Goal: Task Accomplishment & Management: Manage account settings

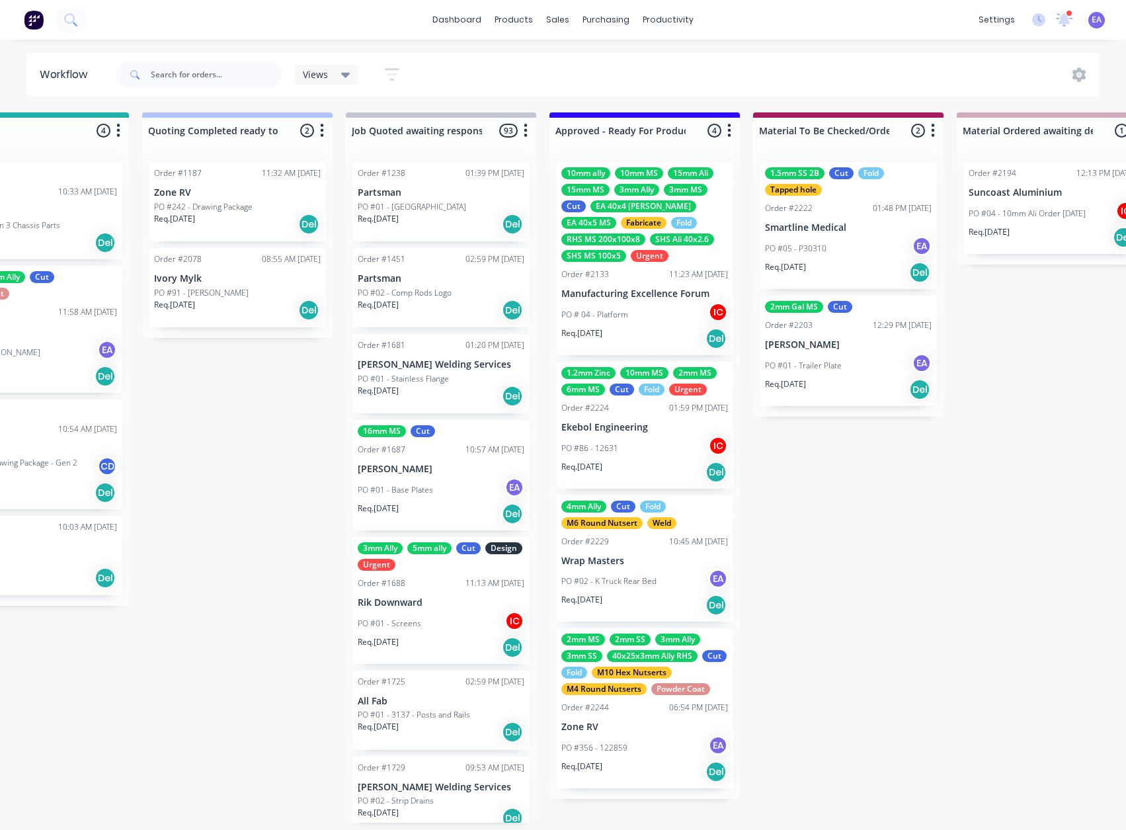
drag, startPoint x: 582, startPoint y: 657, endPoint x: 696, endPoint y: 671, distance: 114.6
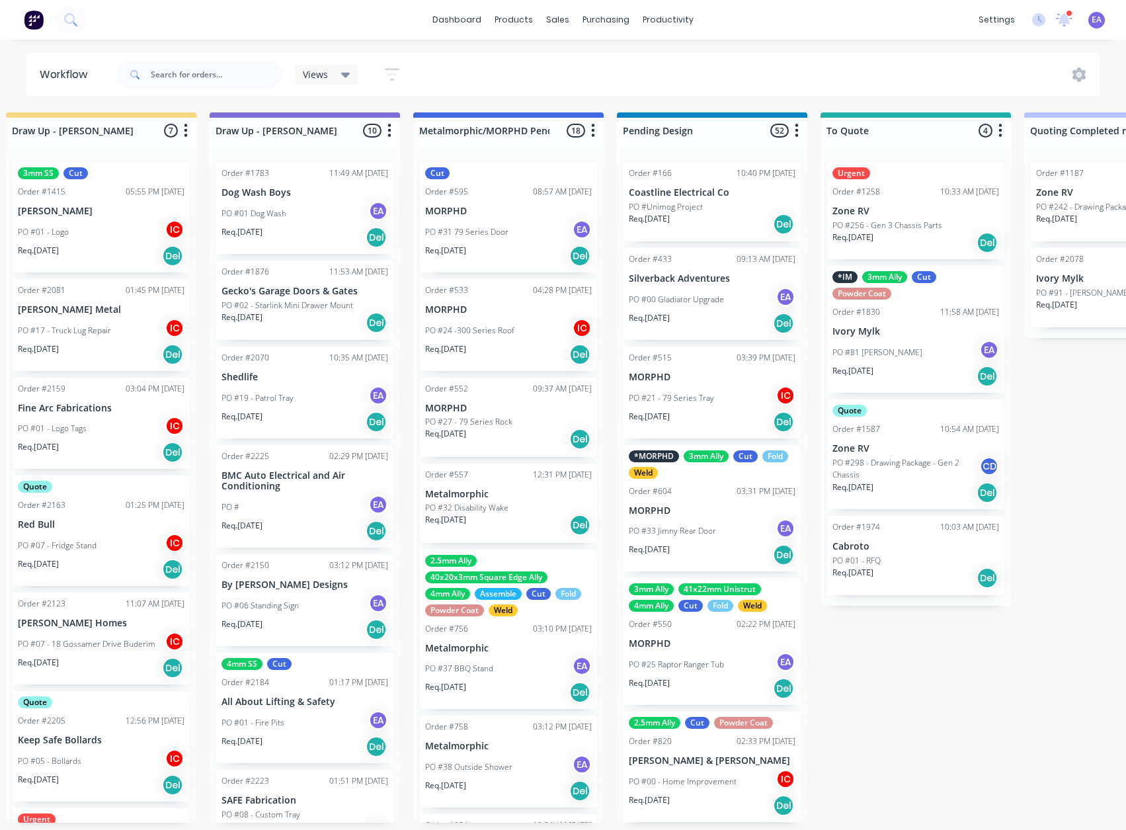
scroll to position [3, 0]
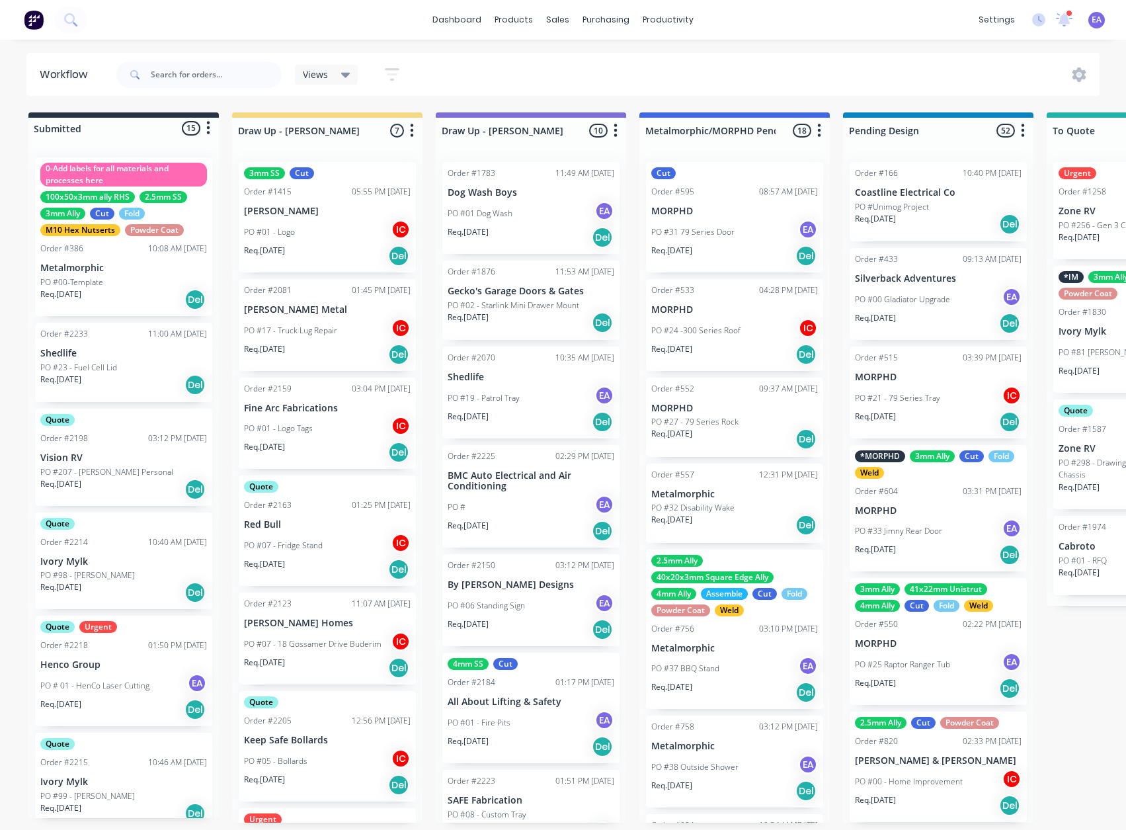
drag, startPoint x: 677, startPoint y: 650, endPoint x: 503, endPoint y: 695, distance: 179.7
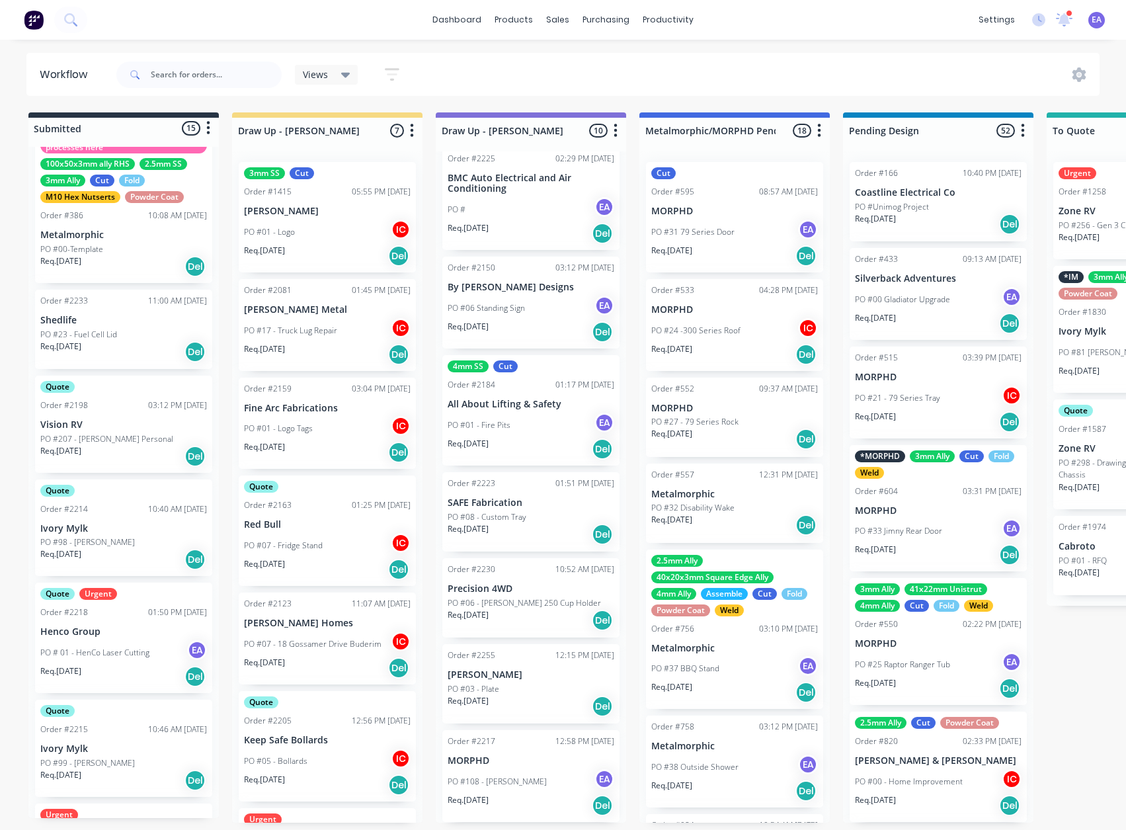
scroll to position [0, 0]
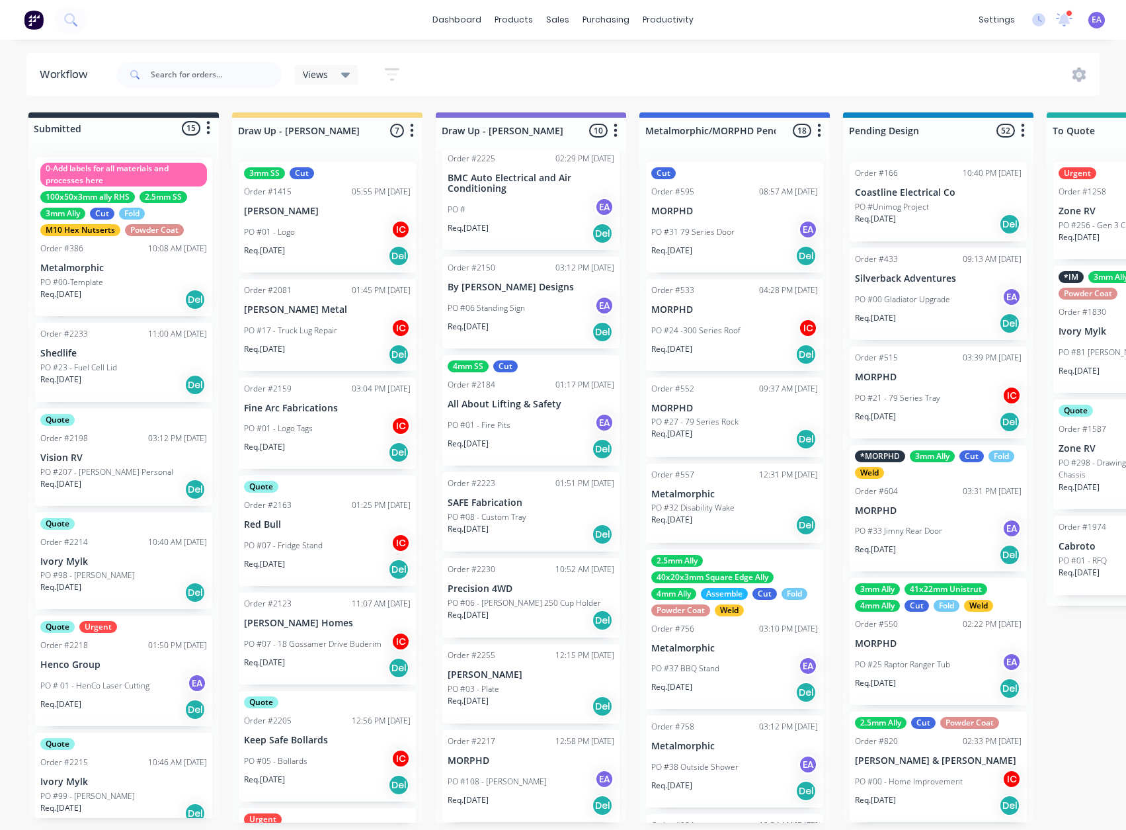
click at [142, 564] on p "Ivory Mylk" at bounding box center [123, 561] width 167 height 11
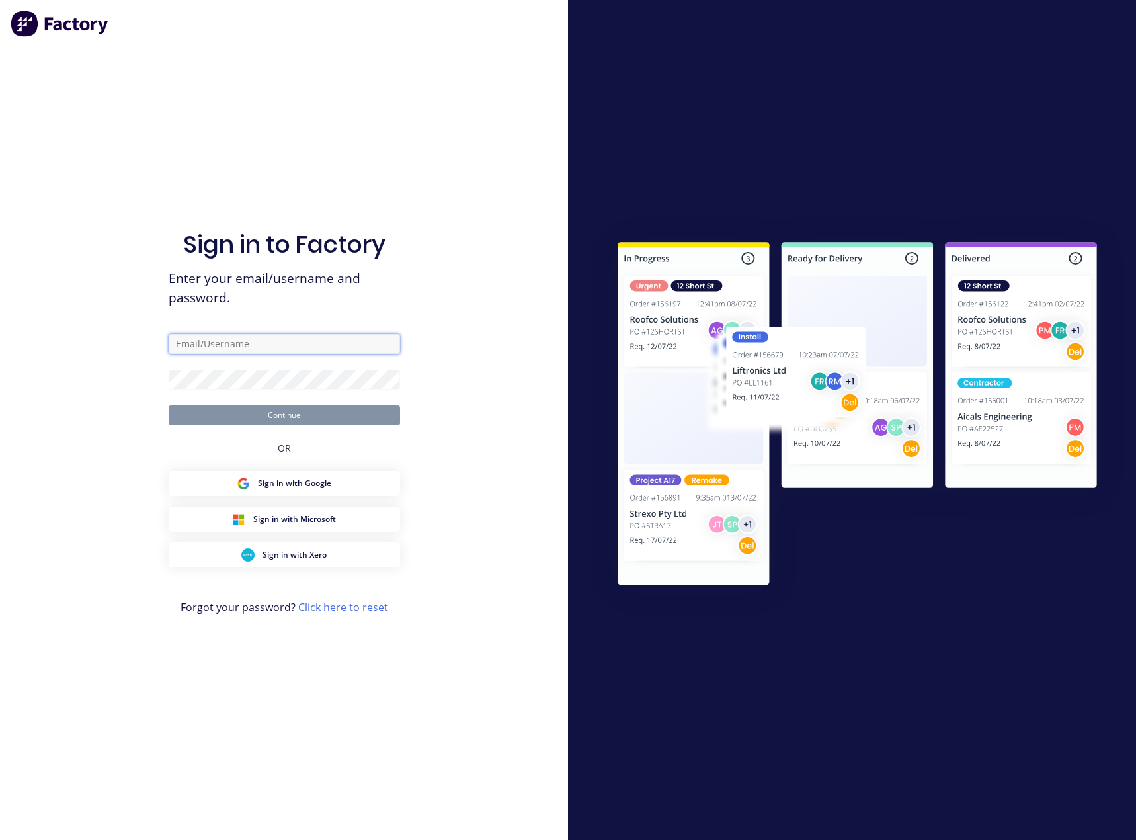
click at [288, 344] on input "text" at bounding box center [284, 344] width 231 height 20
type input "[EMAIL_ADDRESS][DOMAIN_NAME]"
click at [255, 406] on button "Continue" at bounding box center [284, 415] width 231 height 20
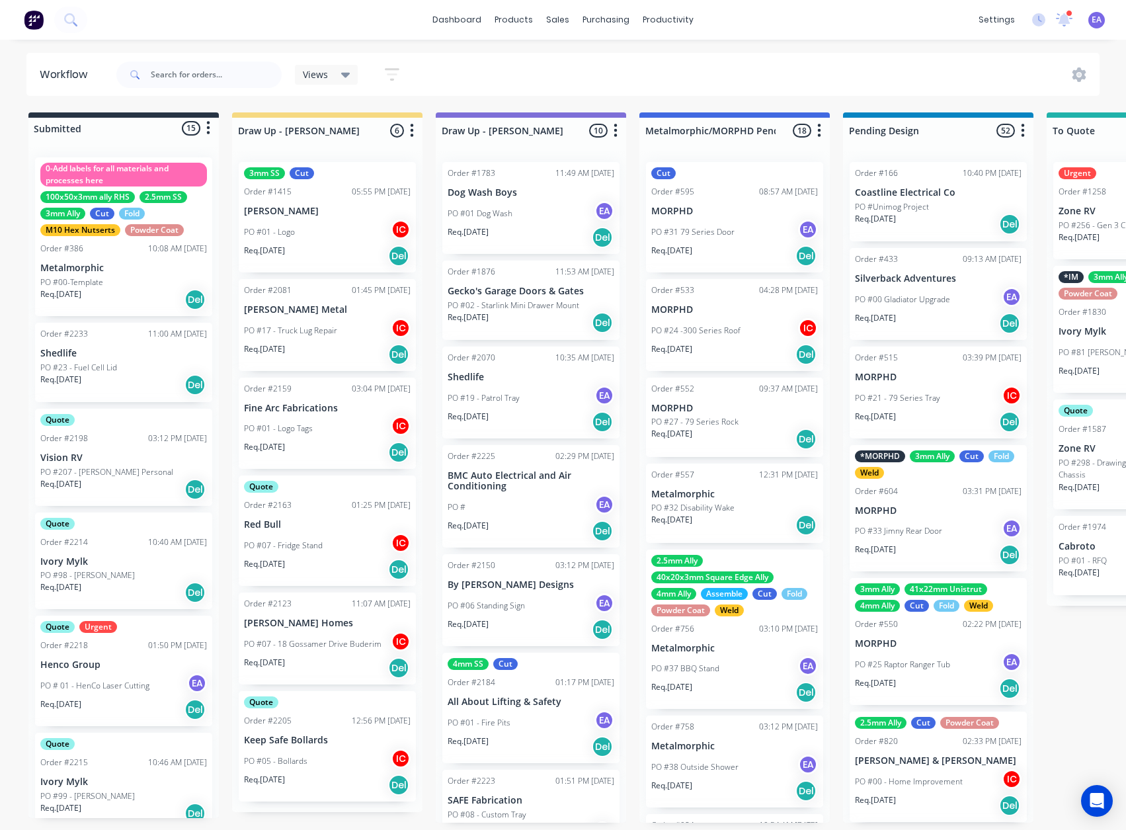
click at [122, 563] on p "Ivory Mylk" at bounding box center [123, 561] width 167 height 11
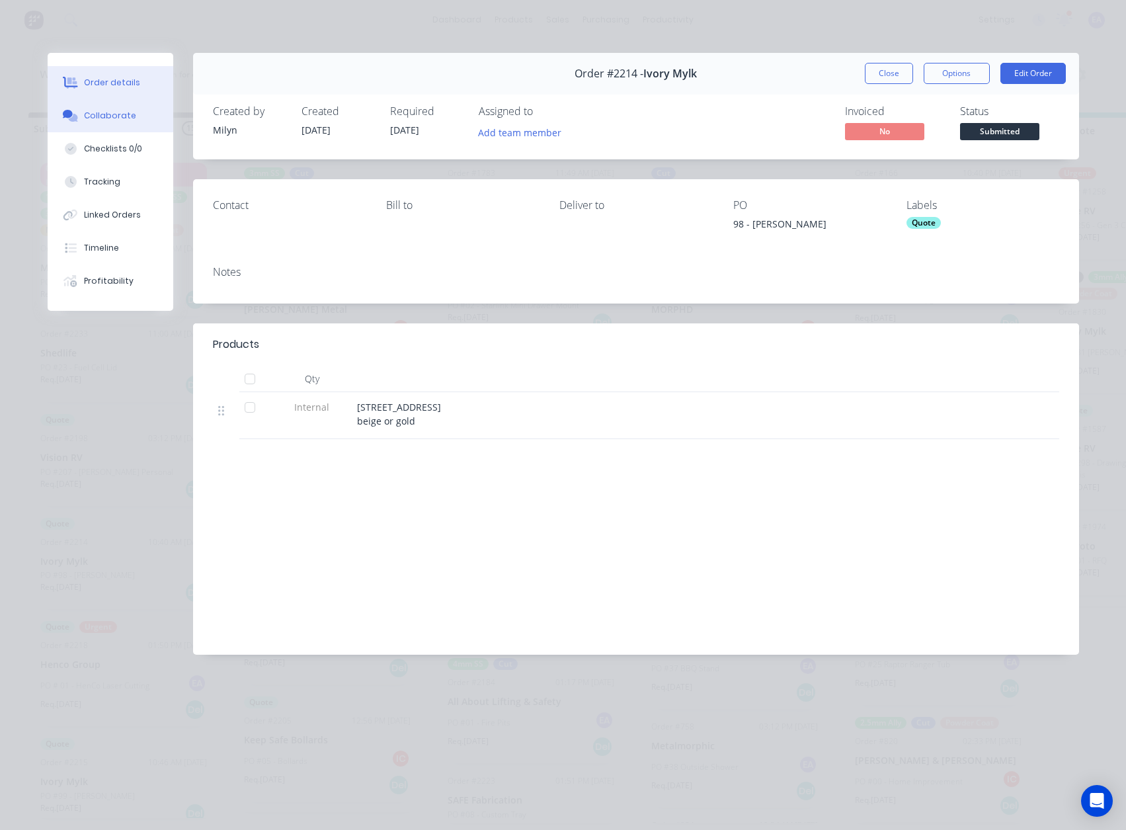
click at [103, 116] on div "Collaborate" at bounding box center [110, 116] width 52 height 12
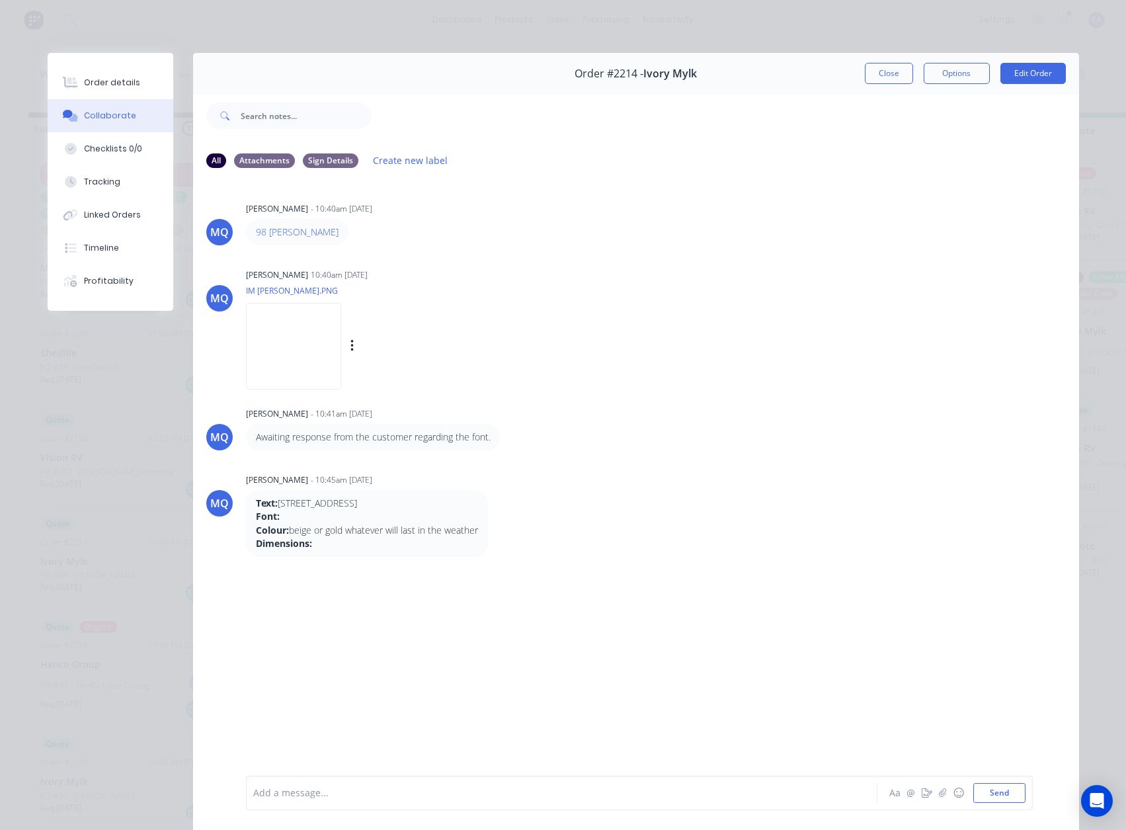
click at [283, 363] on img at bounding box center [293, 346] width 95 height 87
click at [302, 790] on div at bounding box center [543, 793] width 579 height 14
click at [881, 76] on button "Close" at bounding box center [889, 73] width 48 height 21
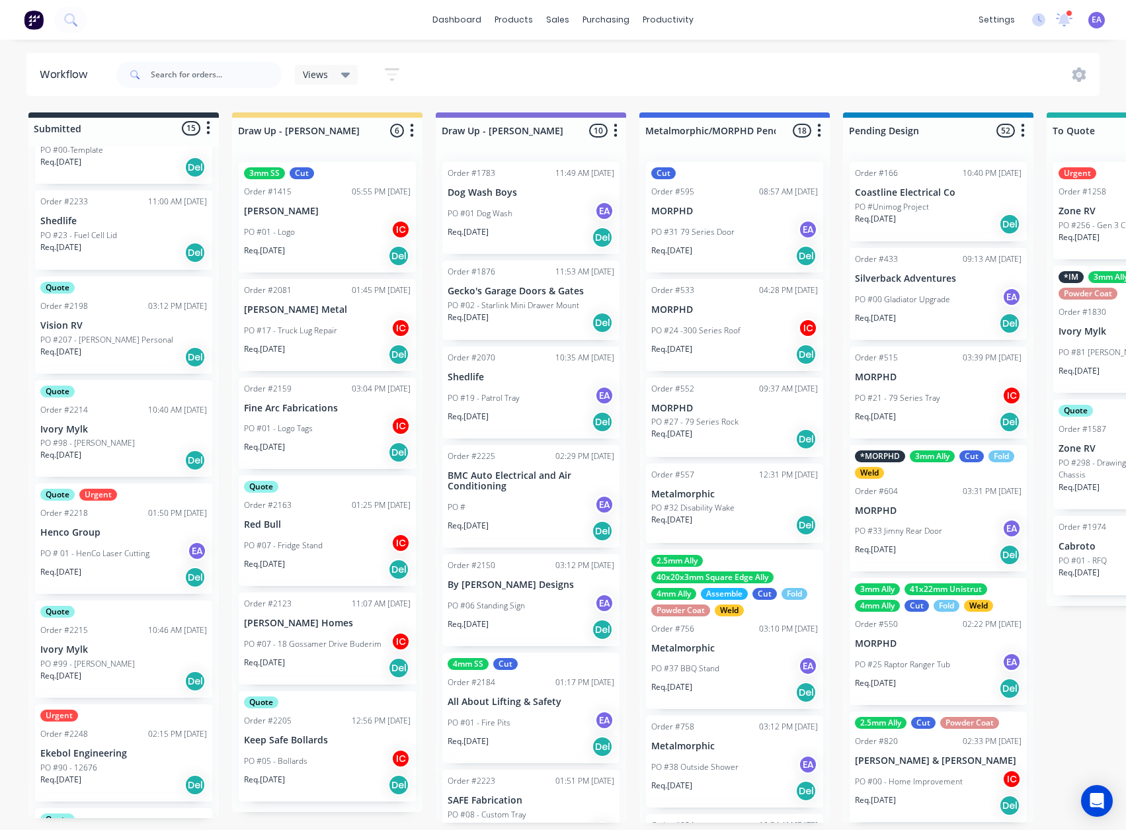
scroll to position [198, 0]
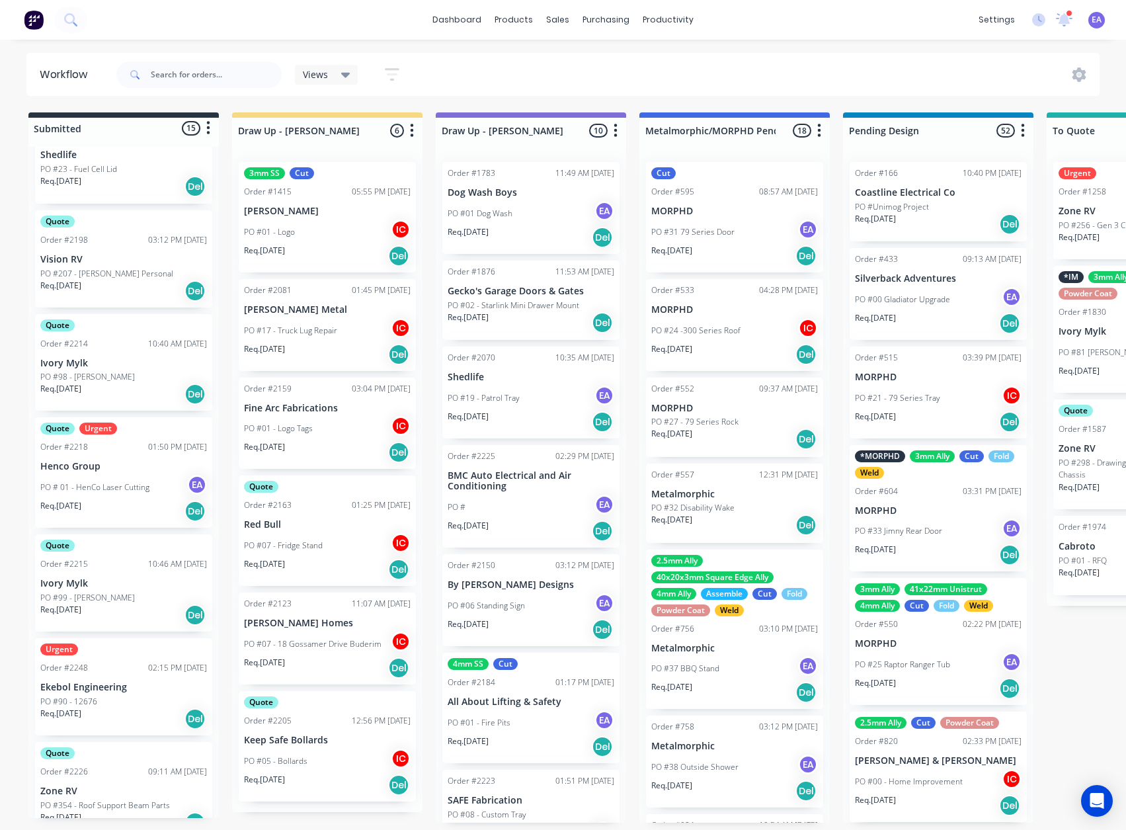
click at [131, 601] on div "PO #99 - [PERSON_NAME]" at bounding box center [123, 598] width 167 height 12
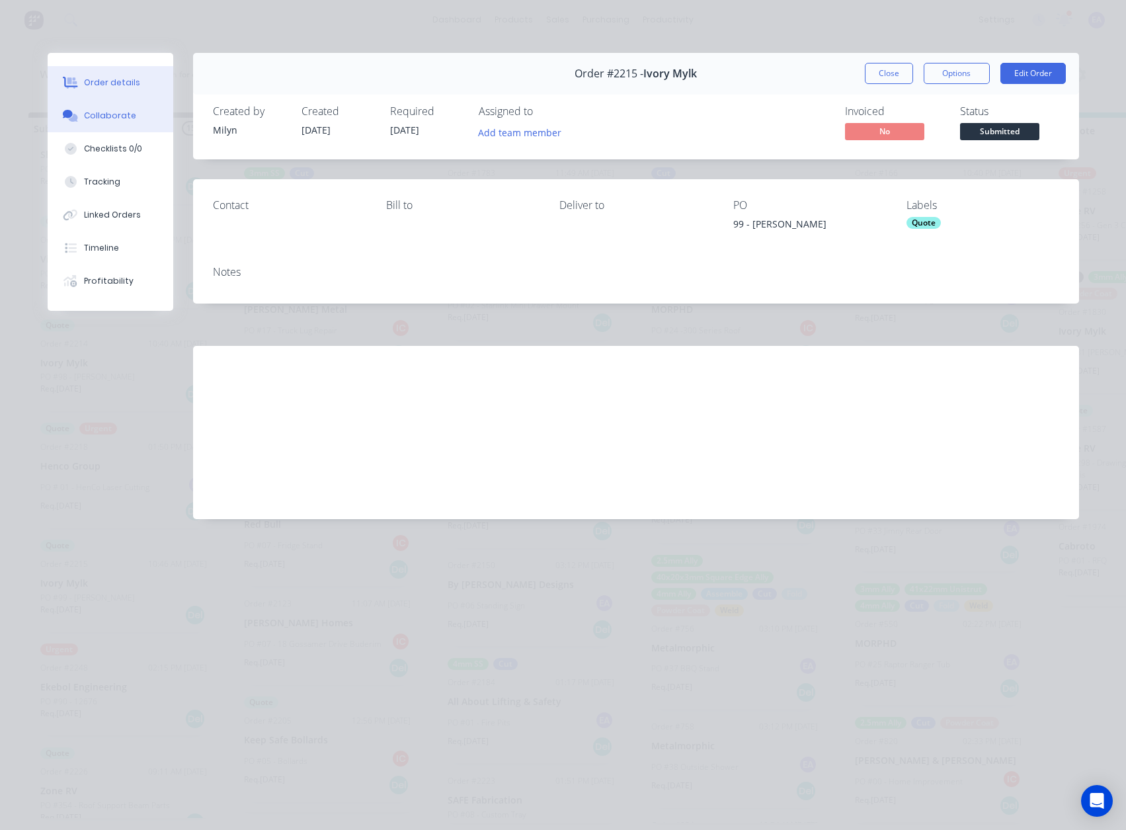
click at [95, 107] on button "Collaborate" at bounding box center [111, 115] width 126 height 33
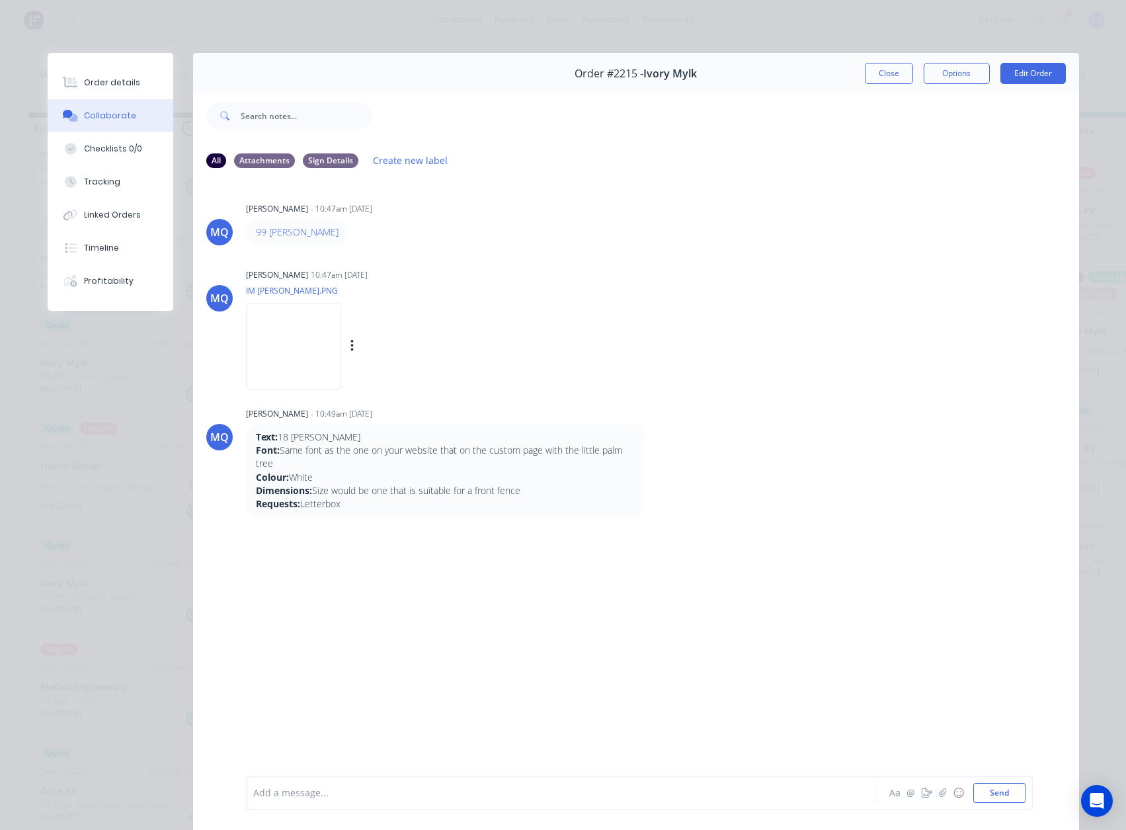
click at [284, 356] on img at bounding box center [293, 346] width 95 height 87
drag, startPoint x: 336, startPoint y: 437, endPoint x: 277, endPoint y: 437, distance: 58.9
click at [277, 437] on p "Text: 18 [PERSON_NAME]" at bounding box center [445, 437] width 379 height 13
copy p "18 [PERSON_NAME]"
click at [296, 348] on img at bounding box center [293, 346] width 95 height 87
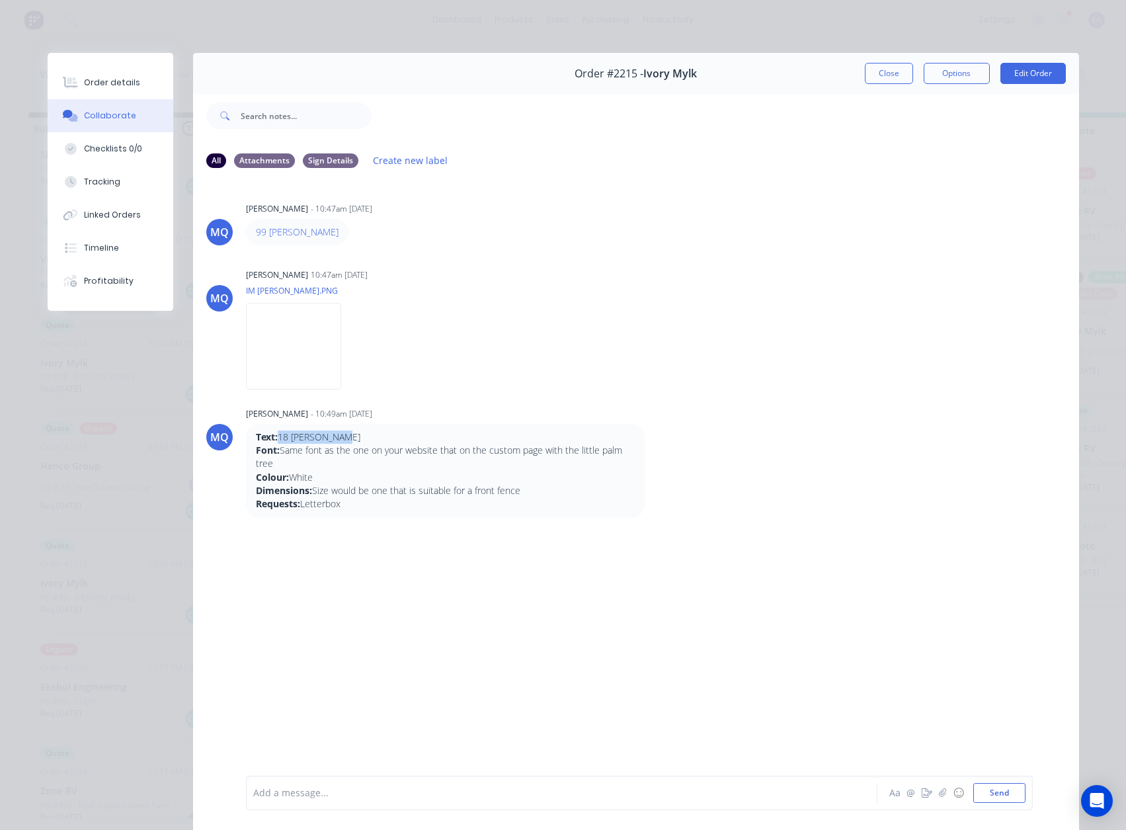
drag, startPoint x: 888, startPoint y: 75, endPoint x: 843, endPoint y: 102, distance: 51.6
click at [888, 75] on button "Close" at bounding box center [889, 73] width 48 height 21
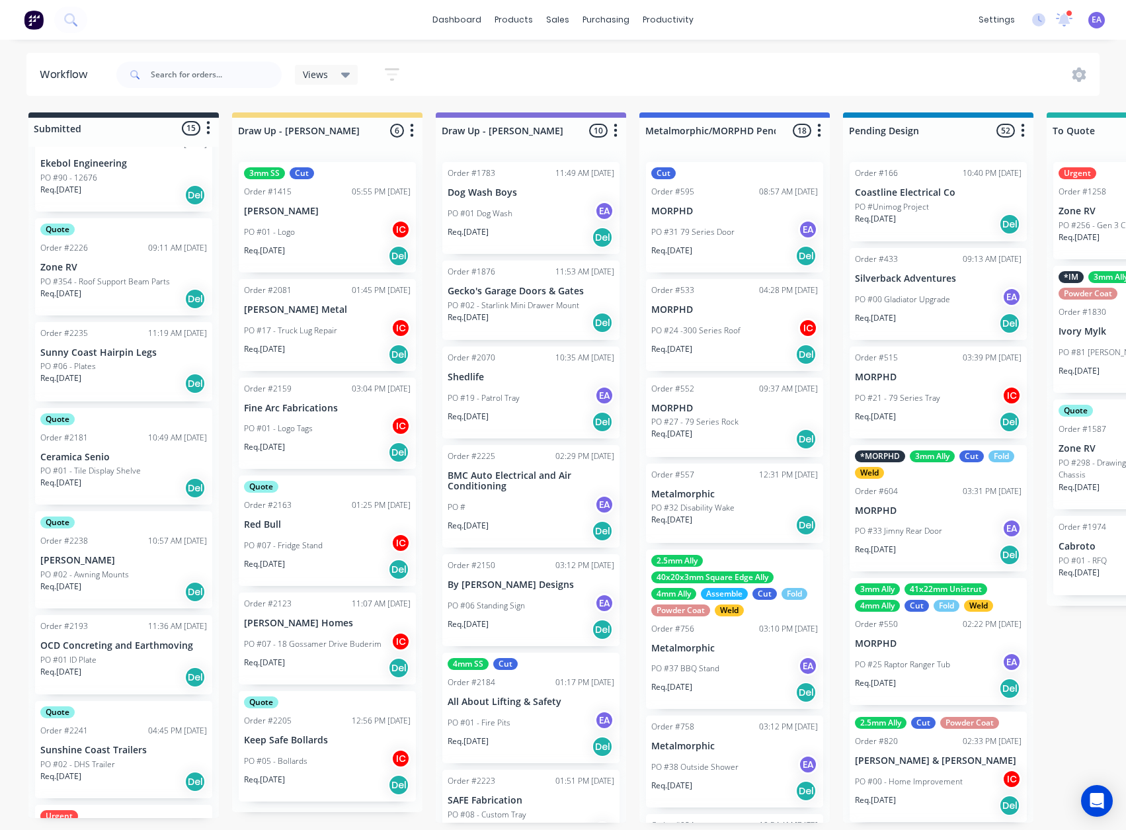
scroll to position [0, 0]
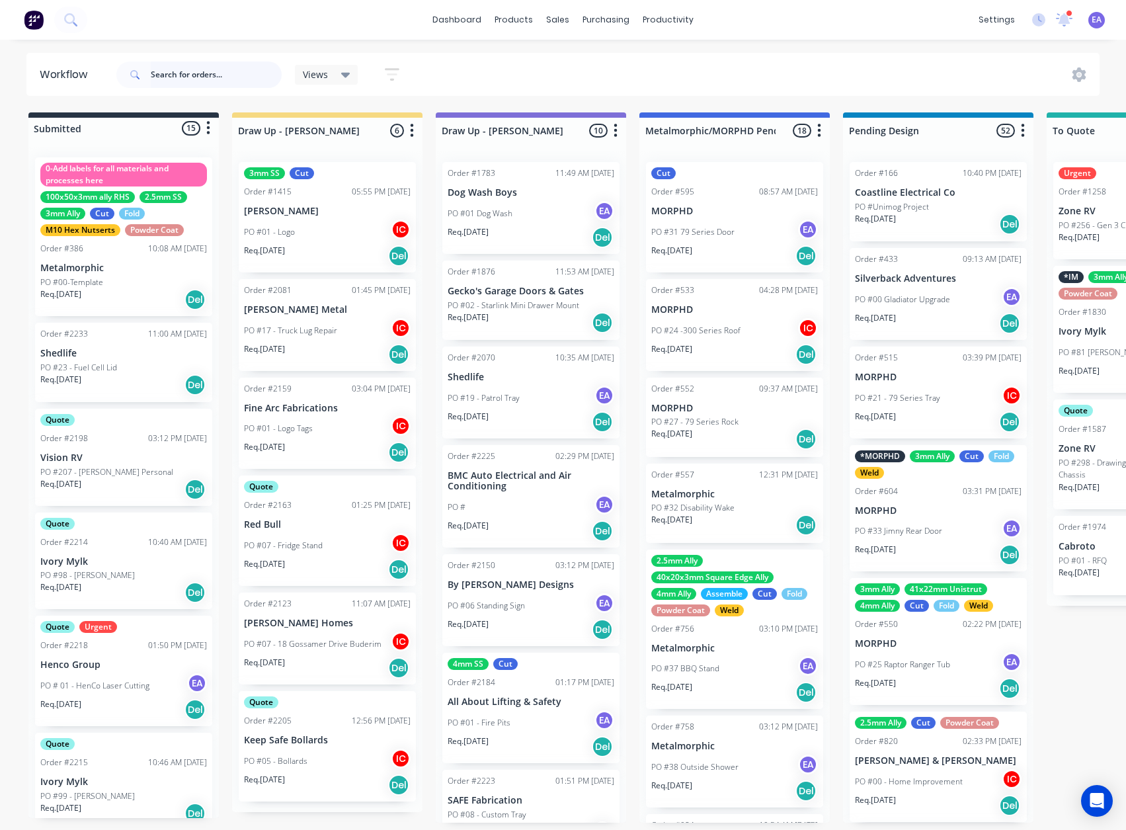
click at [220, 77] on input "text" at bounding box center [216, 75] width 131 height 26
type input "alu"
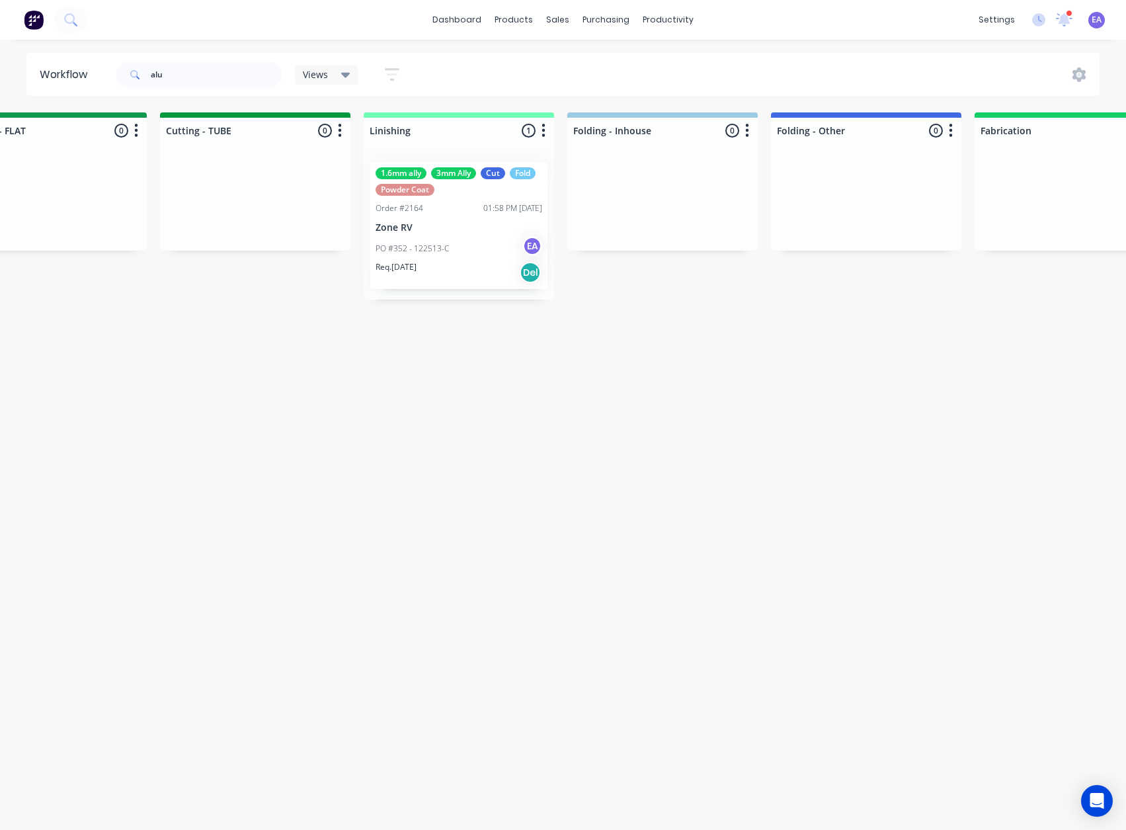
scroll to position [0, 4185]
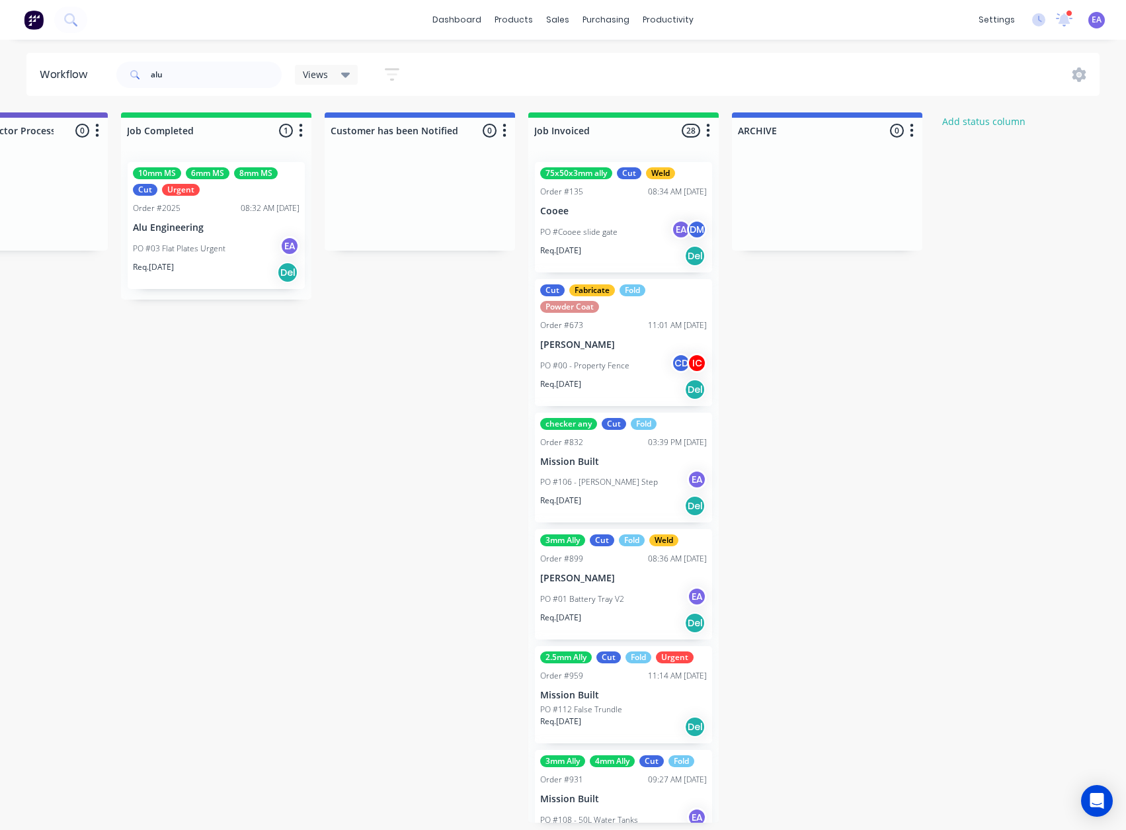
drag, startPoint x: 722, startPoint y: 438, endPoint x: 905, endPoint y: 421, distance: 184.7
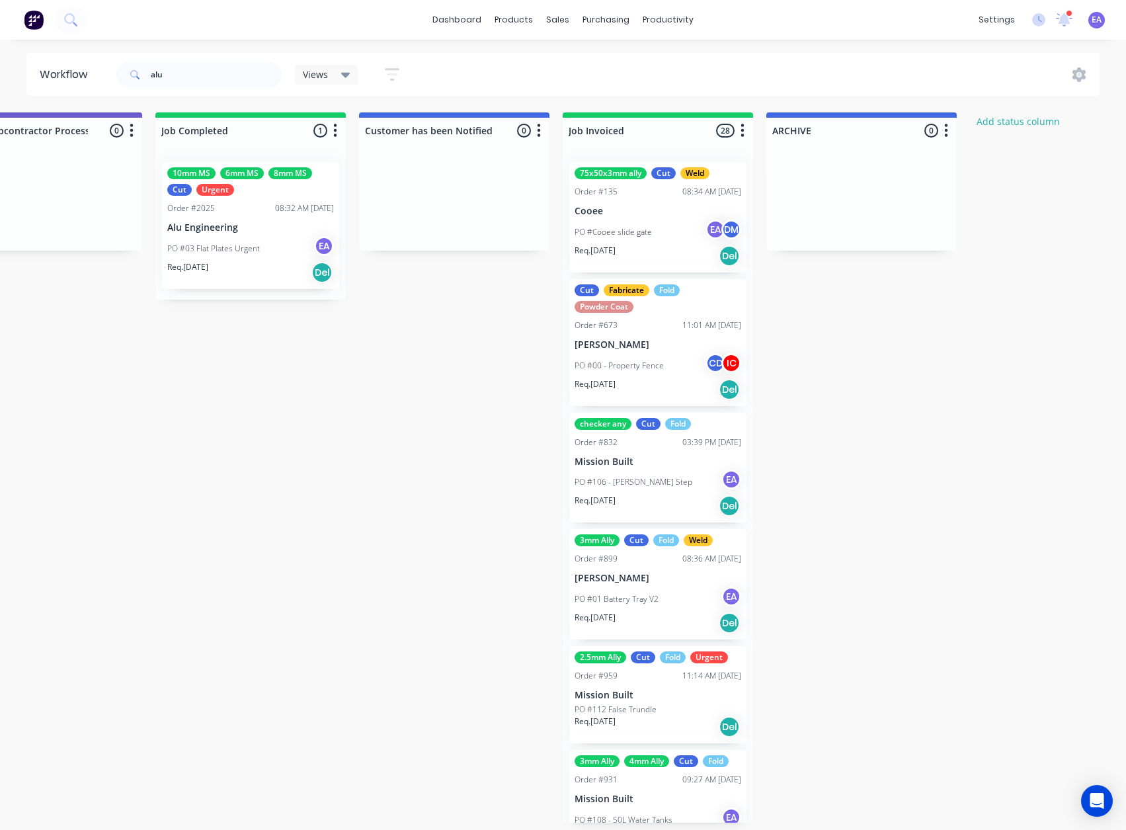
scroll to position [0, 4150]
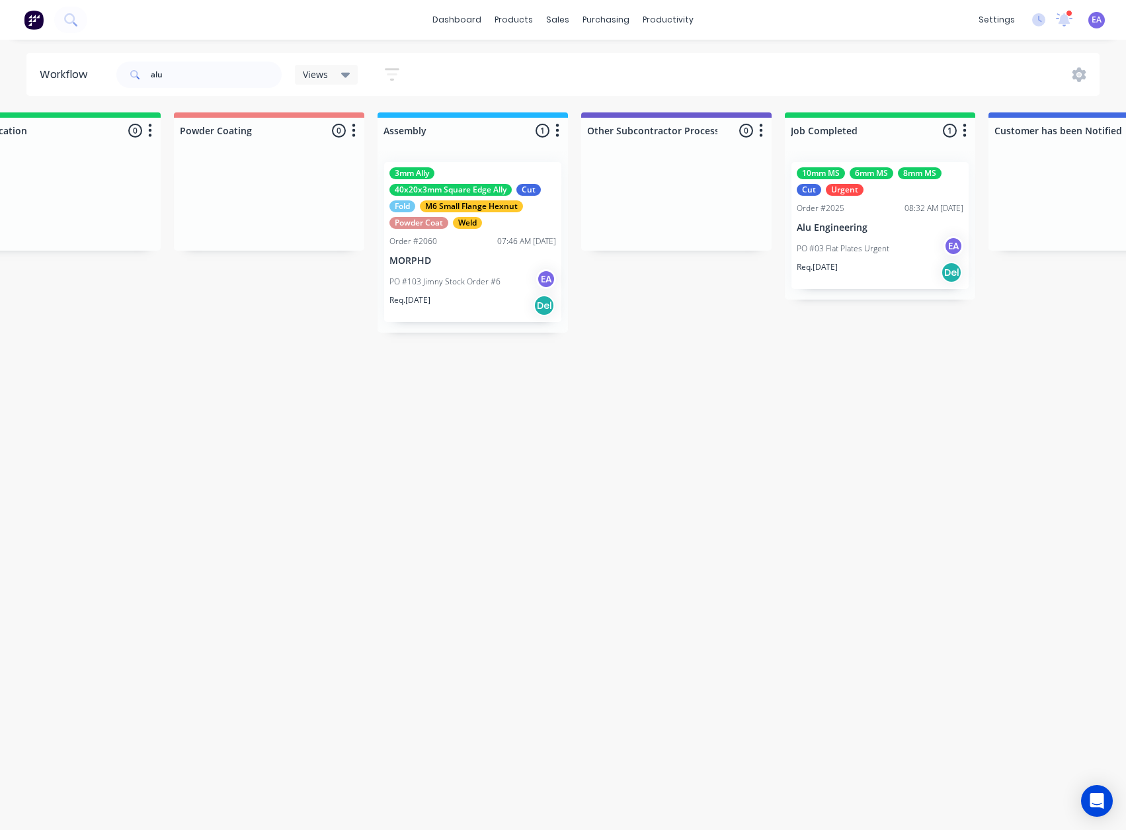
drag, startPoint x: 585, startPoint y: 466, endPoint x: 714, endPoint y: 462, distance: 129.7
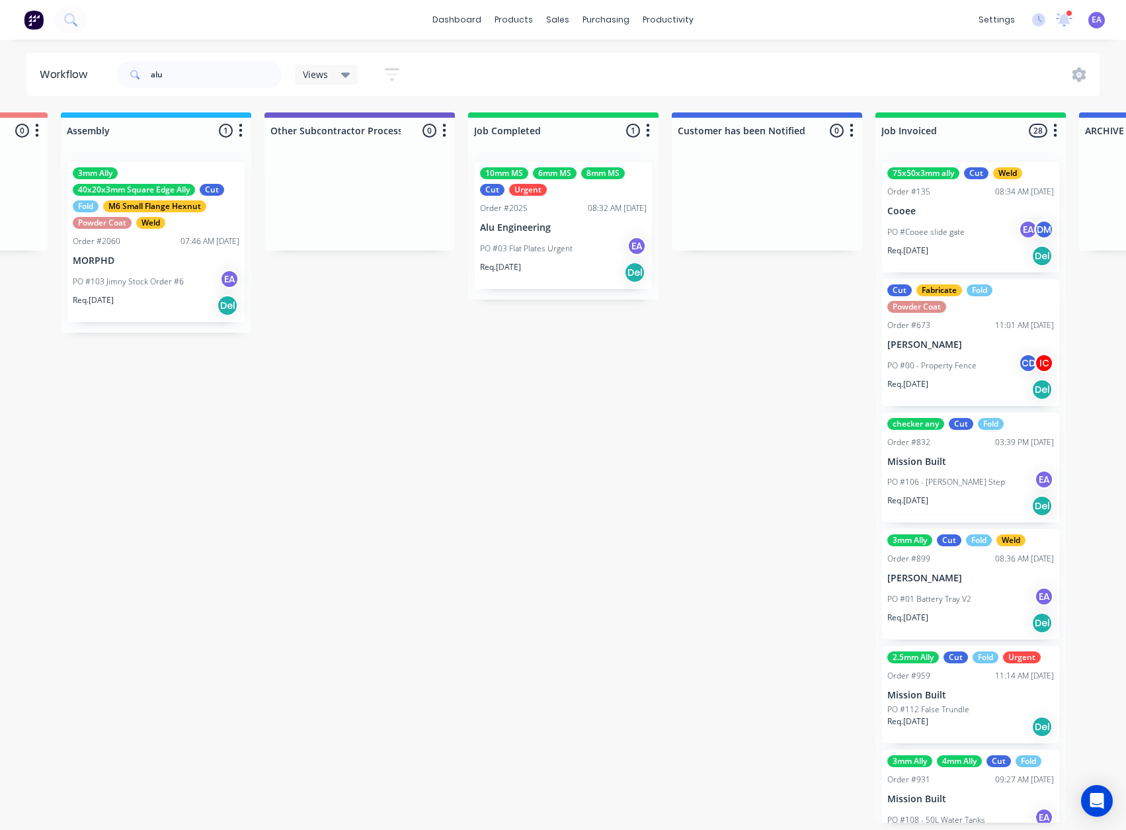
drag, startPoint x: 575, startPoint y: 497, endPoint x: 522, endPoint y: 514, distance: 56.3
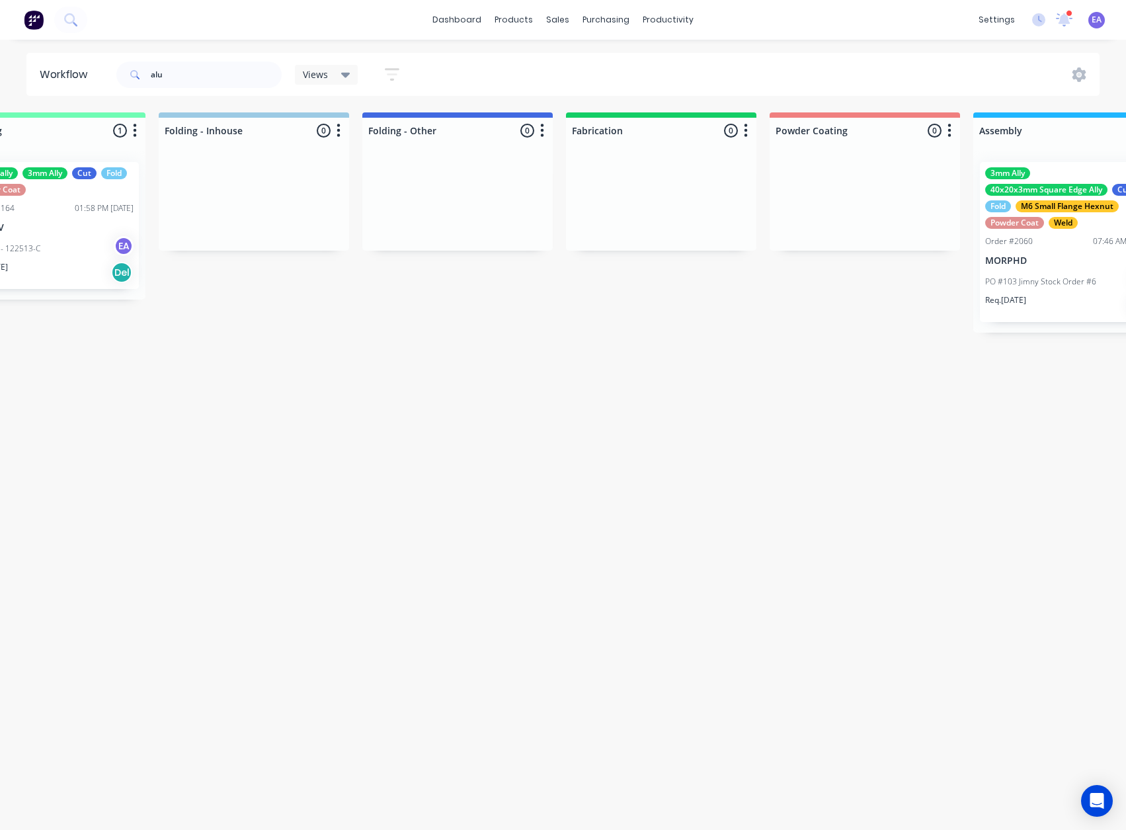
drag, startPoint x: 257, startPoint y: 519, endPoint x: 183, endPoint y: 554, distance: 81.9
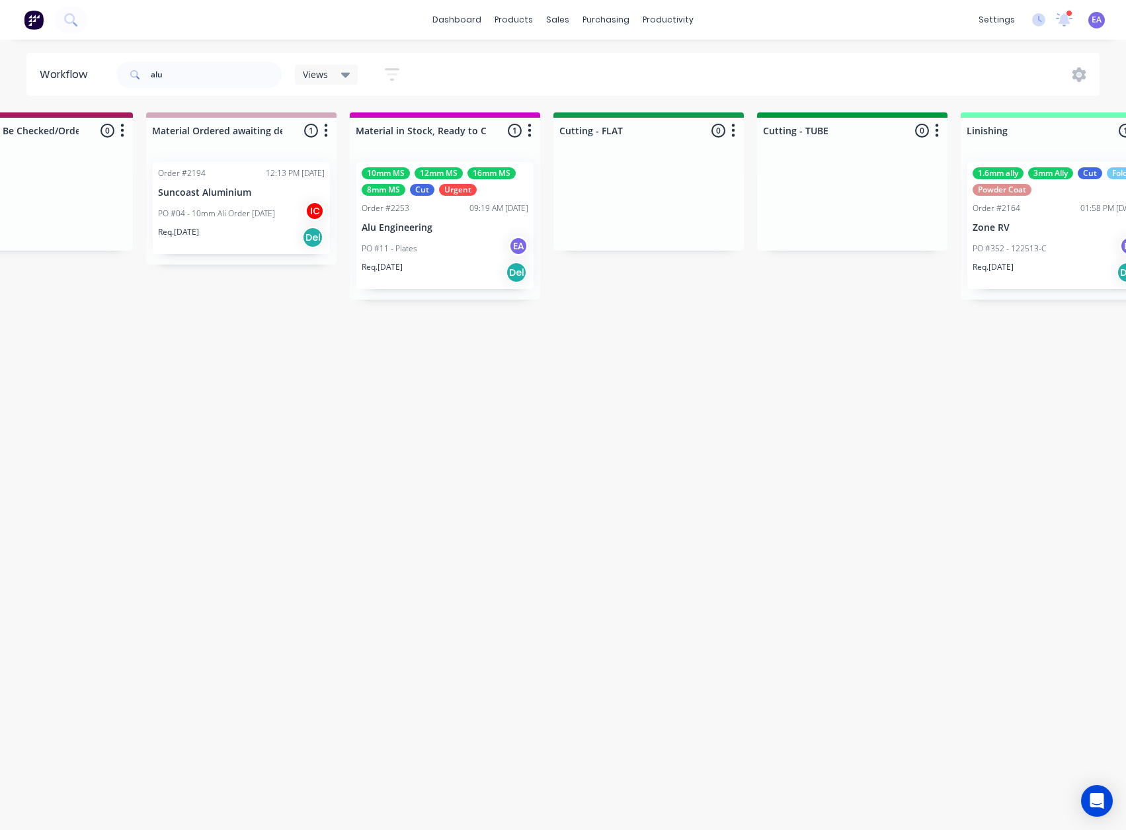
drag, startPoint x: 183, startPoint y: 554, endPoint x: 94, endPoint y: 587, distance: 94.4
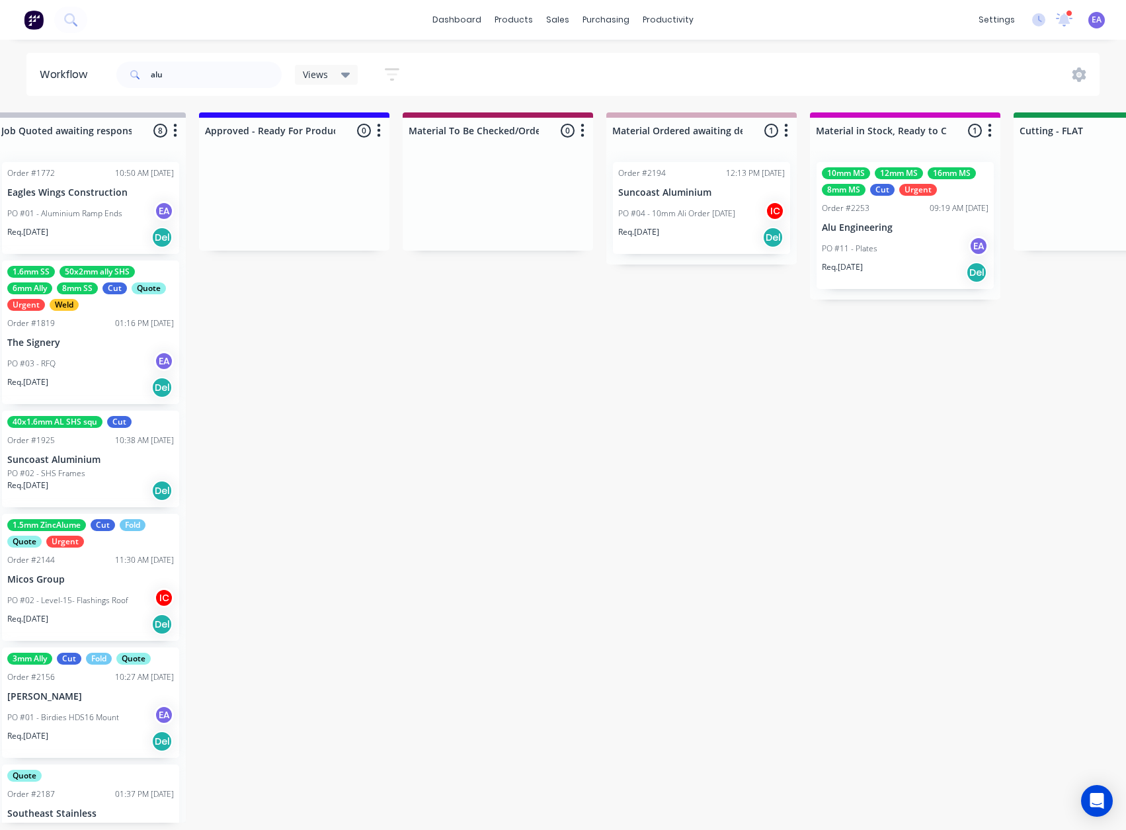
scroll to position [3, 0]
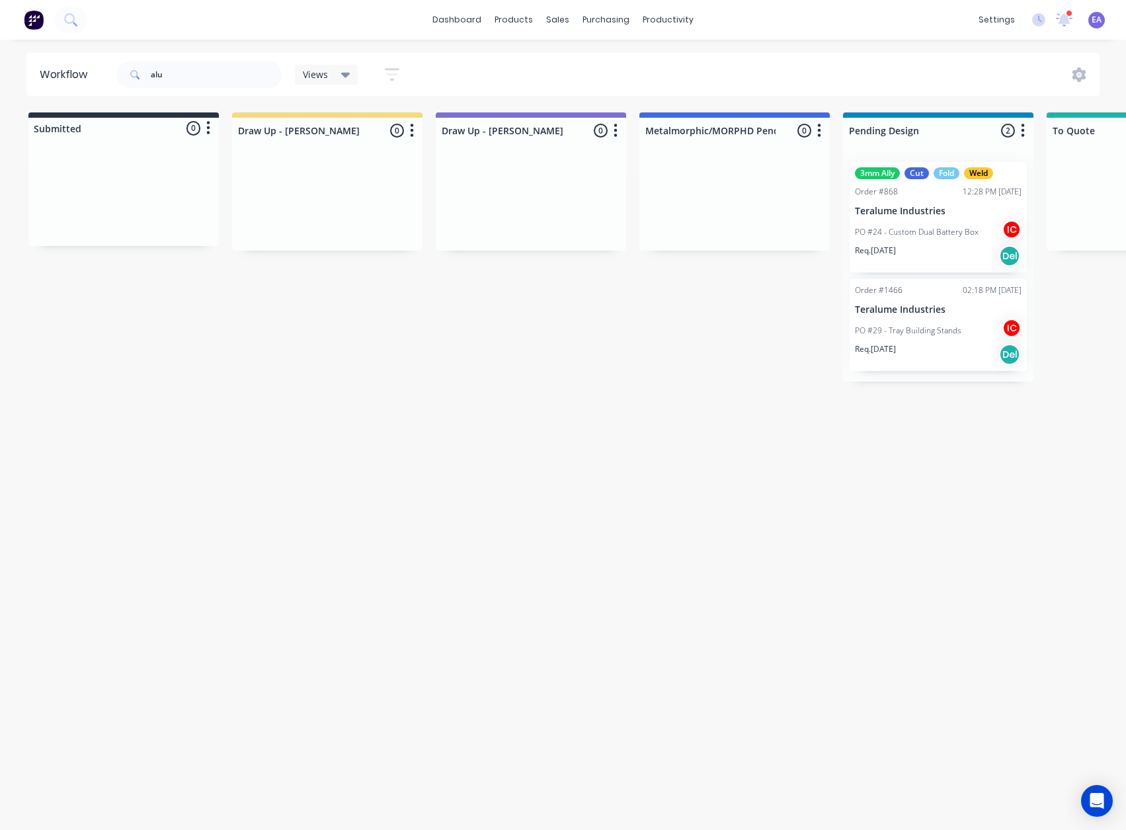
drag, startPoint x: 622, startPoint y: 498, endPoint x: 202, endPoint y: 620, distance: 437.4
drag, startPoint x: 85, startPoint y: 81, endPoint x: 73, endPoint y: 89, distance: 14.2
click at [74, 85] on header "Workflow alu Views Save new view None (Default) edit [PERSON_NAME] edit [PERSON…" at bounding box center [563, 74] width 1074 height 43
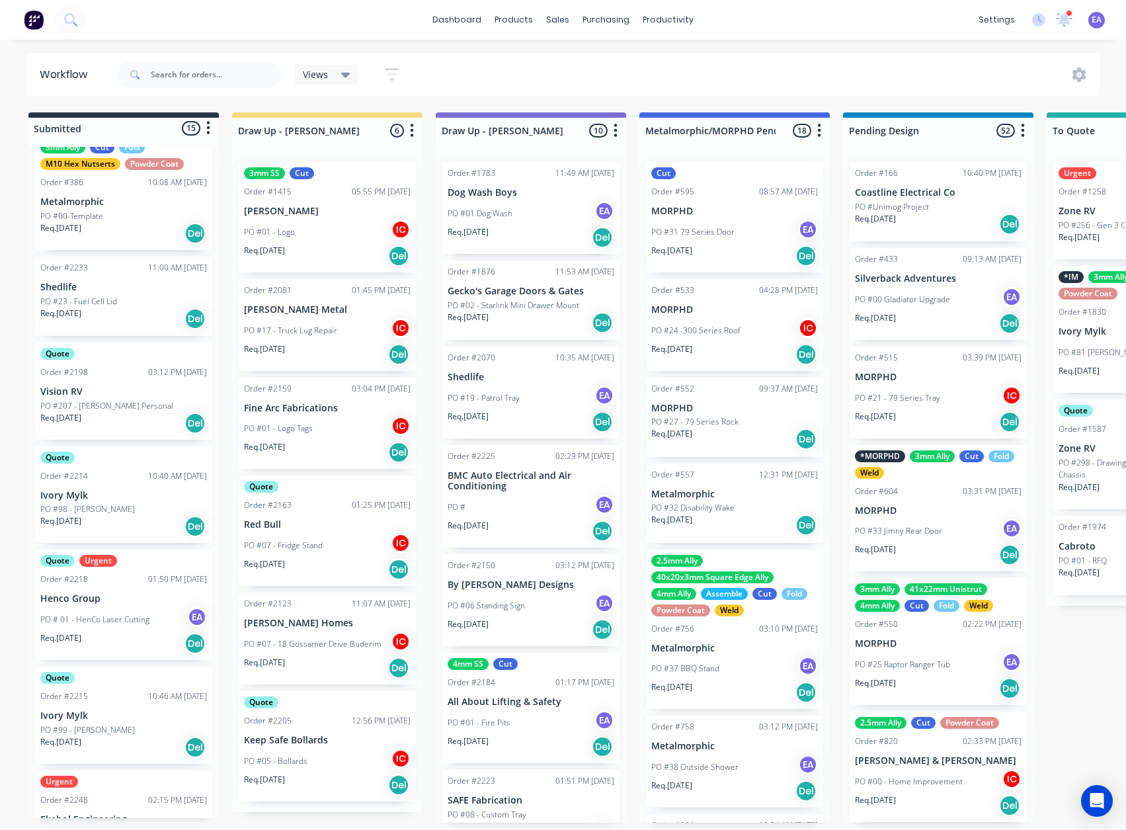
scroll to position [132, 0]
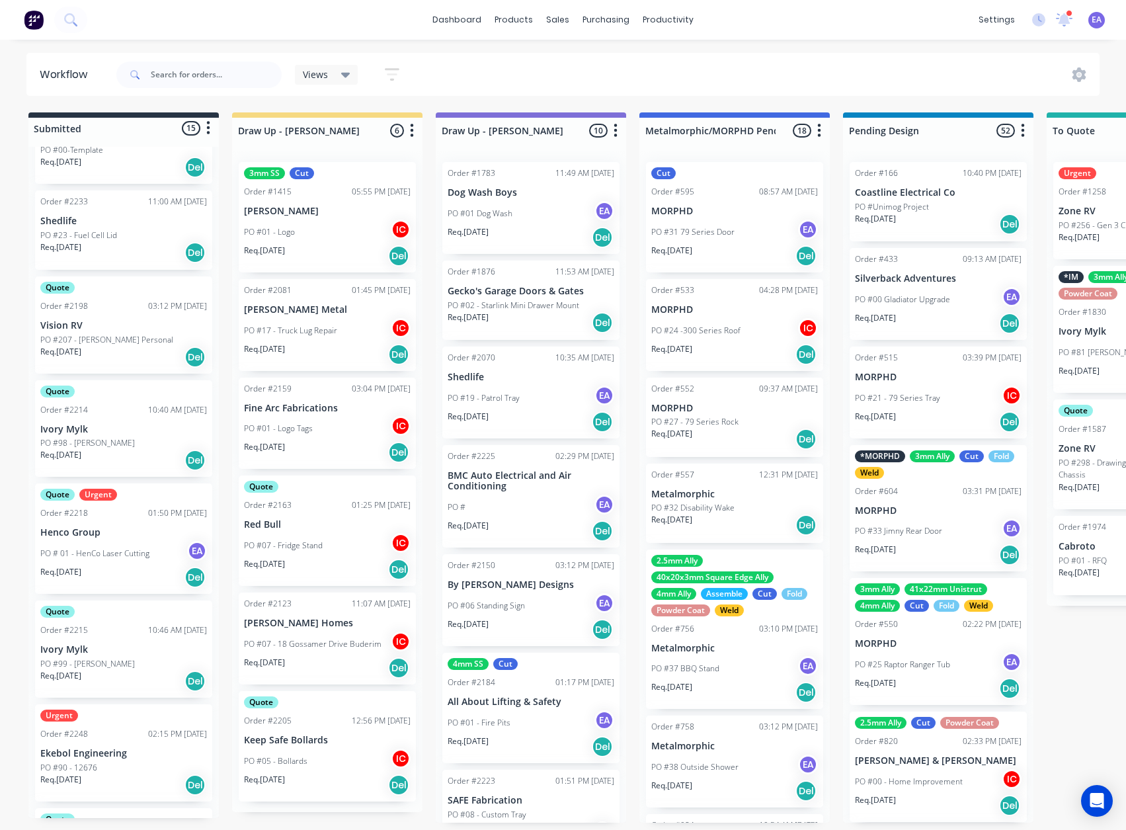
click at [123, 656] on div "Quote Order #2215 10:46 AM [DATE] Ivory Mylk PO #99 - [PERSON_NAME] Req. [DATE]…" at bounding box center [123, 649] width 177 height 97
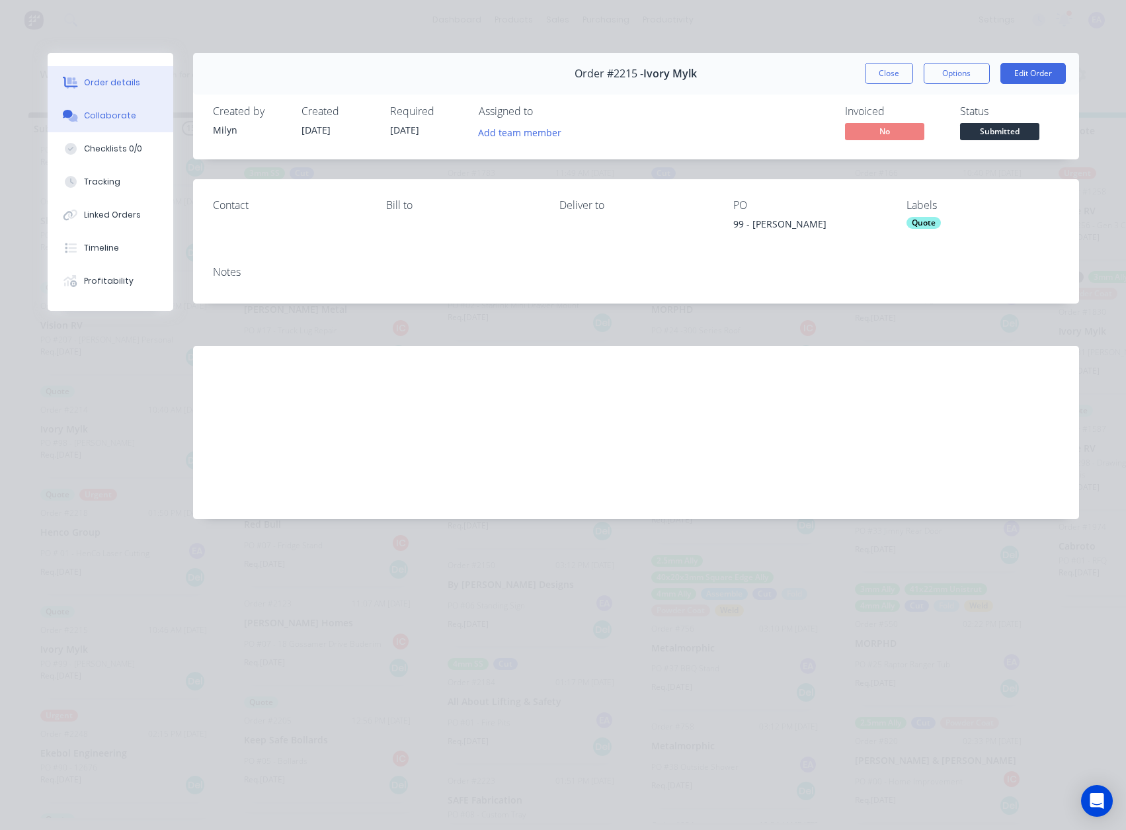
click at [84, 108] on button "Collaborate" at bounding box center [111, 115] width 126 height 33
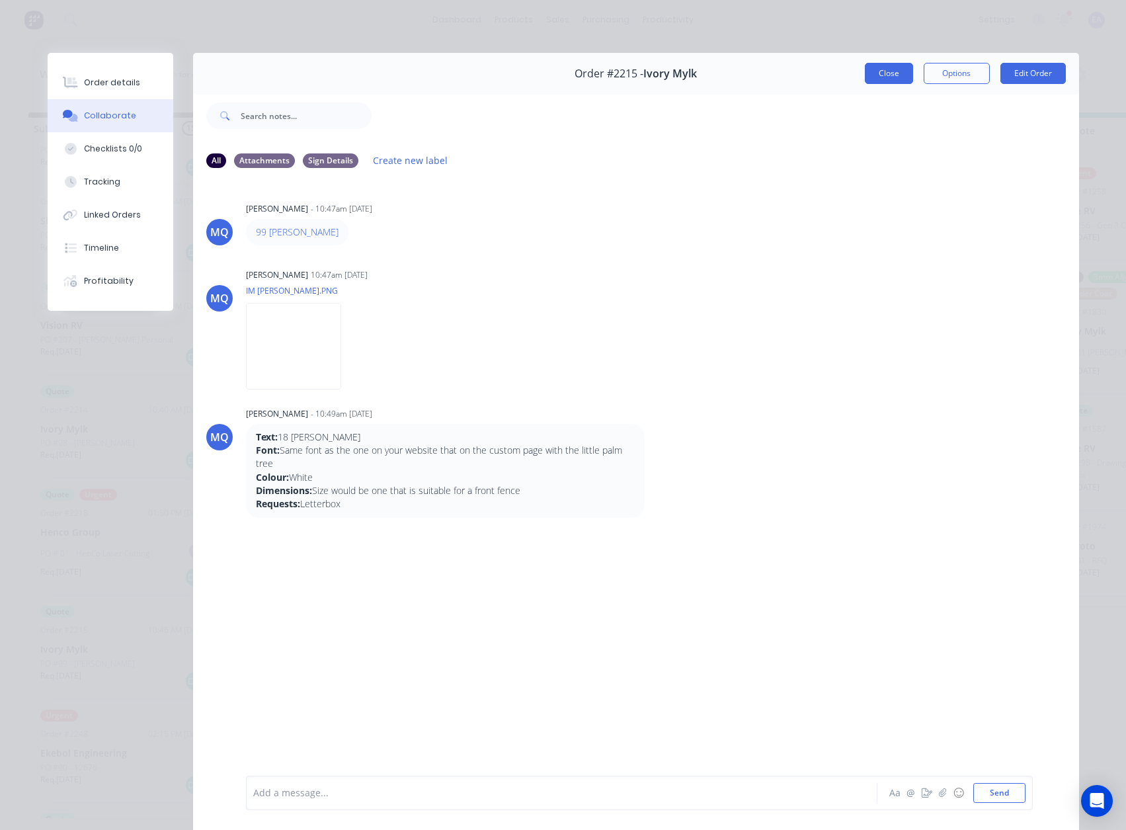
click at [868, 71] on button "Close" at bounding box center [889, 73] width 48 height 21
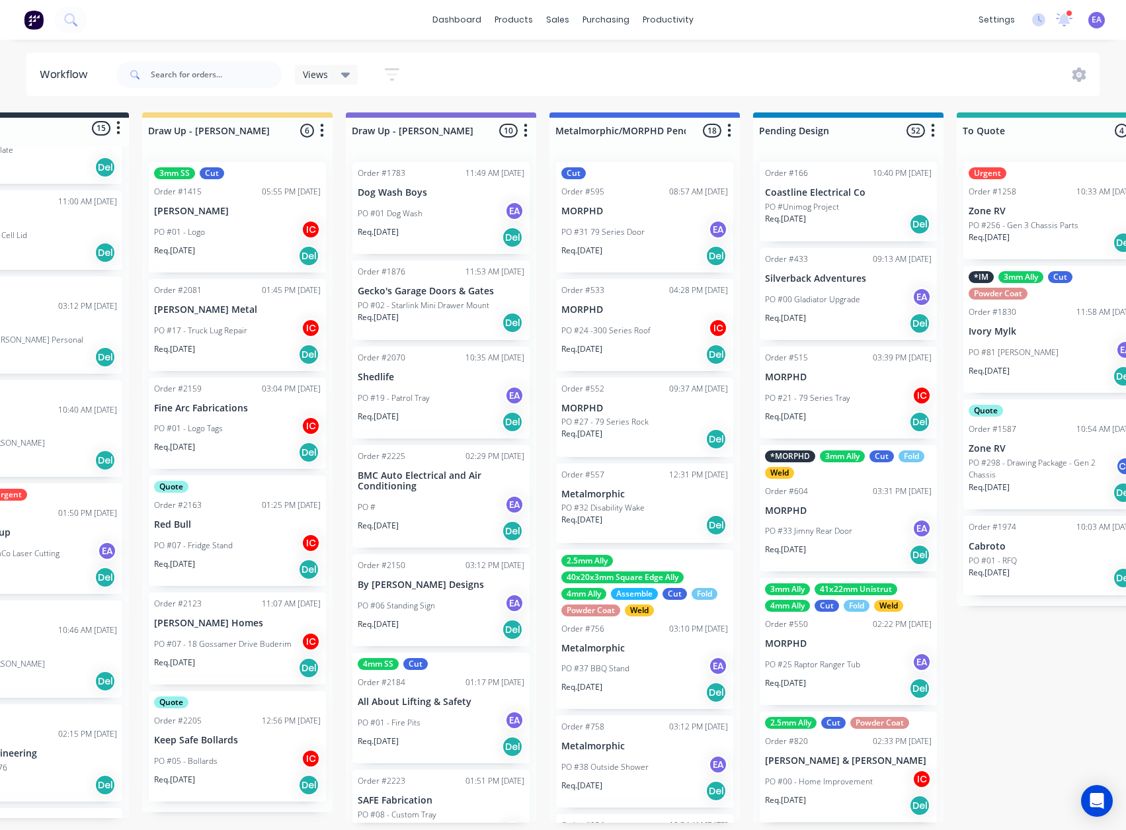
drag, startPoint x: 493, startPoint y: 378, endPoint x: 489, endPoint y: 343, distance: 35.3
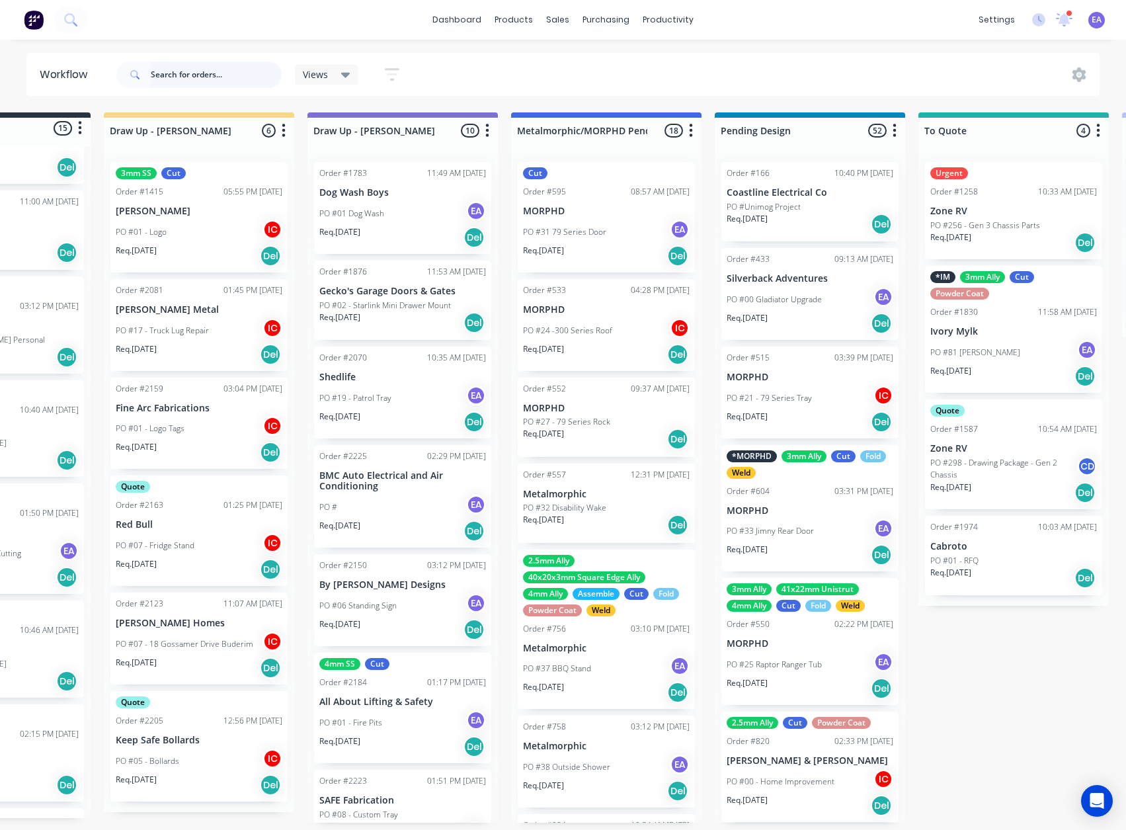
click at [215, 77] on input "text" at bounding box center [216, 75] width 131 height 26
type input "alu"
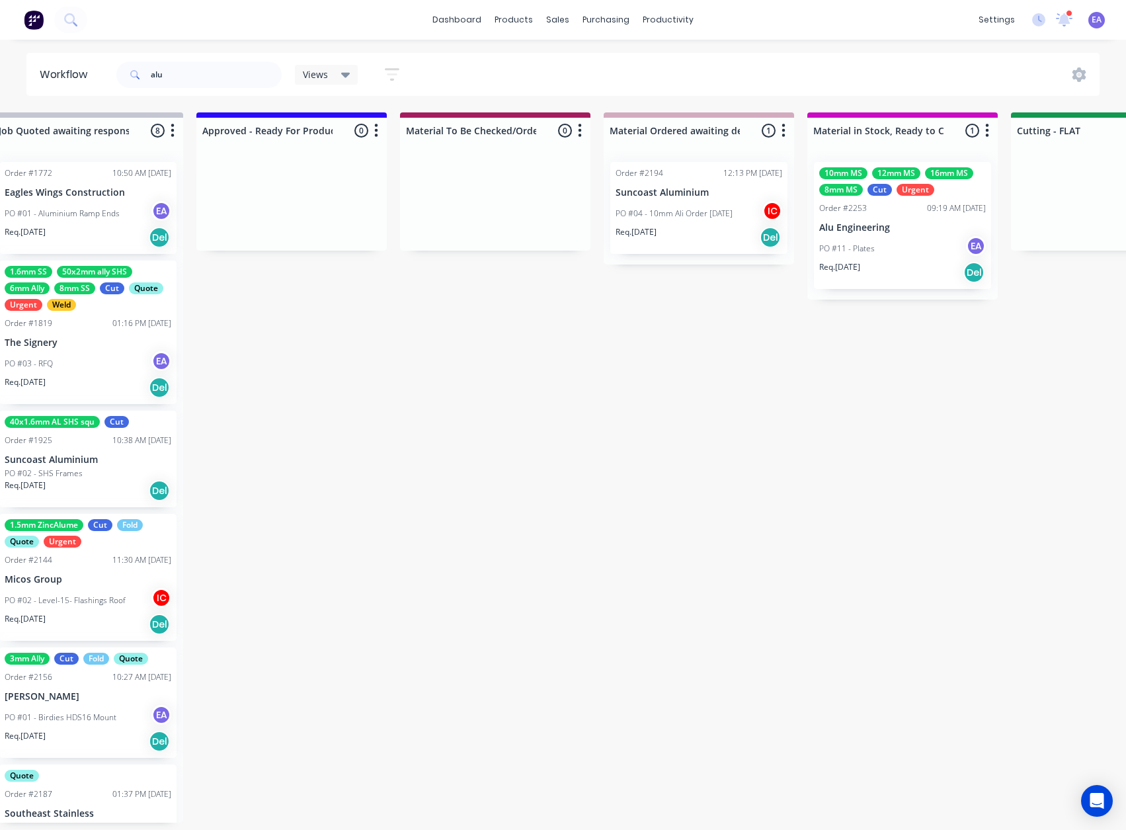
drag, startPoint x: 559, startPoint y: 304, endPoint x: 751, endPoint y: 329, distance: 193.4
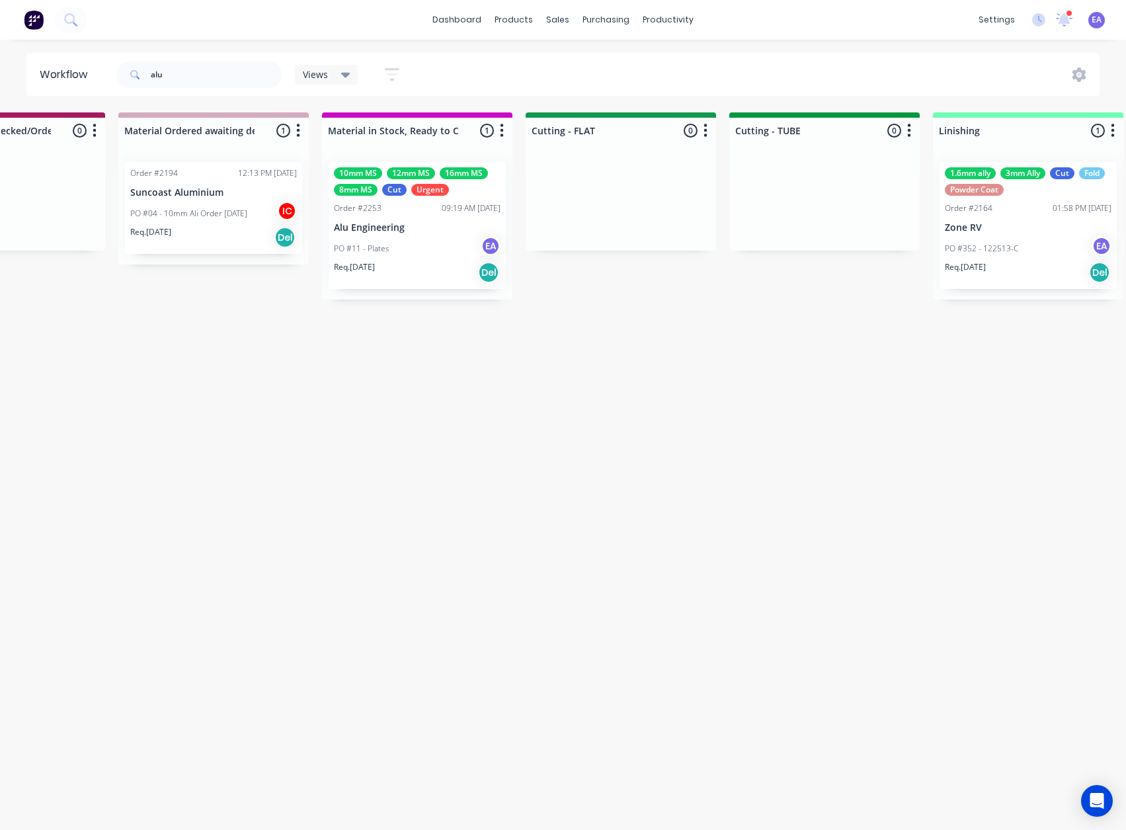
click at [432, 227] on p "Alu Engineering" at bounding box center [417, 227] width 167 height 11
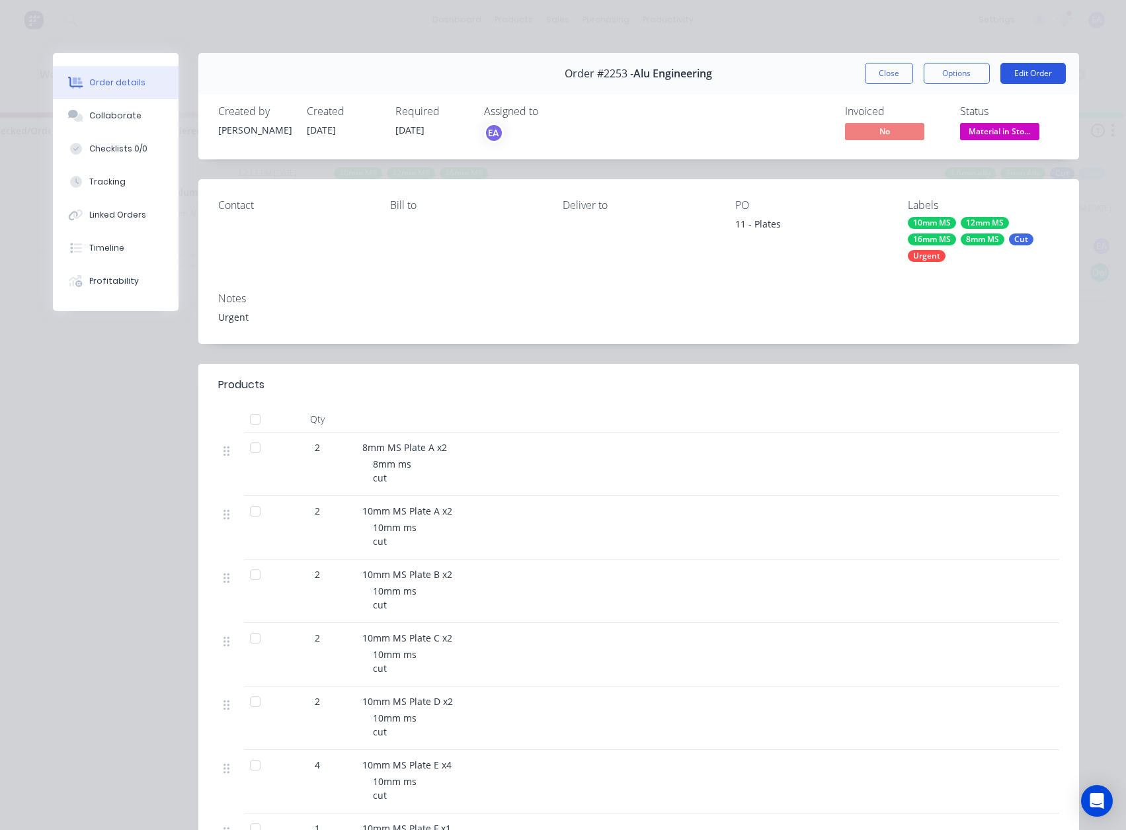
click at [1041, 69] on button "Edit Order" at bounding box center [1033, 73] width 65 height 21
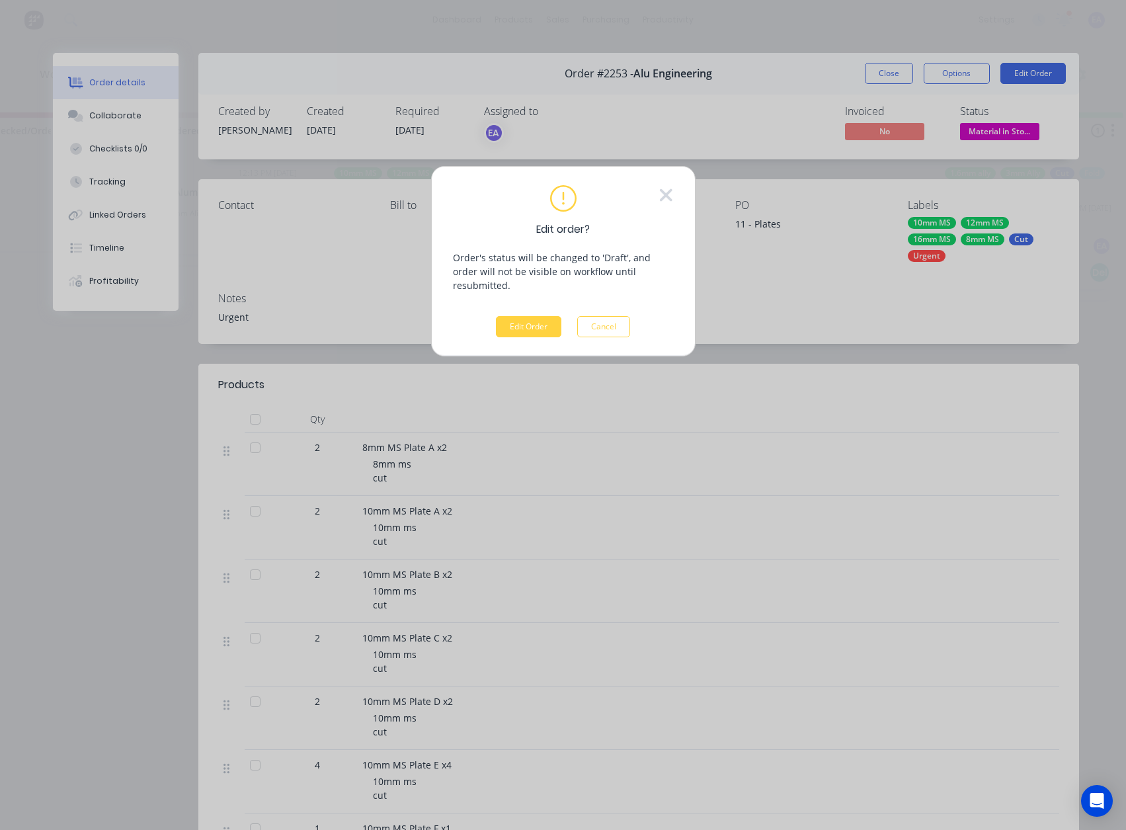
scroll to position [0, 1947]
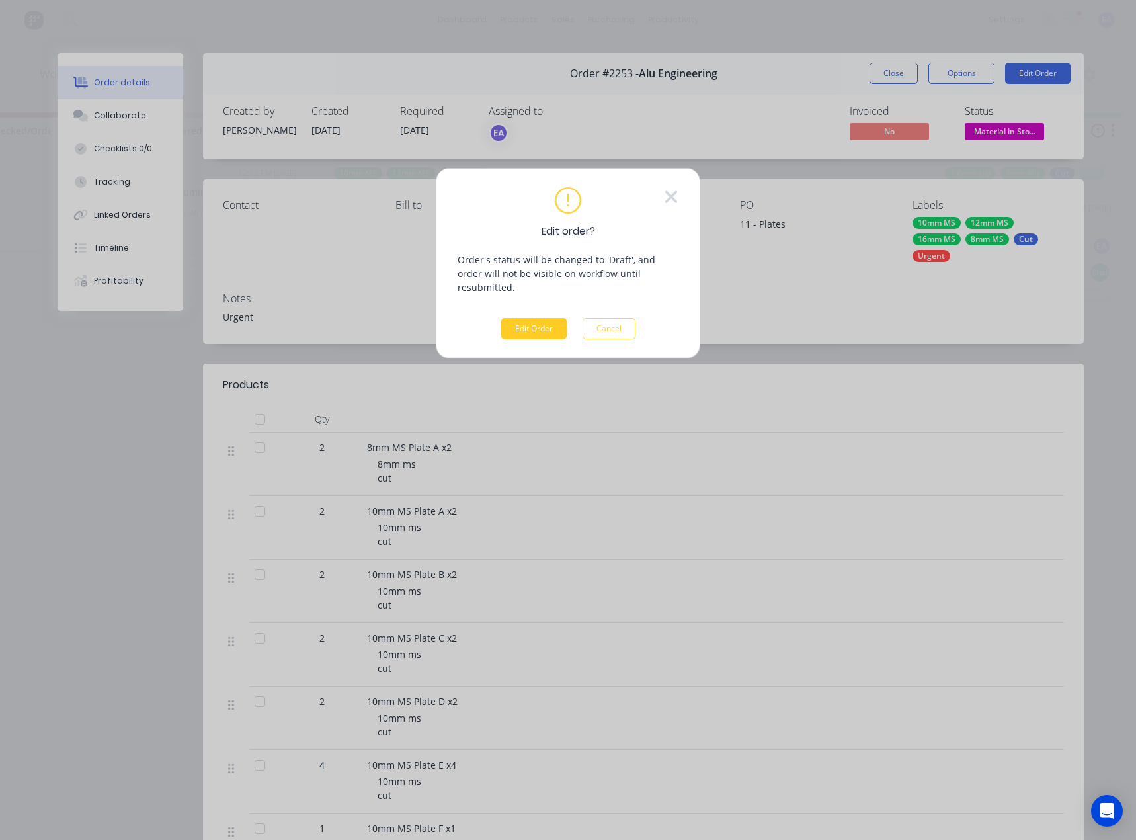
click at [510, 319] on button "Edit Order" at bounding box center [533, 328] width 65 height 21
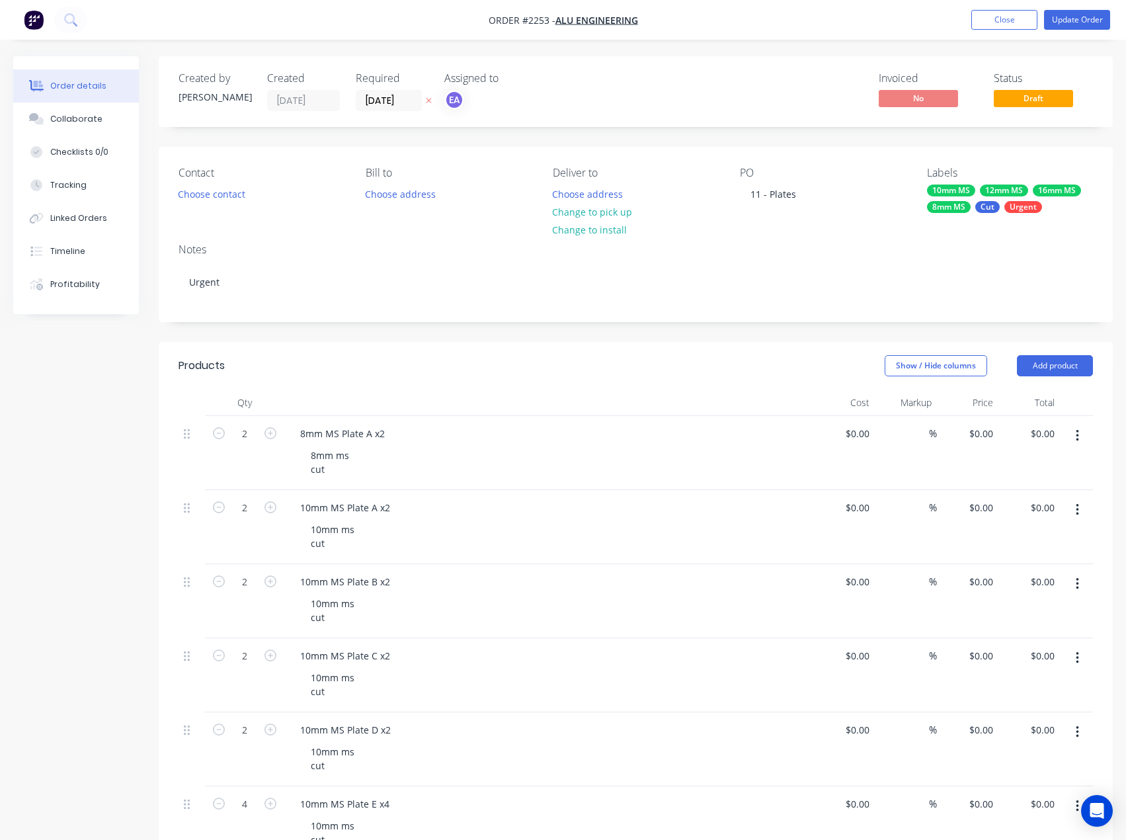
click at [1077, 438] on icon "button" at bounding box center [1077, 436] width 3 height 15
click at [998, 550] on div "Delete" at bounding box center [1030, 549] width 102 height 19
click at [1071, 19] on button "Update Order" at bounding box center [1077, 20] width 66 height 20
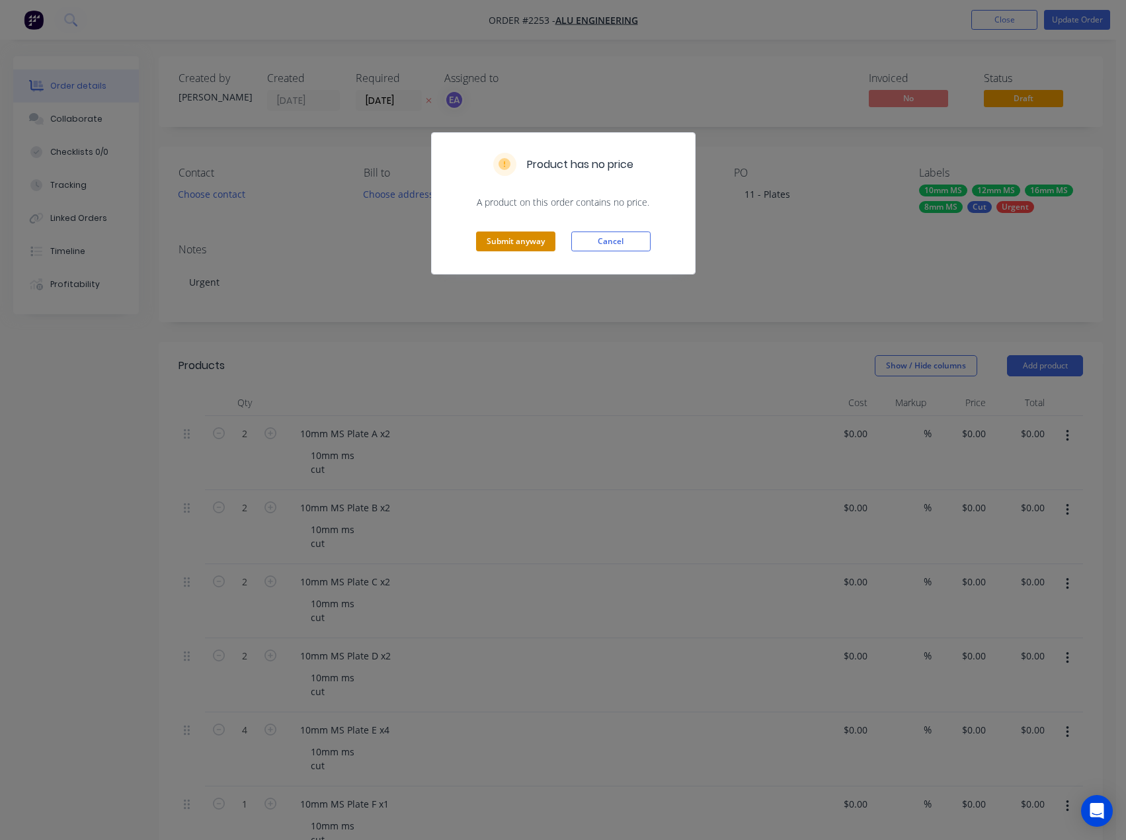
click at [527, 238] on button "Submit anyway" at bounding box center [515, 241] width 79 height 20
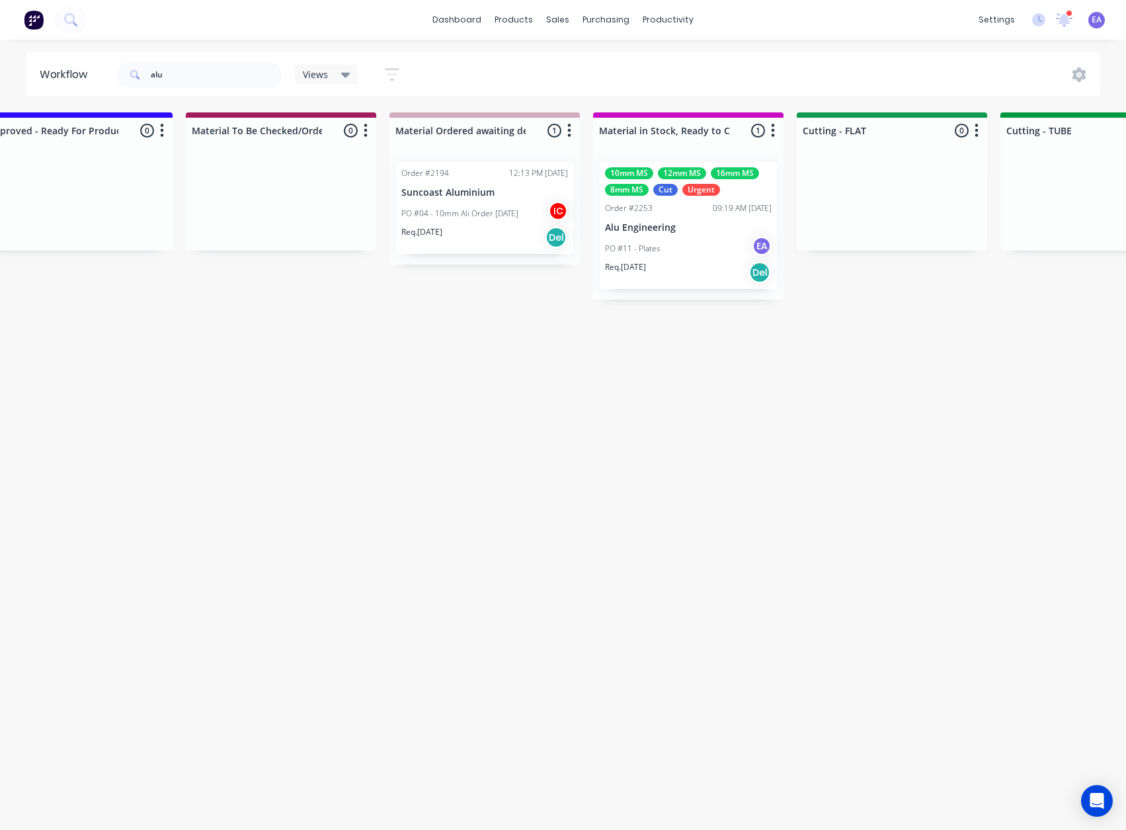
scroll to position [0, 2057]
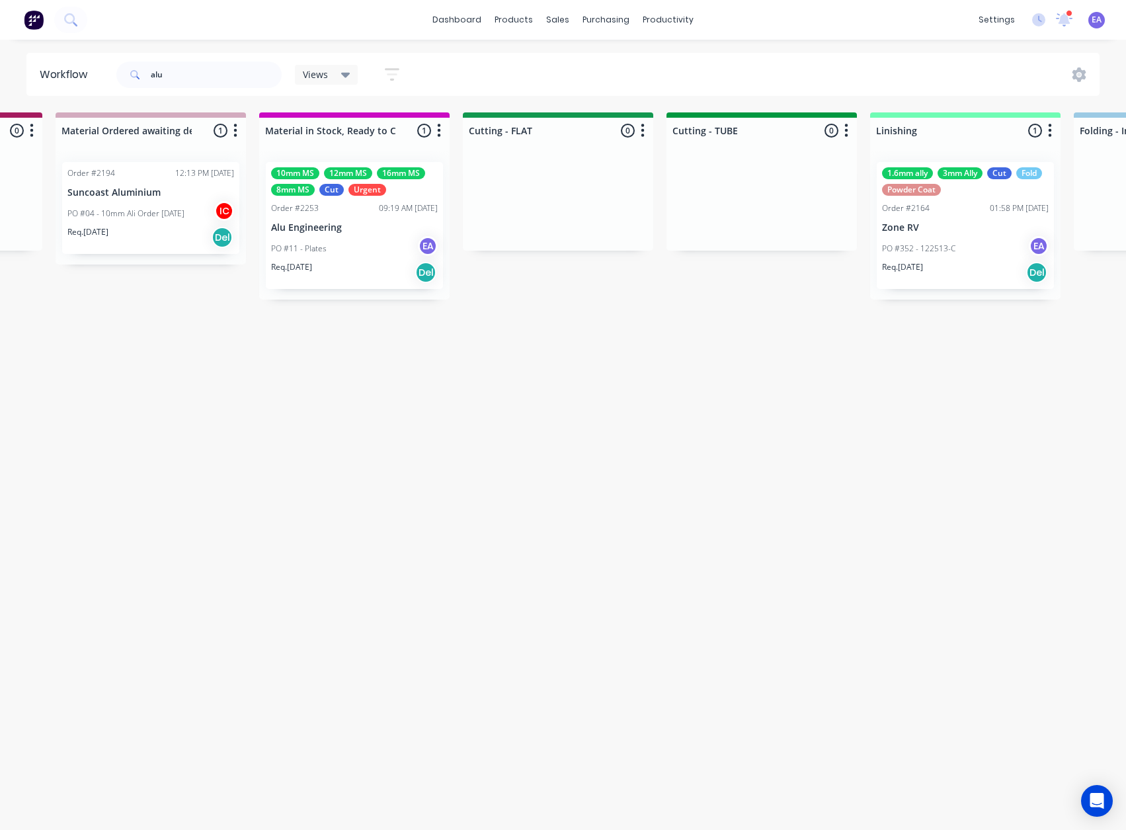
drag, startPoint x: 482, startPoint y: 442, endPoint x: 601, endPoint y: 442, distance: 119.0
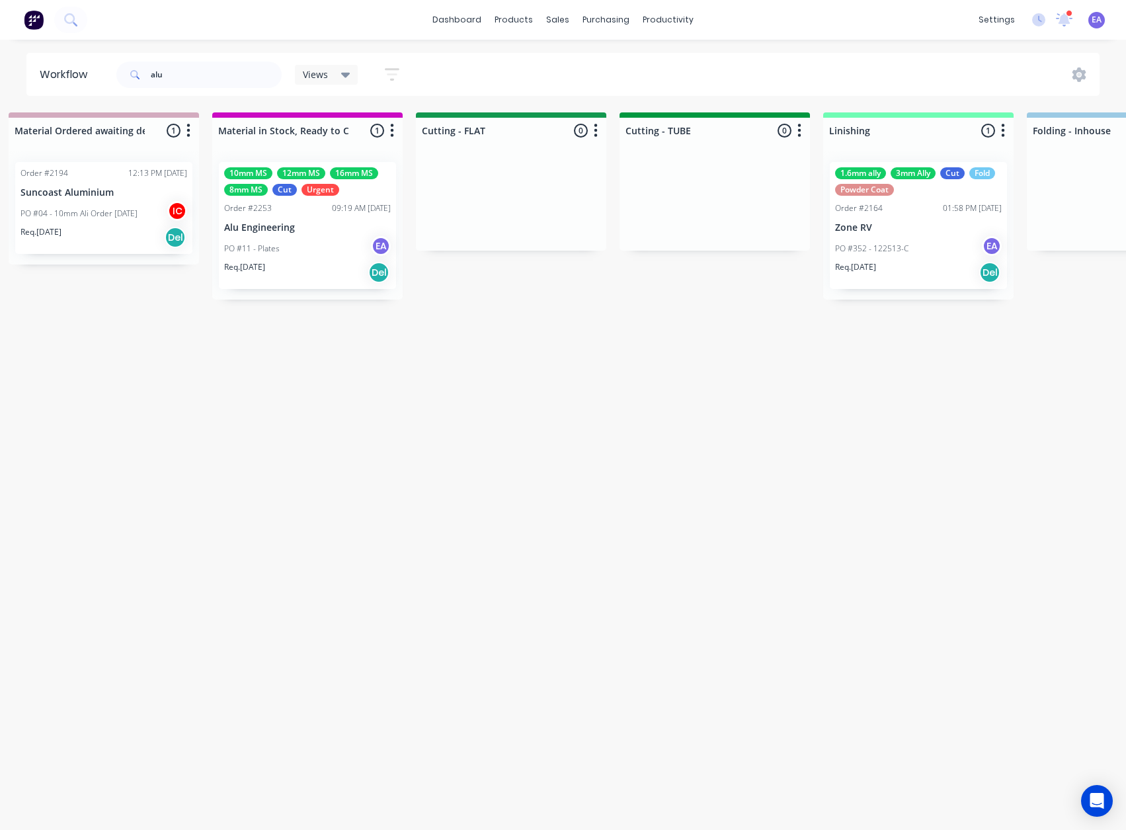
click at [319, 243] on div "PO #11 - Plates EA" at bounding box center [307, 248] width 167 height 25
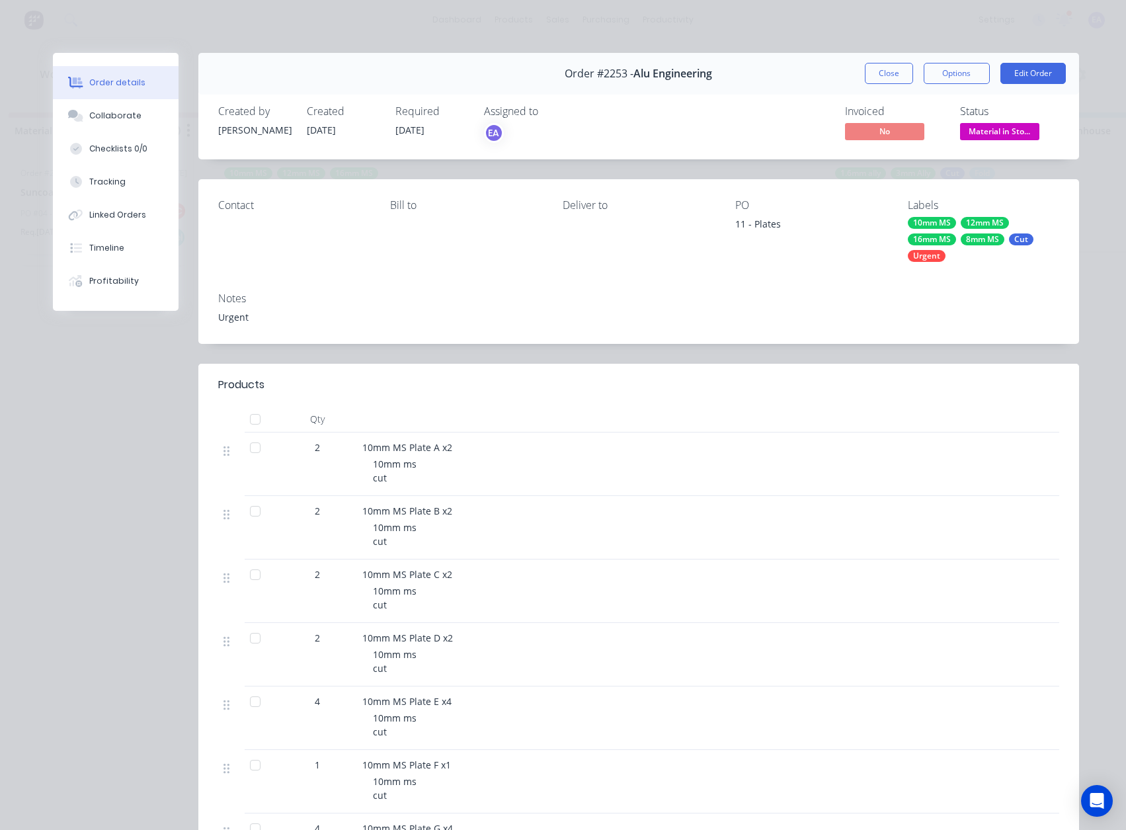
click at [933, 228] on div "10mm MS" at bounding box center [932, 223] width 48 height 12
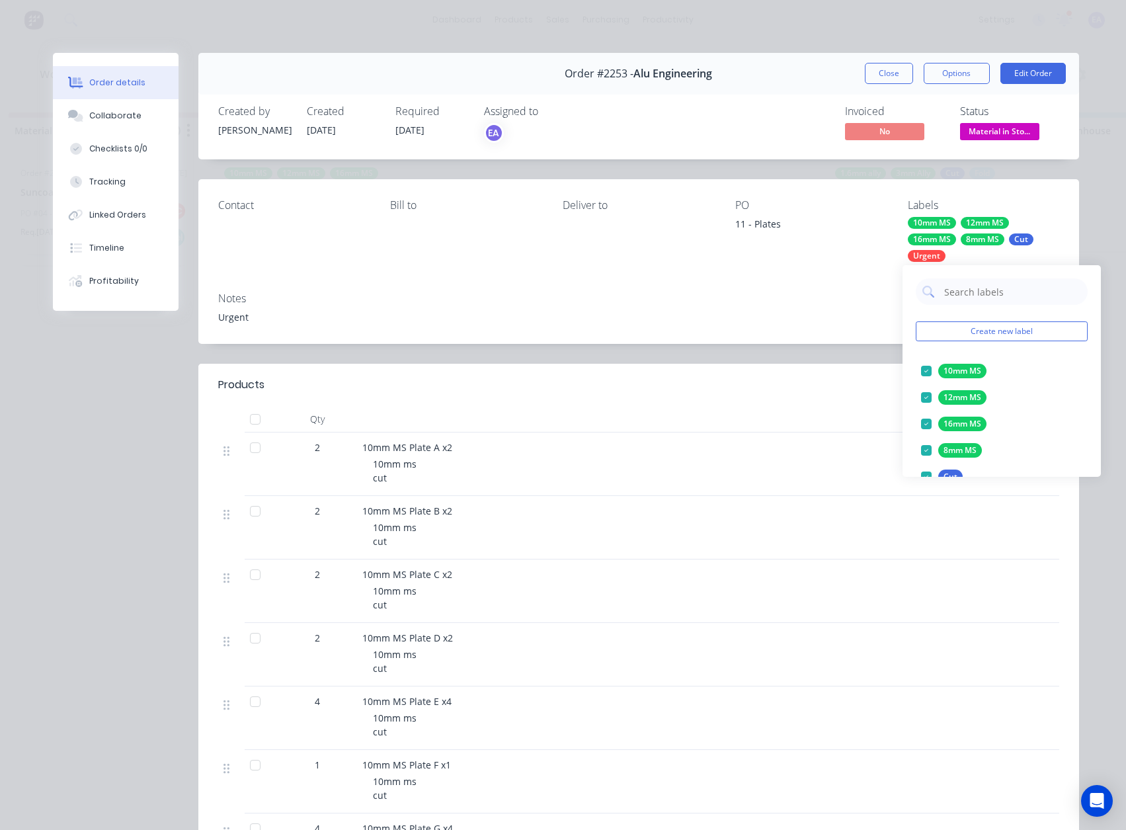
drag, startPoint x: 927, startPoint y: 454, endPoint x: 905, endPoint y: 446, distance: 23.2
click at [927, 454] on div at bounding box center [926, 450] width 26 height 26
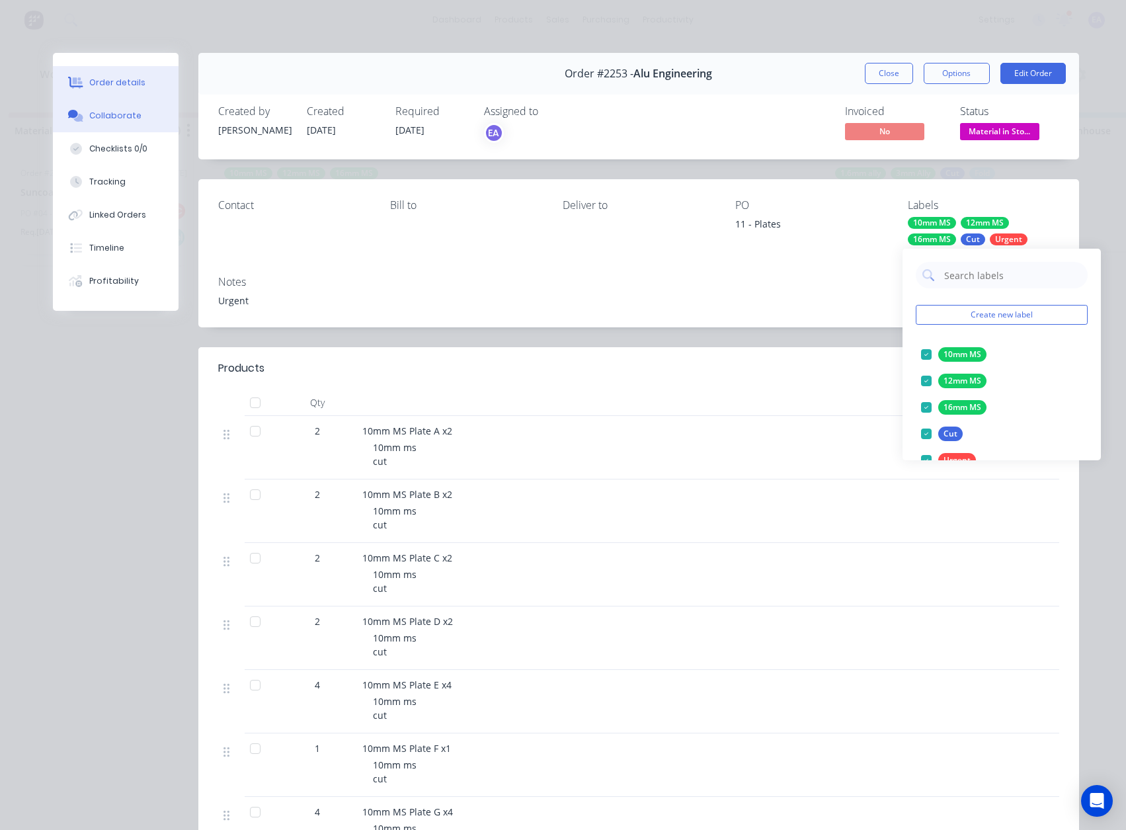
click at [112, 112] on div "Collaborate" at bounding box center [115, 116] width 52 height 12
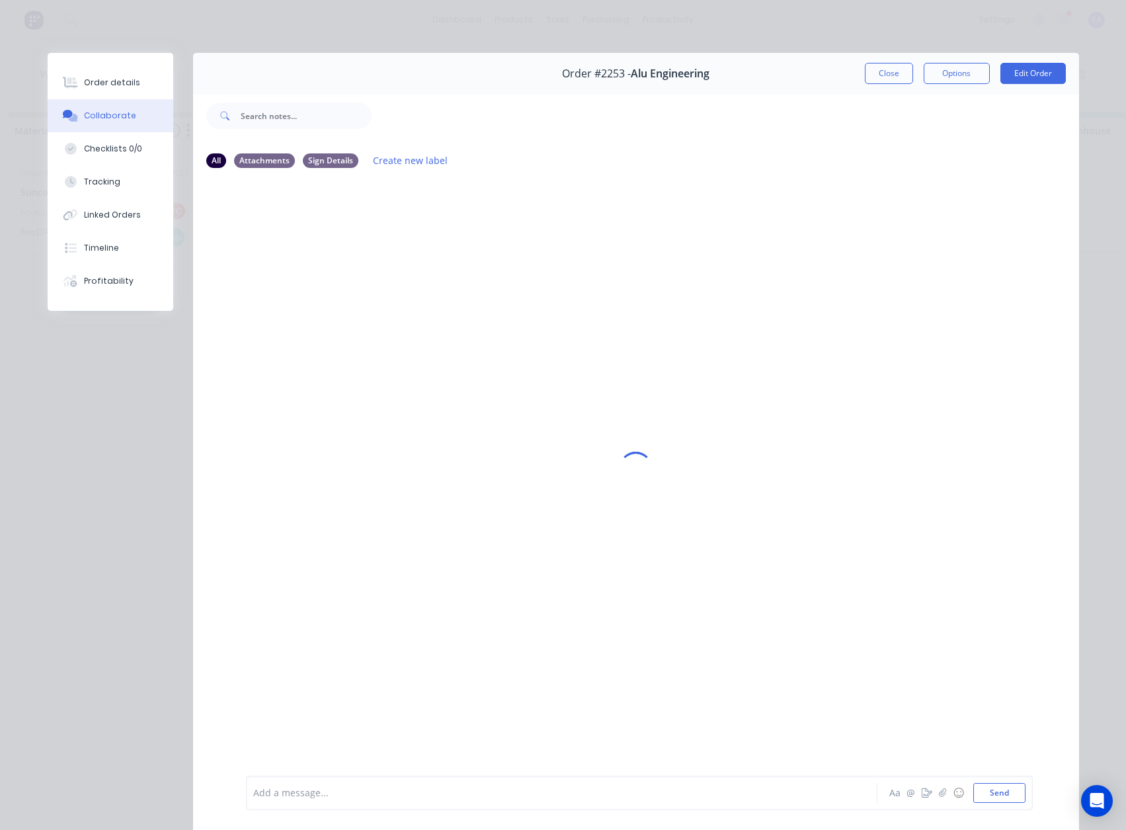
click at [299, 797] on div at bounding box center [543, 793] width 579 height 14
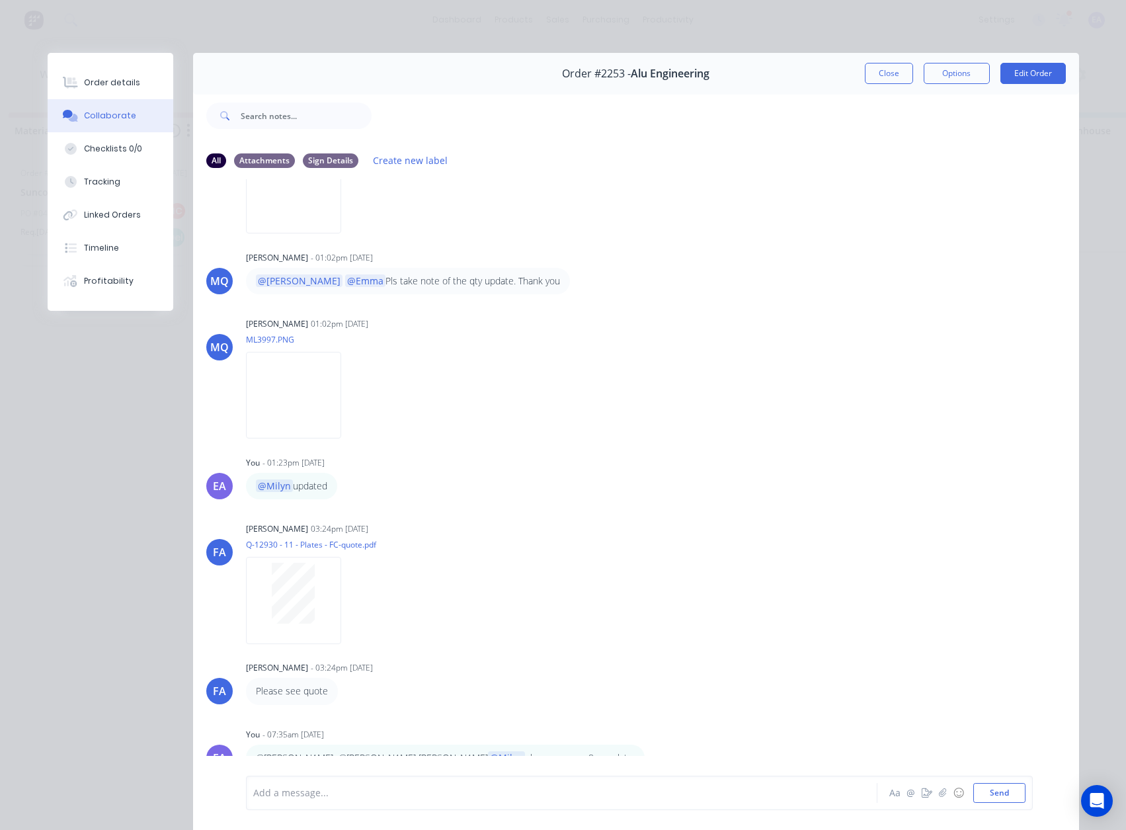
scroll to position [66, 0]
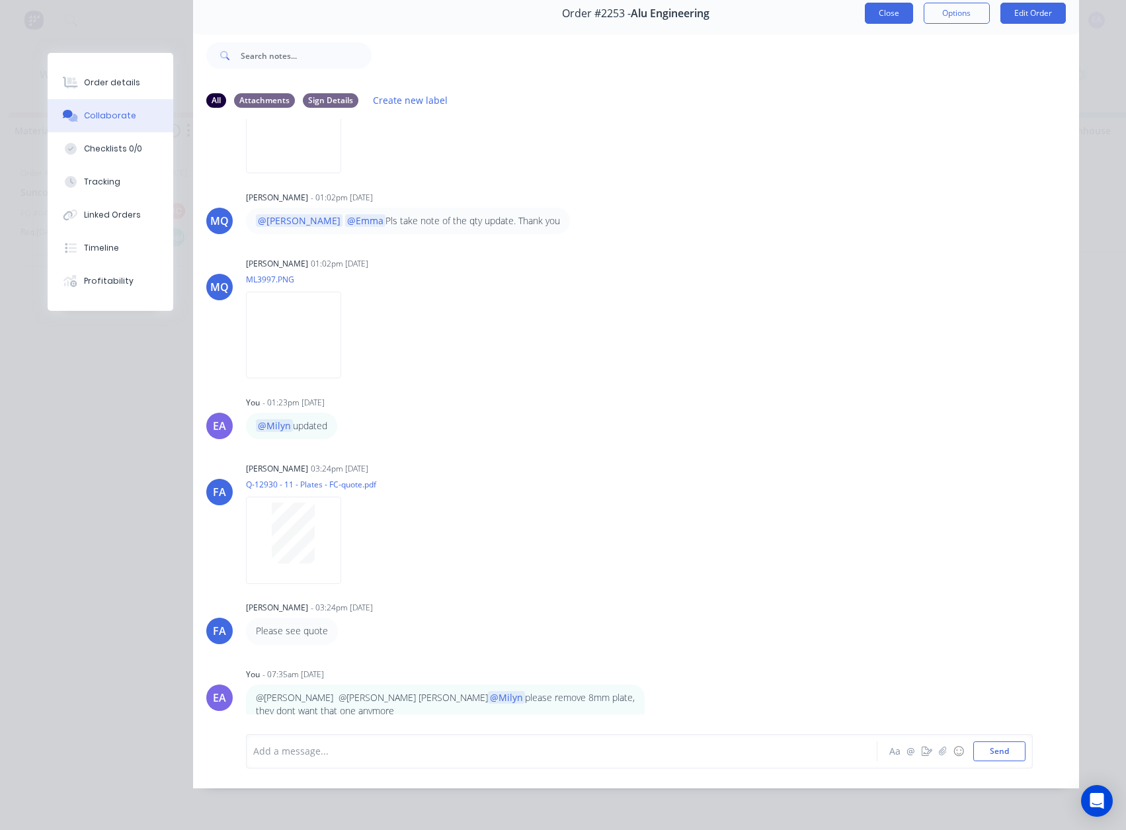
click at [892, 12] on button "Close" at bounding box center [889, 13] width 48 height 21
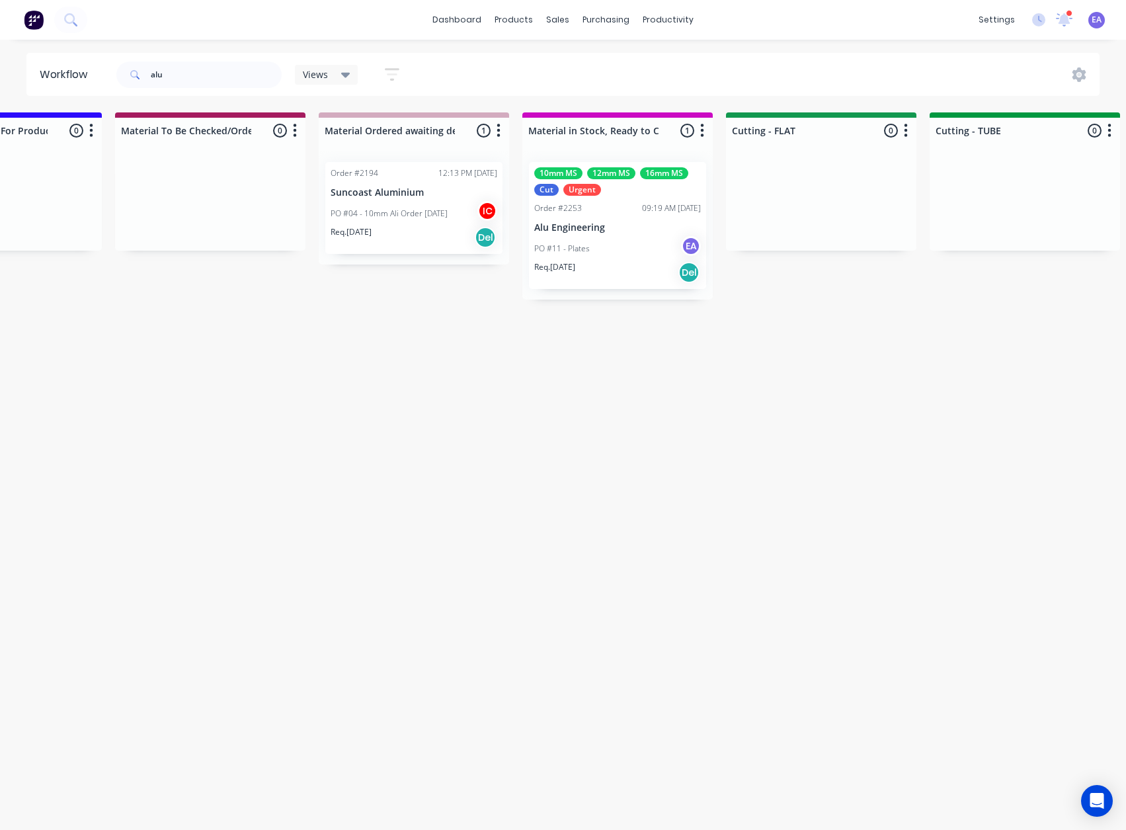
scroll to position [3, 0]
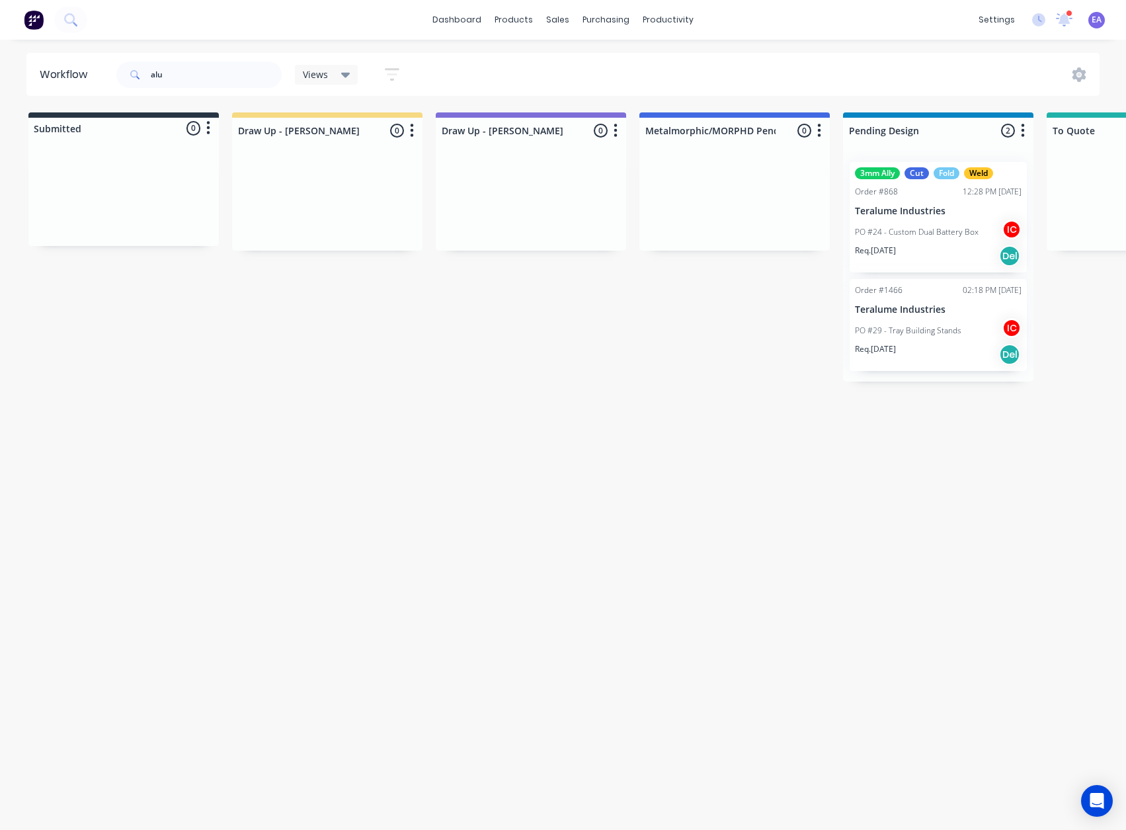
drag, startPoint x: 438, startPoint y: 415, endPoint x: 208, endPoint y: 249, distance: 284.3
drag, startPoint x: 204, startPoint y: 60, endPoint x: 2, endPoint y: 106, distance: 207.0
click at [6, 103] on div "Workflow alu Views Save new view None (Default) edit [PERSON_NAME] edit [PERSON…" at bounding box center [563, 428] width 1126 height 751
click at [192, 70] on input "alu" at bounding box center [216, 75] width 131 height 26
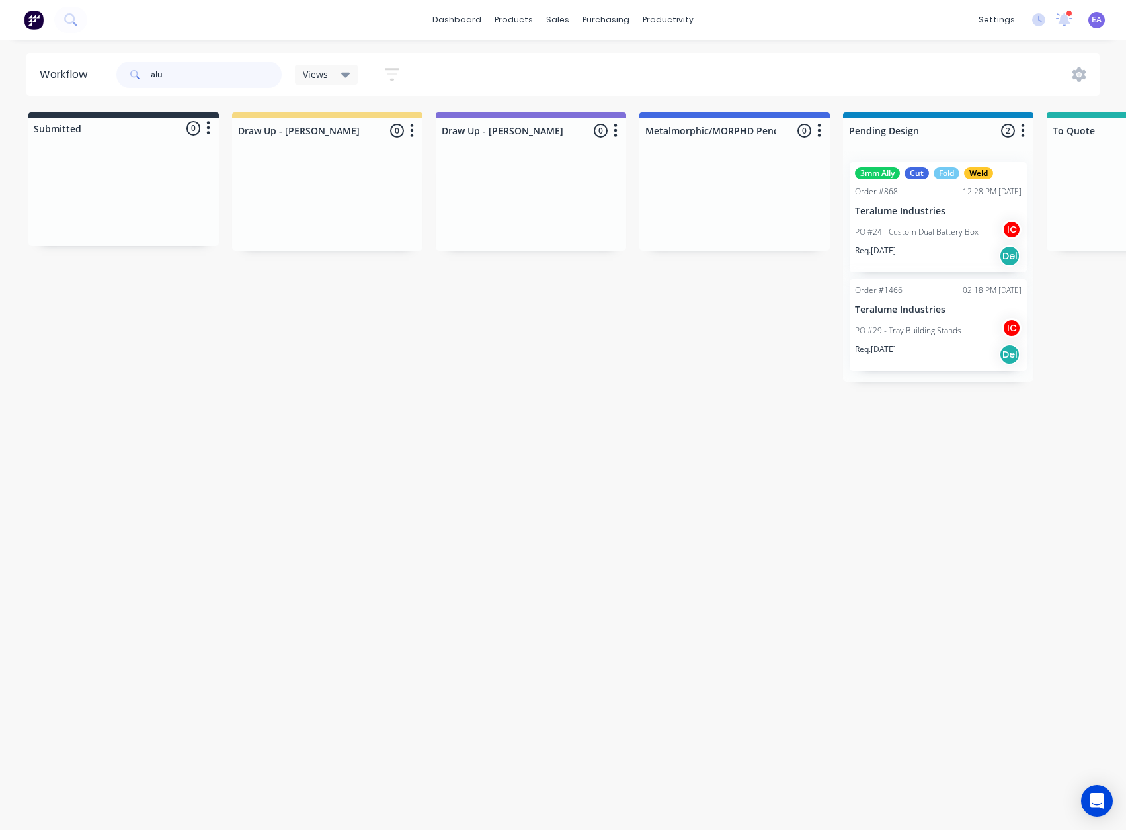
drag, startPoint x: 171, startPoint y: 75, endPoint x: 87, endPoint y: 92, distance: 86.3
click at [87, 90] on header "Workflow alu Views Save new view None (Default) edit [PERSON_NAME] edit [PERSON…" at bounding box center [563, 74] width 1074 height 43
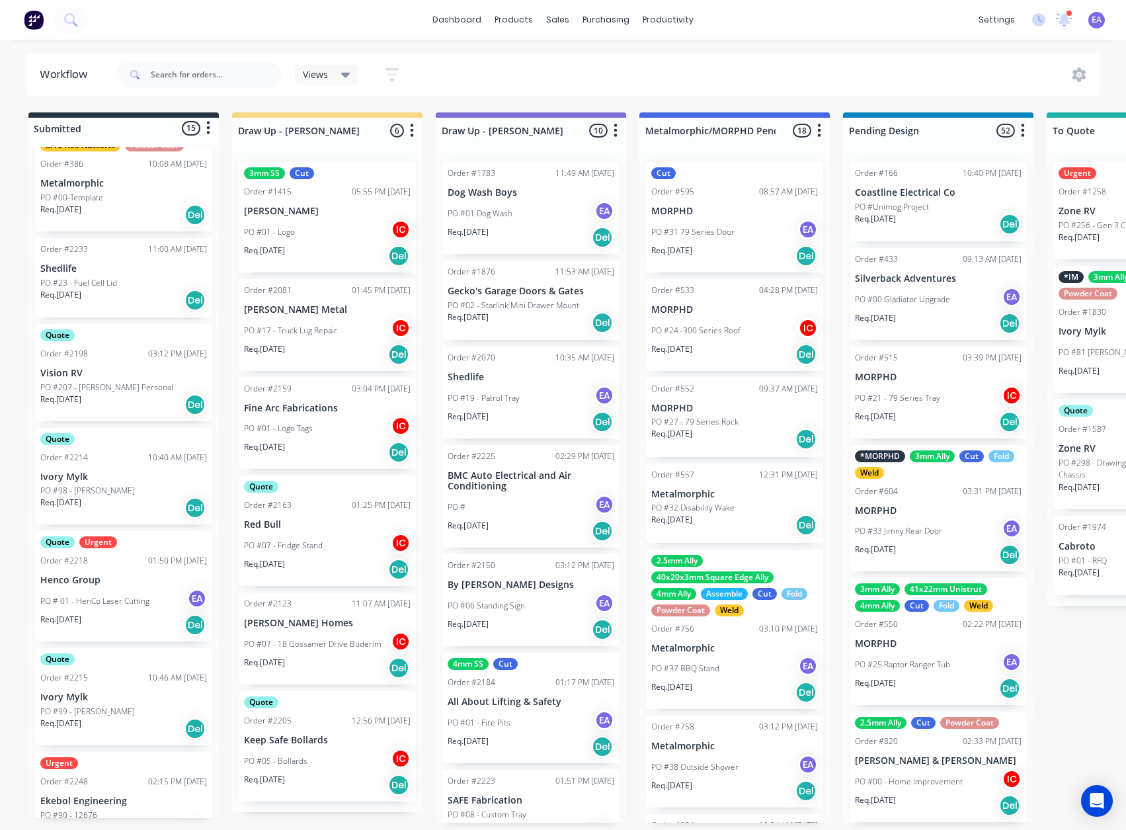
scroll to position [132, 0]
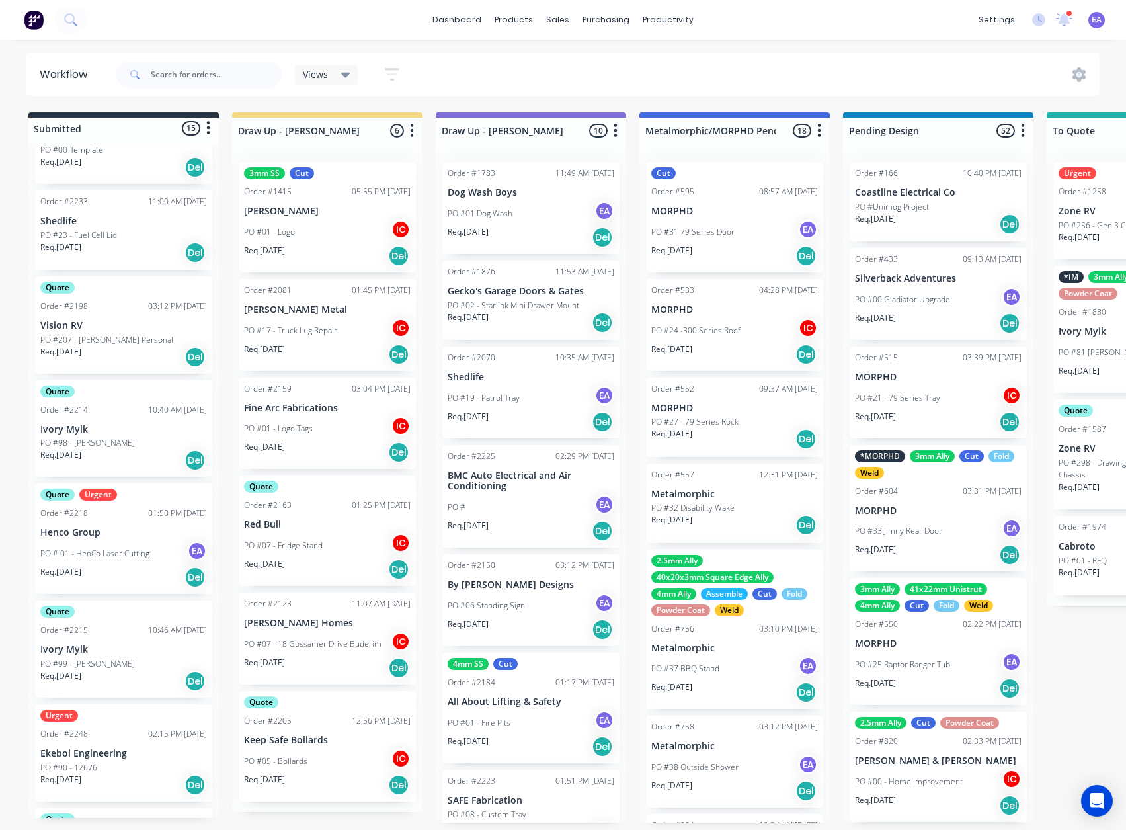
click at [105, 669] on p "PO #99 - [PERSON_NAME]" at bounding box center [87, 664] width 95 height 12
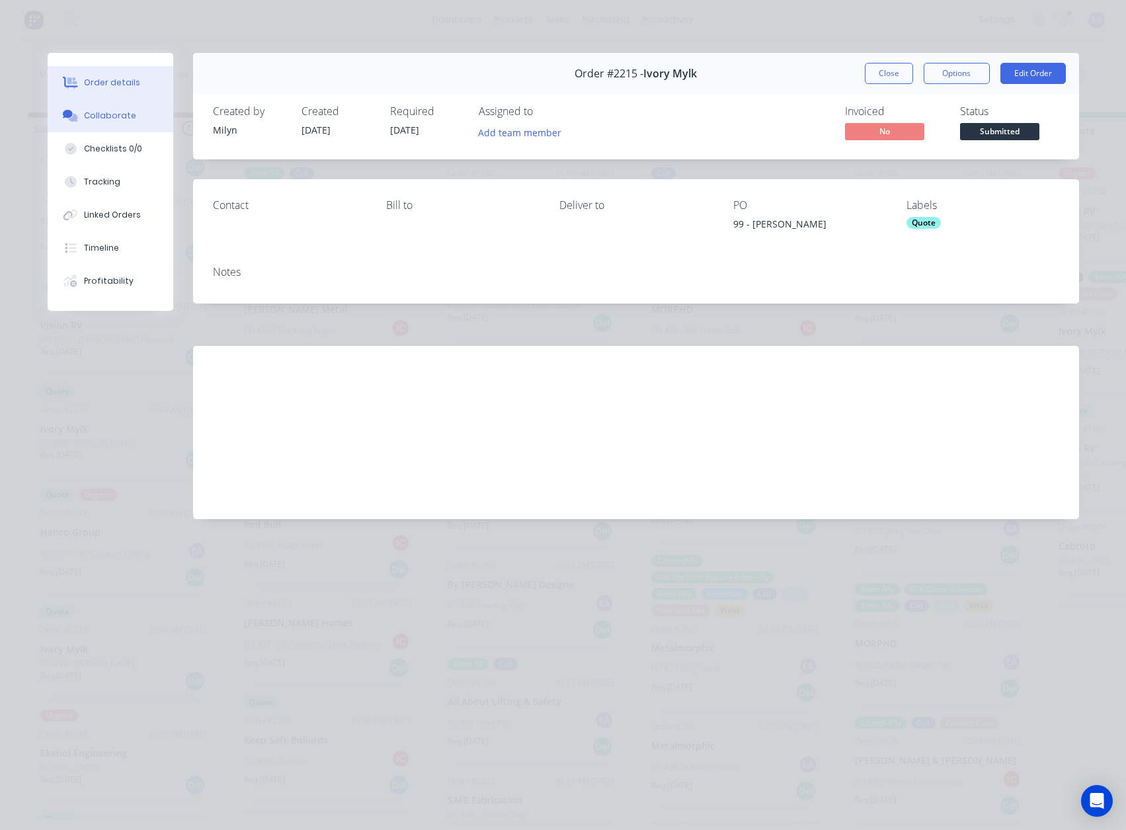
click at [99, 114] on div "Collaborate" at bounding box center [110, 116] width 52 height 12
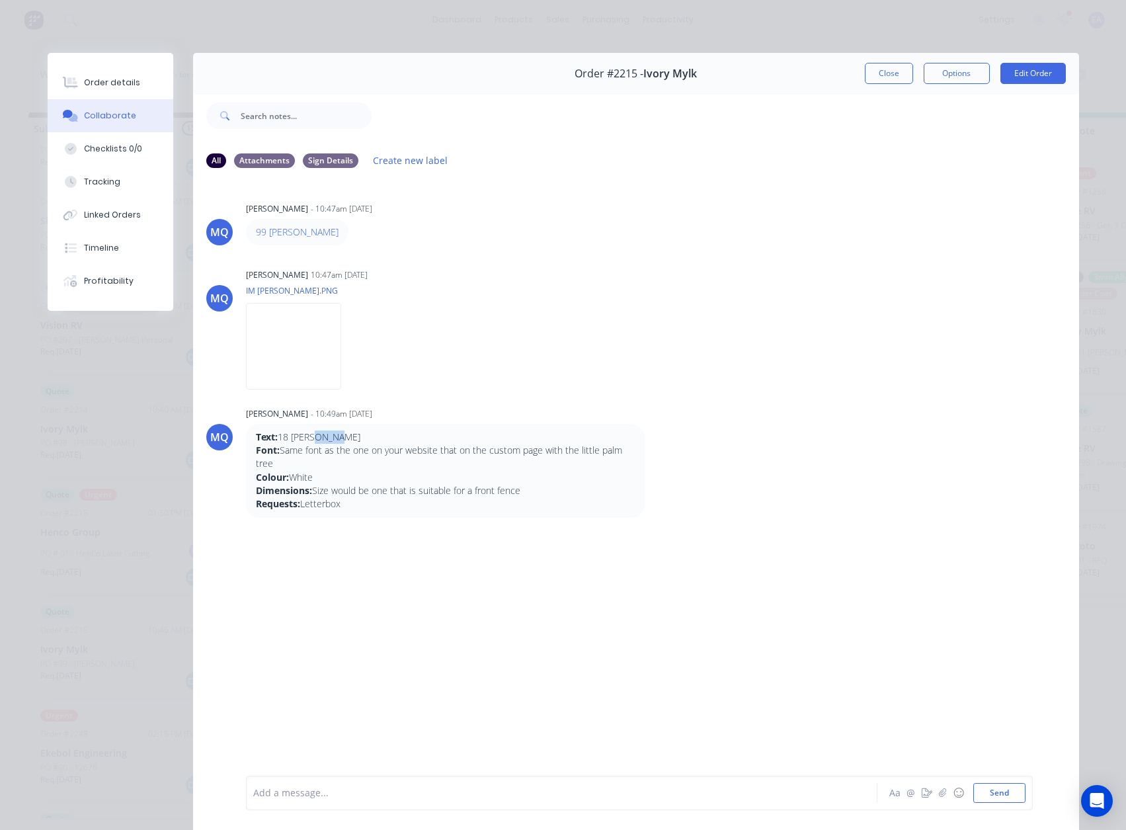
drag, startPoint x: 334, startPoint y: 437, endPoint x: 310, endPoint y: 436, distance: 24.5
click at [310, 436] on p "Text: 18 [PERSON_NAME]" at bounding box center [445, 437] width 379 height 13
click at [351, 443] on p "Text: 18 [PERSON_NAME]" at bounding box center [445, 437] width 379 height 13
drag, startPoint x: 333, startPoint y: 433, endPoint x: 275, endPoint y: 440, distance: 58.7
click at [275, 440] on p "Text: 18 [PERSON_NAME]" at bounding box center [445, 437] width 379 height 13
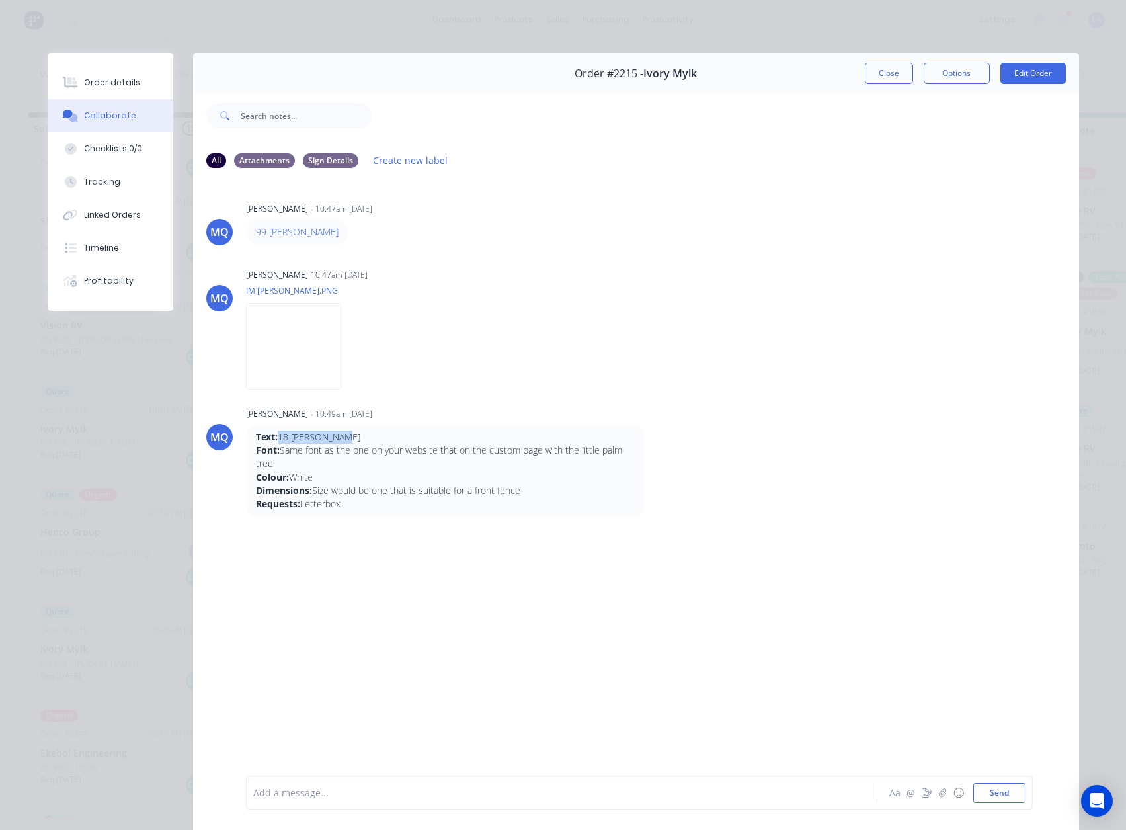
copy p "18 [PERSON_NAME]"
click at [278, 786] on div at bounding box center [543, 793] width 579 height 14
click at [325, 341] on img at bounding box center [293, 346] width 95 height 87
click at [368, 795] on div at bounding box center [543, 793] width 579 height 14
click at [261, 797] on div at bounding box center [543, 793] width 579 height 14
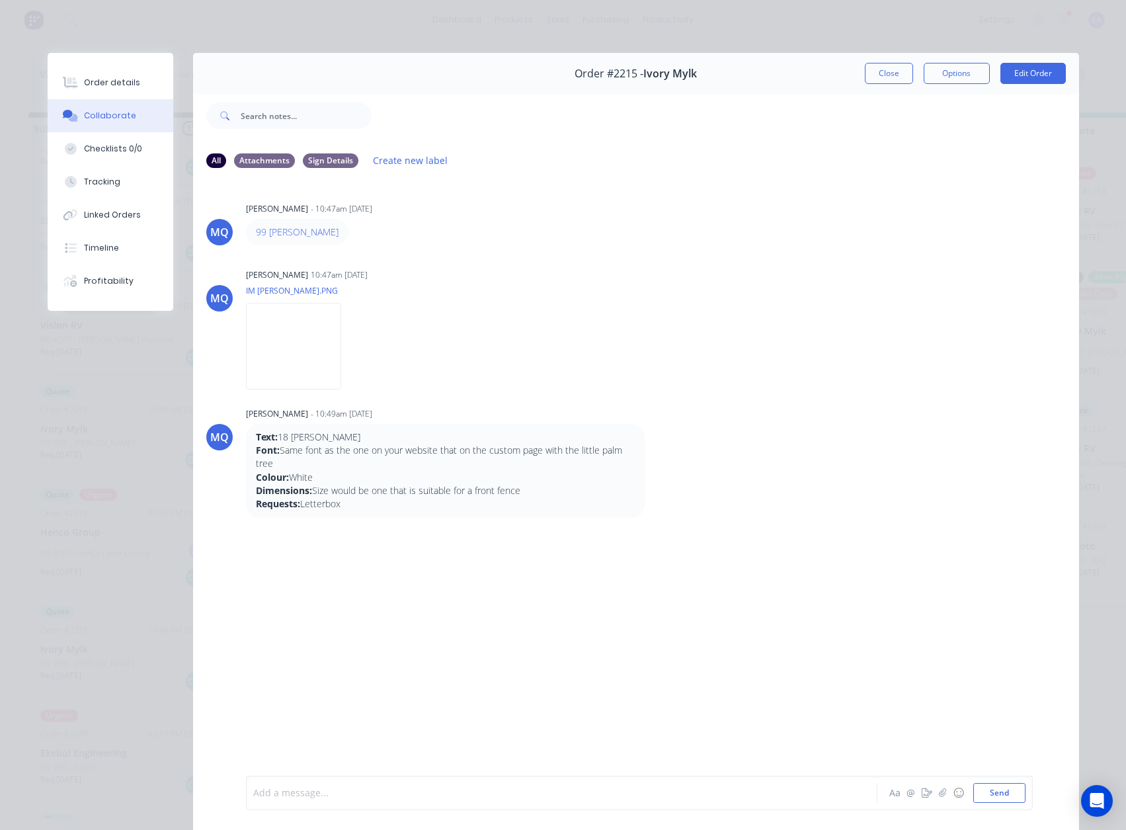
click at [343, 800] on div "Add a message..." at bounding box center [542, 793] width 579 height 20
click at [290, 792] on div at bounding box center [543, 793] width 579 height 14
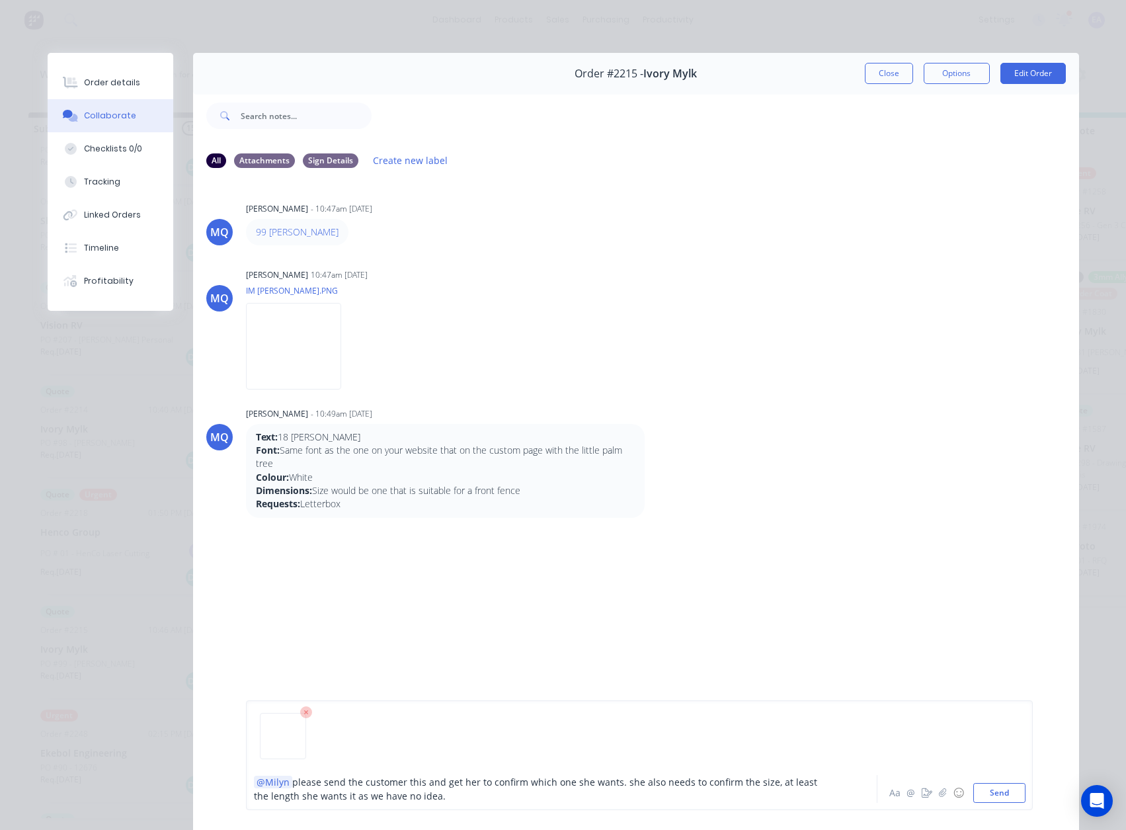
click at [523, 782] on span "please send the customer this and get her to confirm which one she wants. she a…" at bounding box center [537, 789] width 566 height 26
click at [346, 796] on span "- which one she wants. she also needs to confirm the size, at least the length …" at bounding box center [497, 796] width 487 height 13
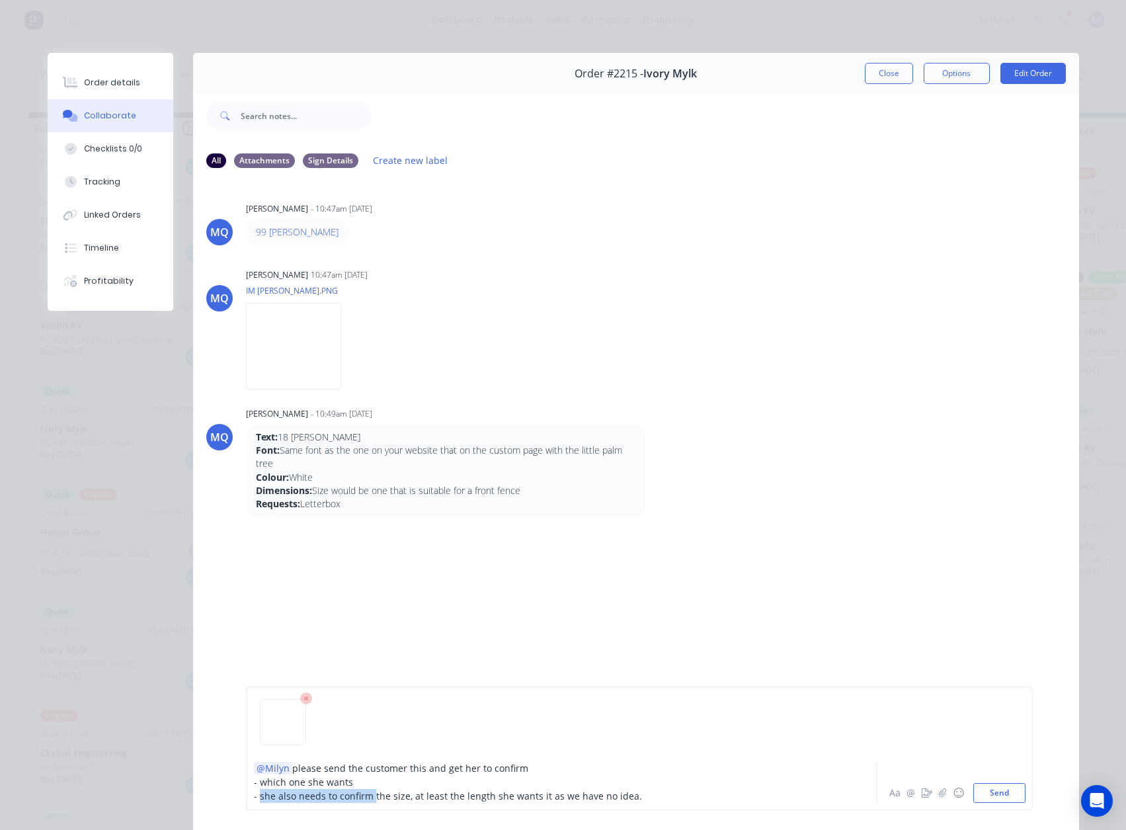
drag, startPoint x: 368, startPoint y: 796, endPoint x: 255, endPoint y: 794, distance: 113.1
click at [255, 794] on span "- she also needs to confirm the size, at least the length she wants it as we ha…" at bounding box center [448, 796] width 388 height 13
click at [293, 796] on span "- the size, at least the length she wants it as we have no idea." at bounding box center [390, 796] width 272 height 13
click at [491, 798] on div "- at least the length she wants it as we have no idea." at bounding box center [543, 796] width 579 height 14
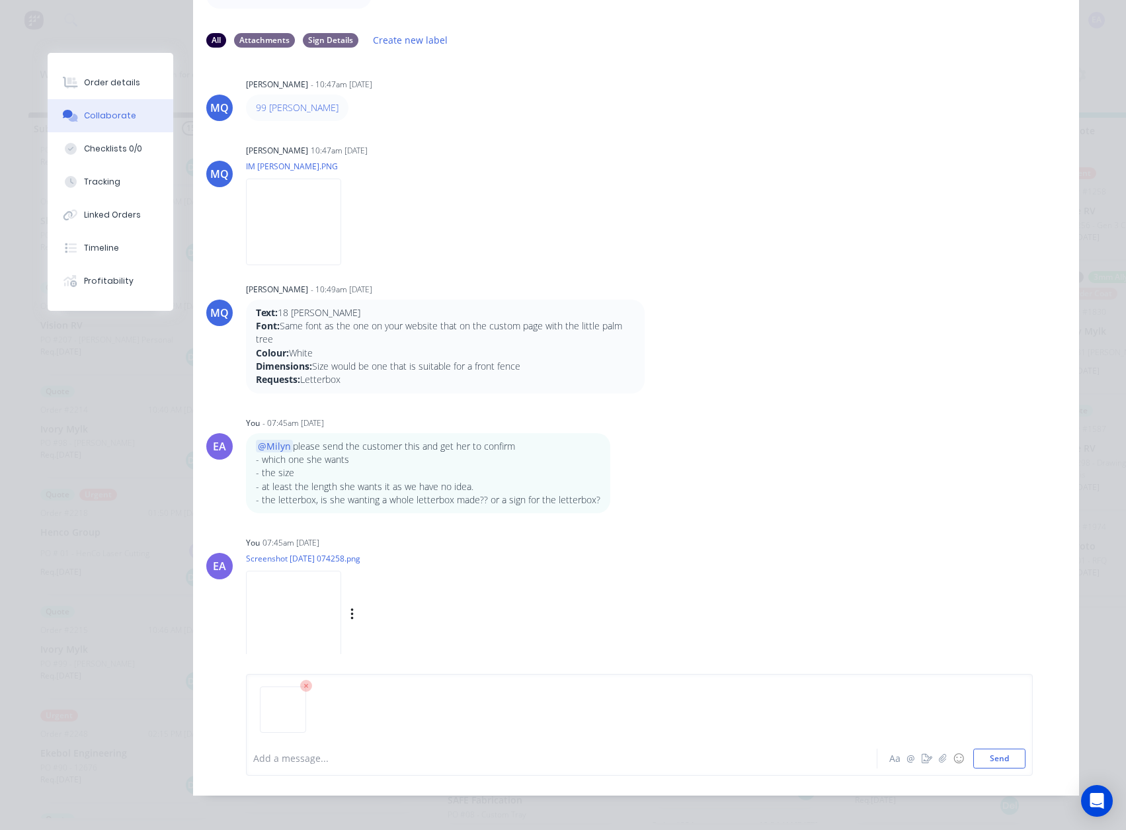
scroll to position [138, 0]
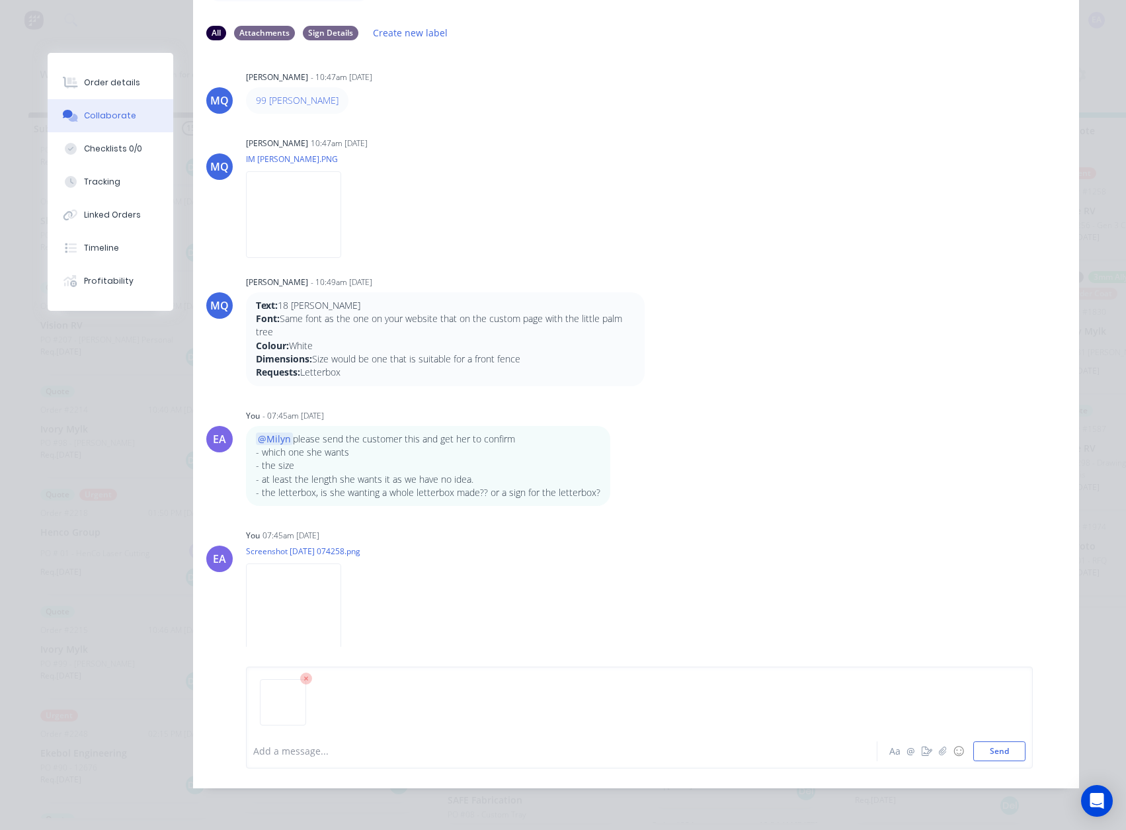
click at [304, 678] on icon at bounding box center [306, 679] width 12 height 12
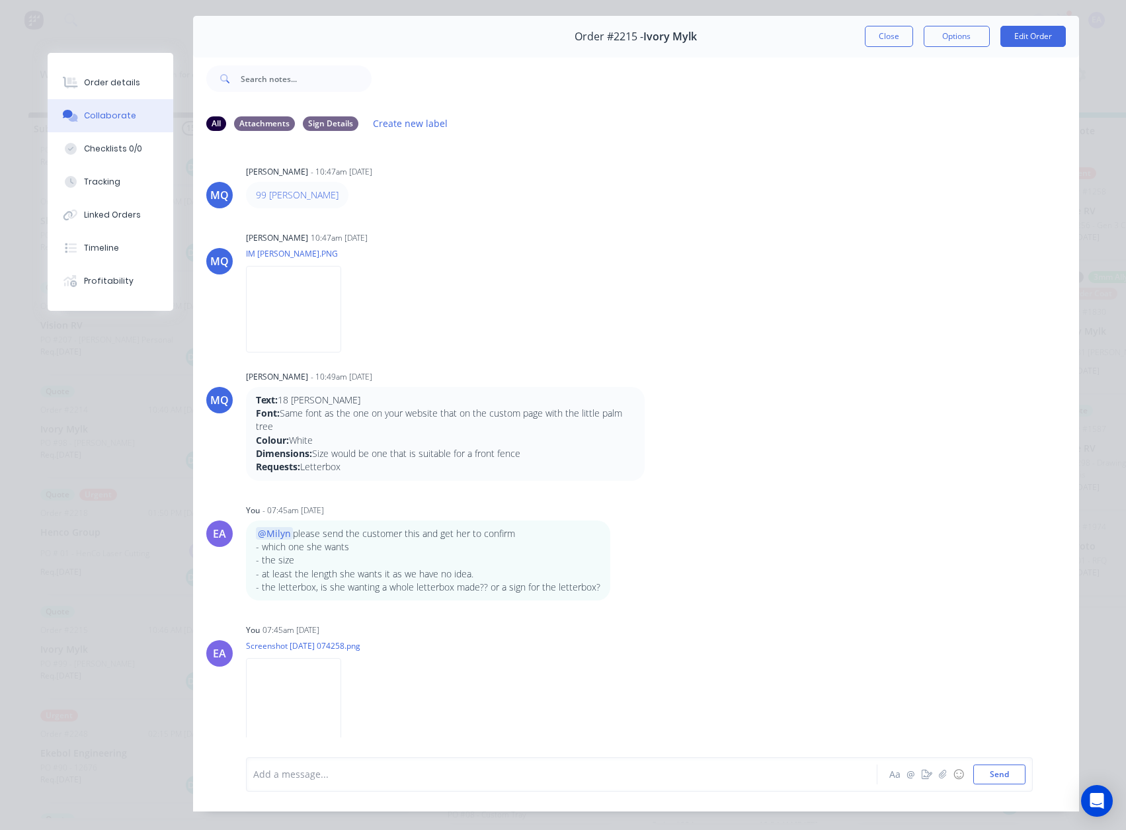
scroll to position [4, 0]
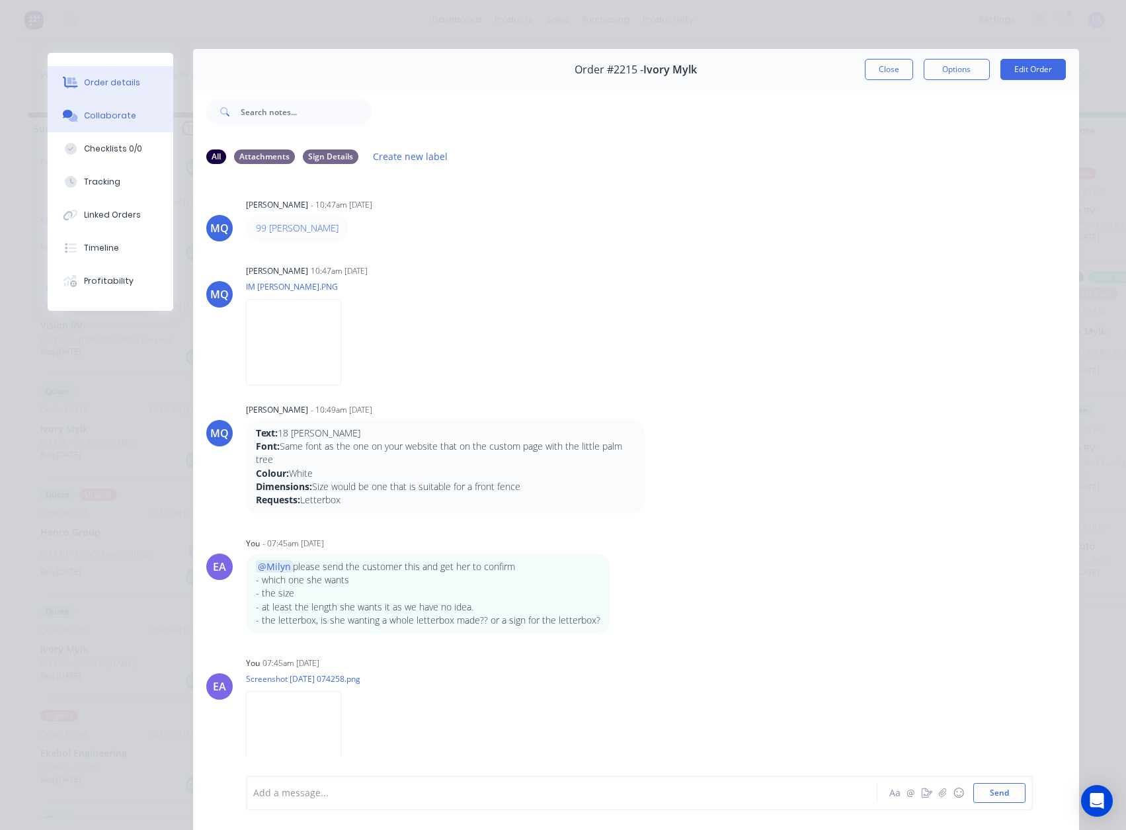
click at [106, 77] on div "Order details" at bounding box center [112, 83] width 56 height 12
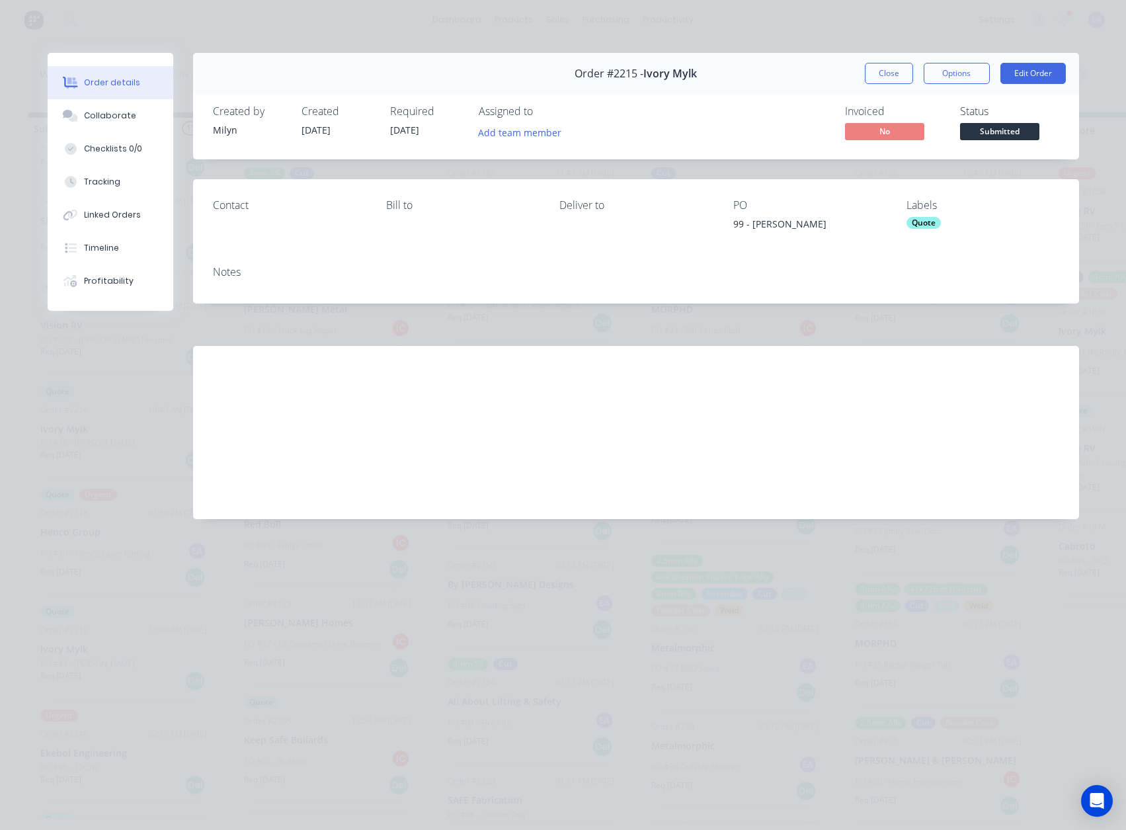
scroll to position [0, 0]
click at [536, 130] on button "Add team member" at bounding box center [519, 132] width 97 height 18
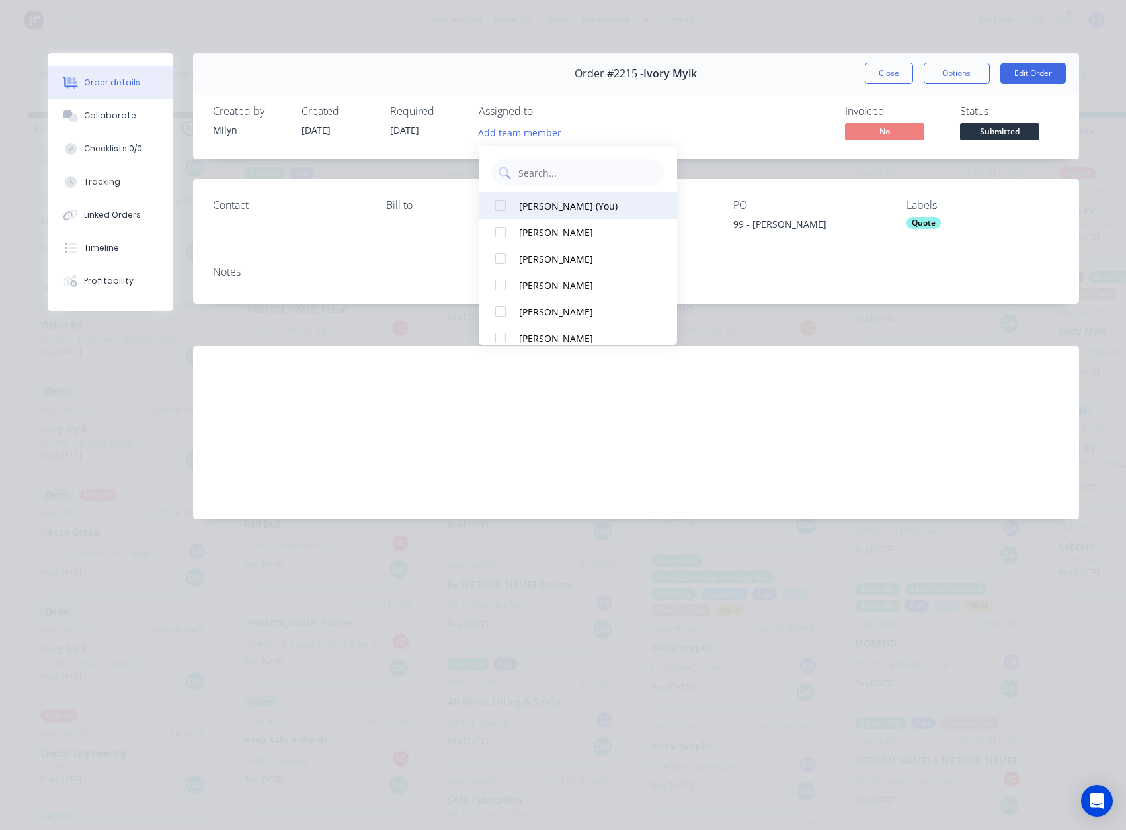
click at [564, 207] on div "[PERSON_NAME] (You)" at bounding box center [585, 206] width 132 height 14
click at [898, 71] on button "Close" at bounding box center [889, 73] width 48 height 21
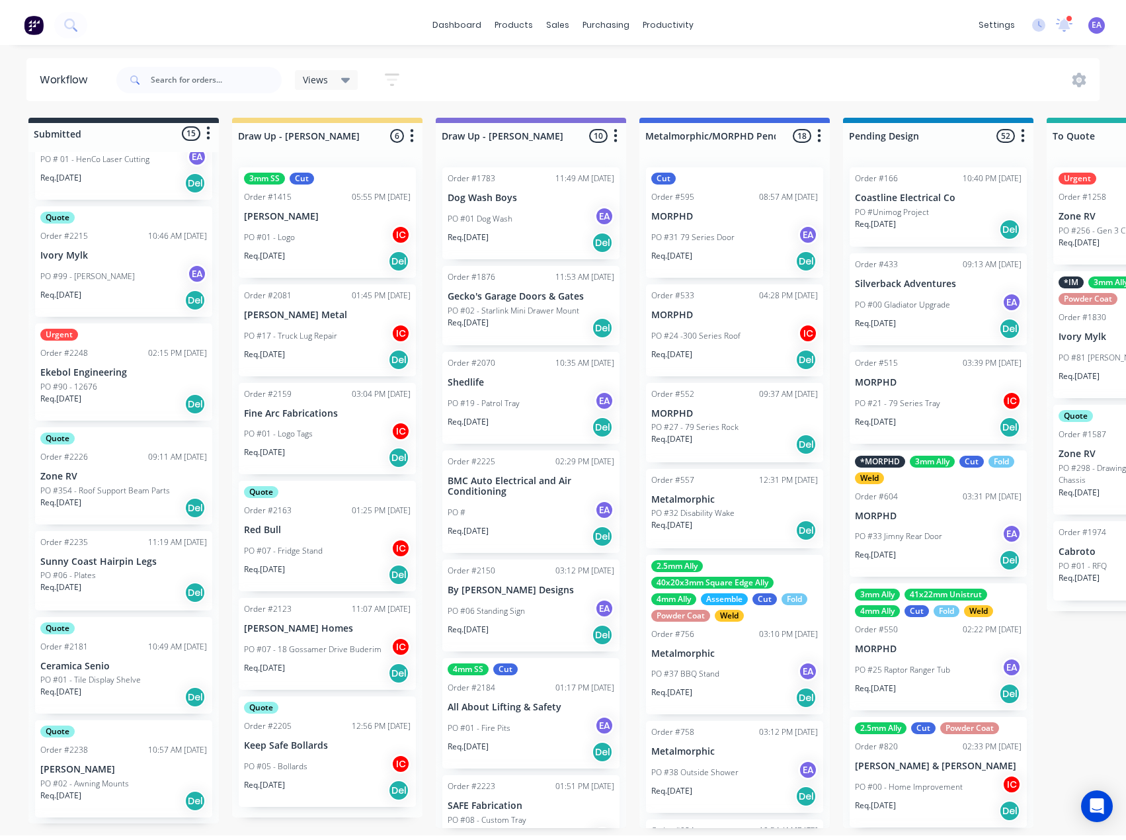
scroll to position [595, 0]
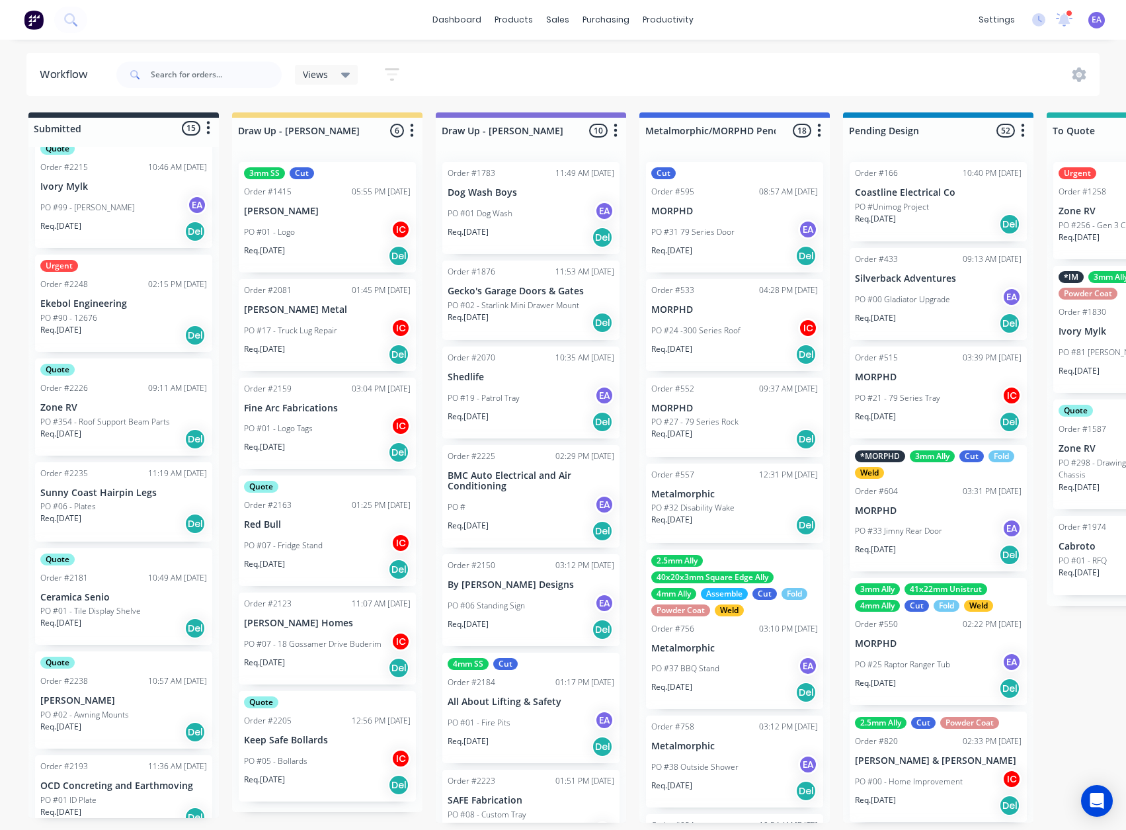
click at [120, 432] on div "Req. [DATE] Del" at bounding box center [123, 439] width 167 height 22
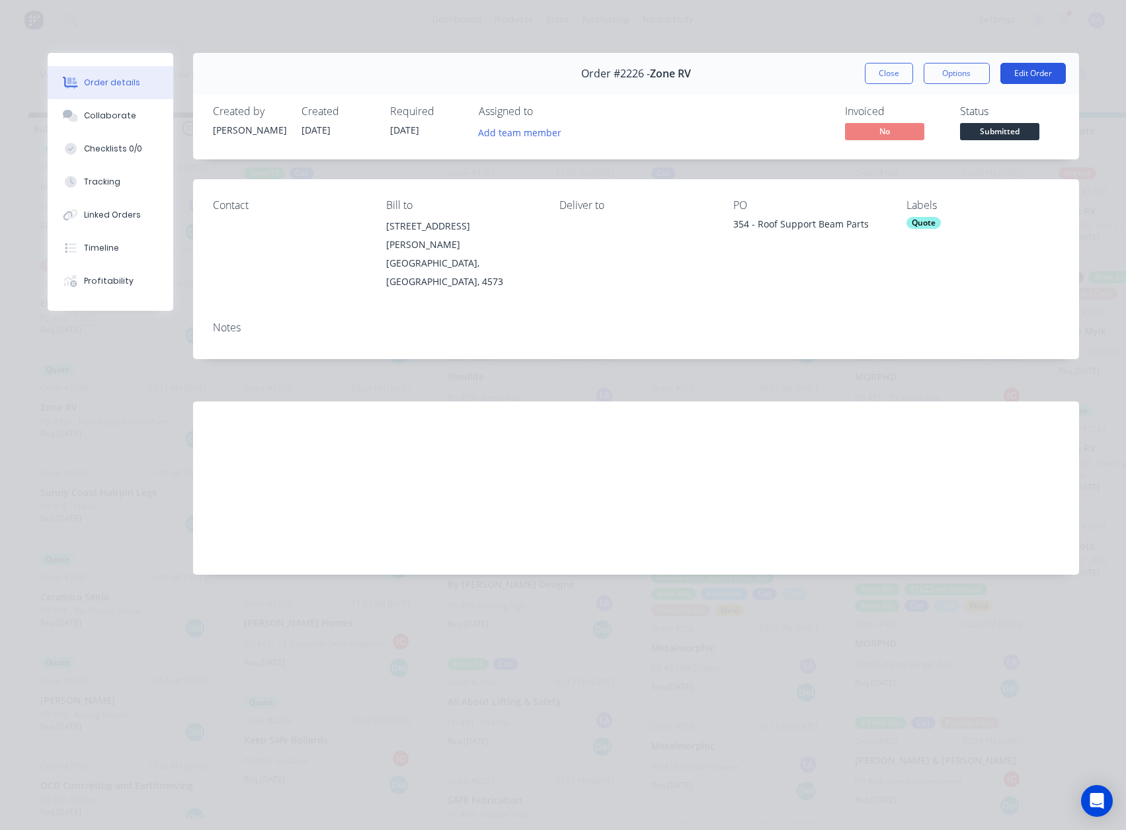
click at [1022, 73] on button "Edit Order" at bounding box center [1033, 73] width 65 height 21
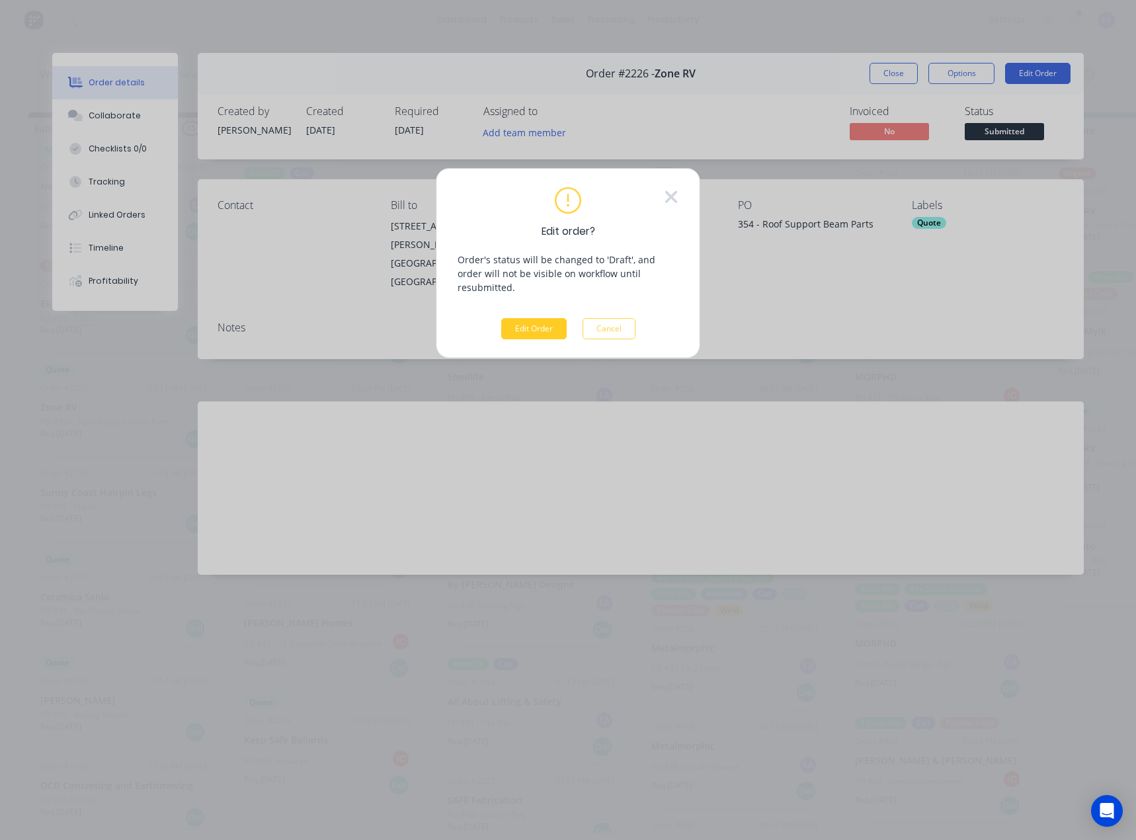
click at [513, 318] on button "Edit Order" at bounding box center [533, 328] width 65 height 21
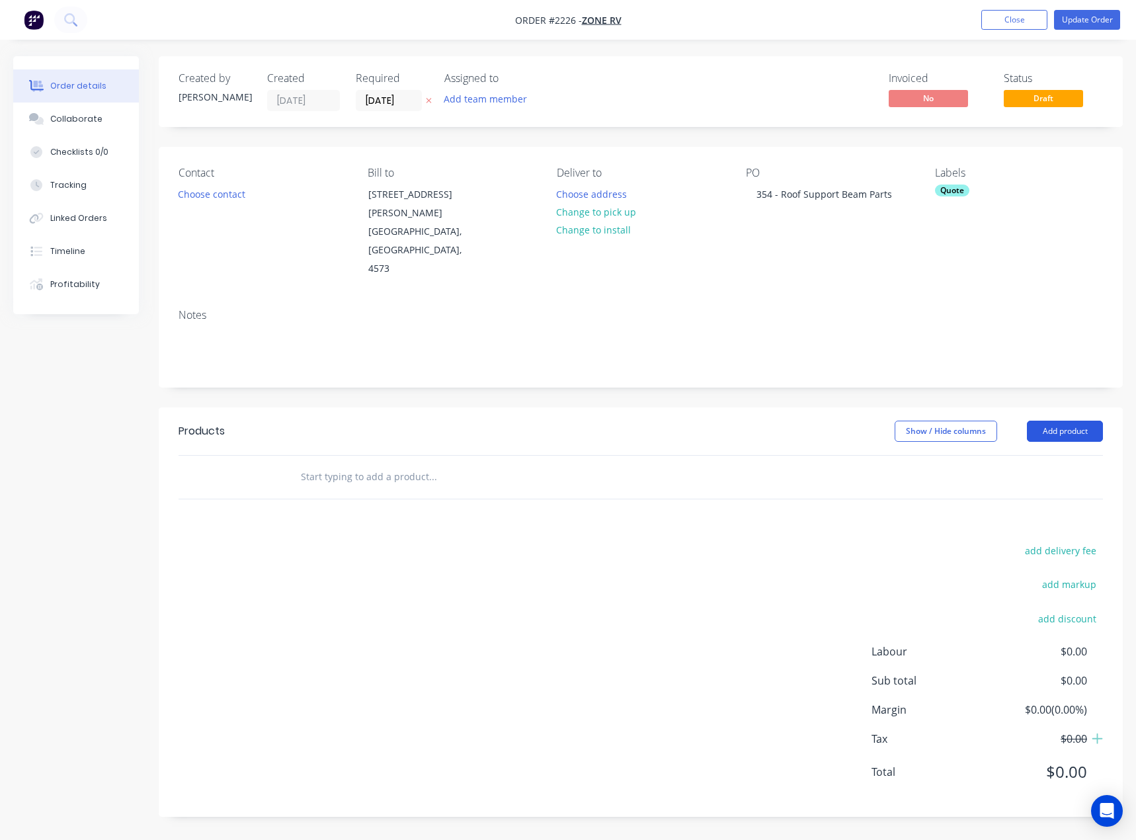
click at [1095, 421] on button "Add product" at bounding box center [1065, 431] width 76 height 21
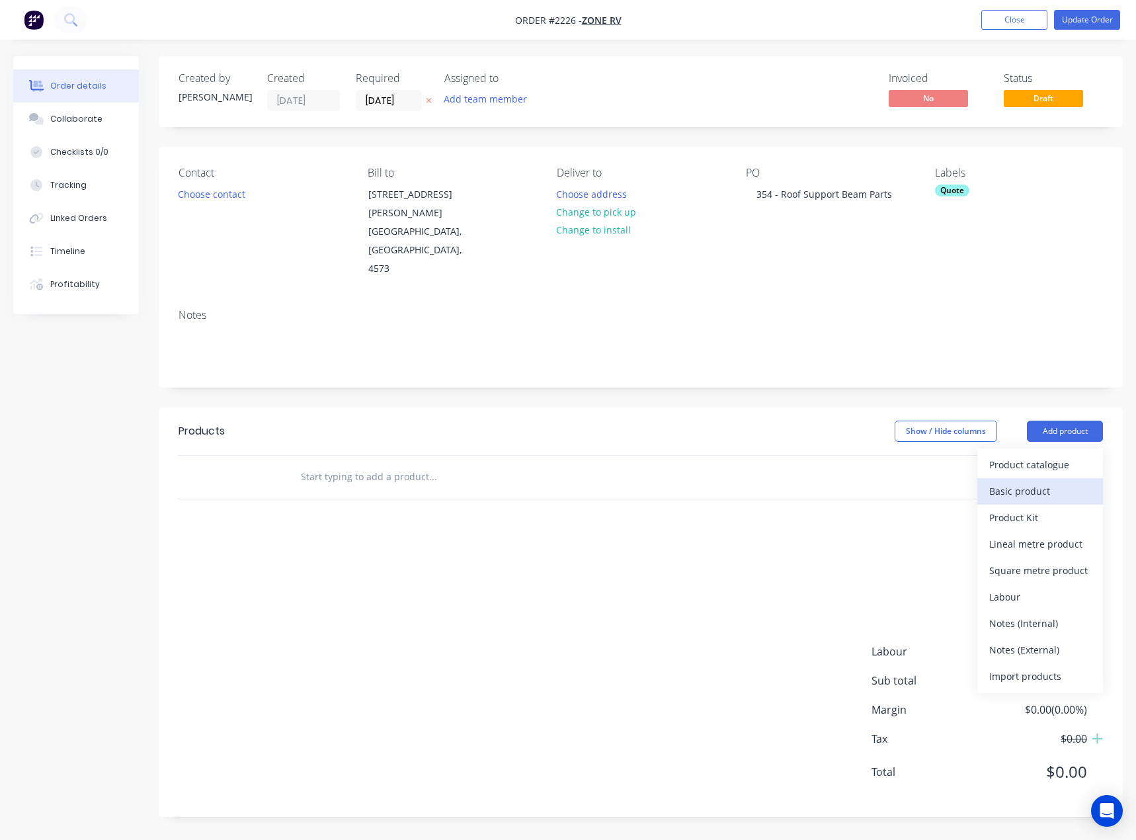
click at [1026, 481] on div "Basic product" at bounding box center [1040, 490] width 102 height 19
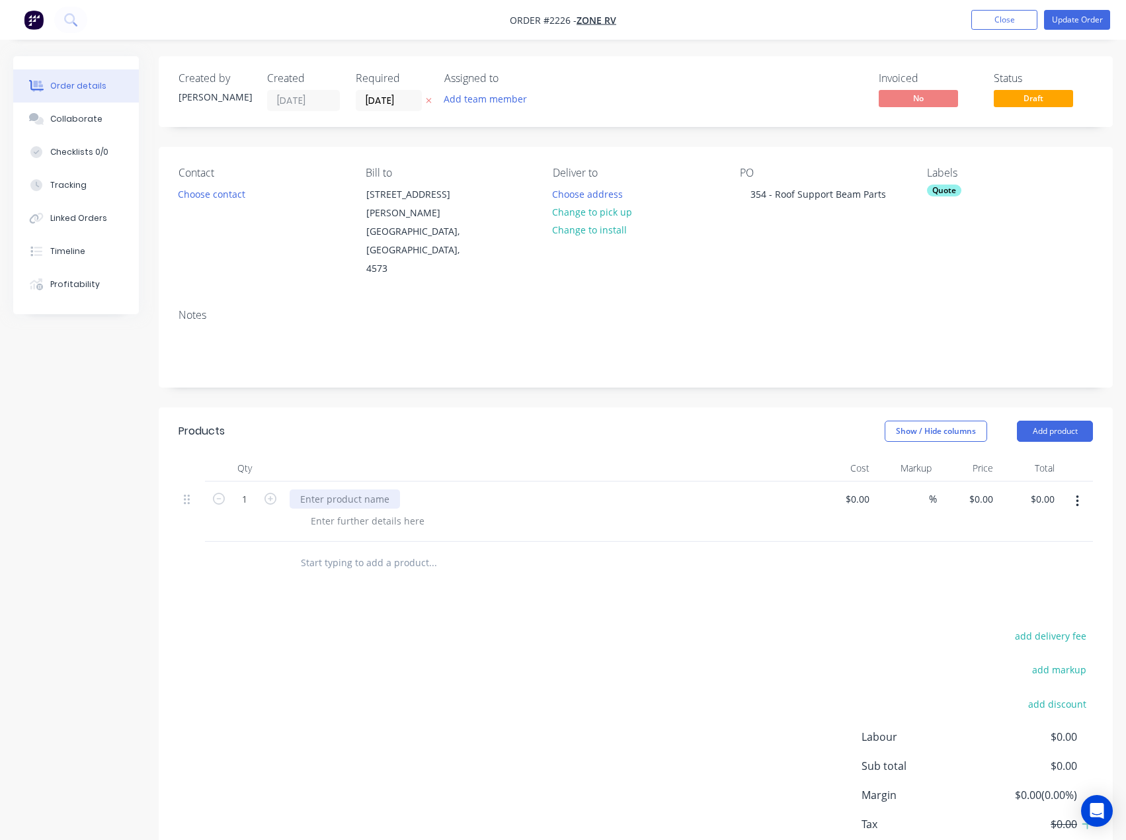
drag, startPoint x: 322, startPoint y: 460, endPoint x: 316, endPoint y: 456, distance: 7.2
click at [322, 489] on div at bounding box center [345, 498] width 110 height 19
paste div
click at [93, 123] on div "Collaborate" at bounding box center [76, 119] width 52 height 12
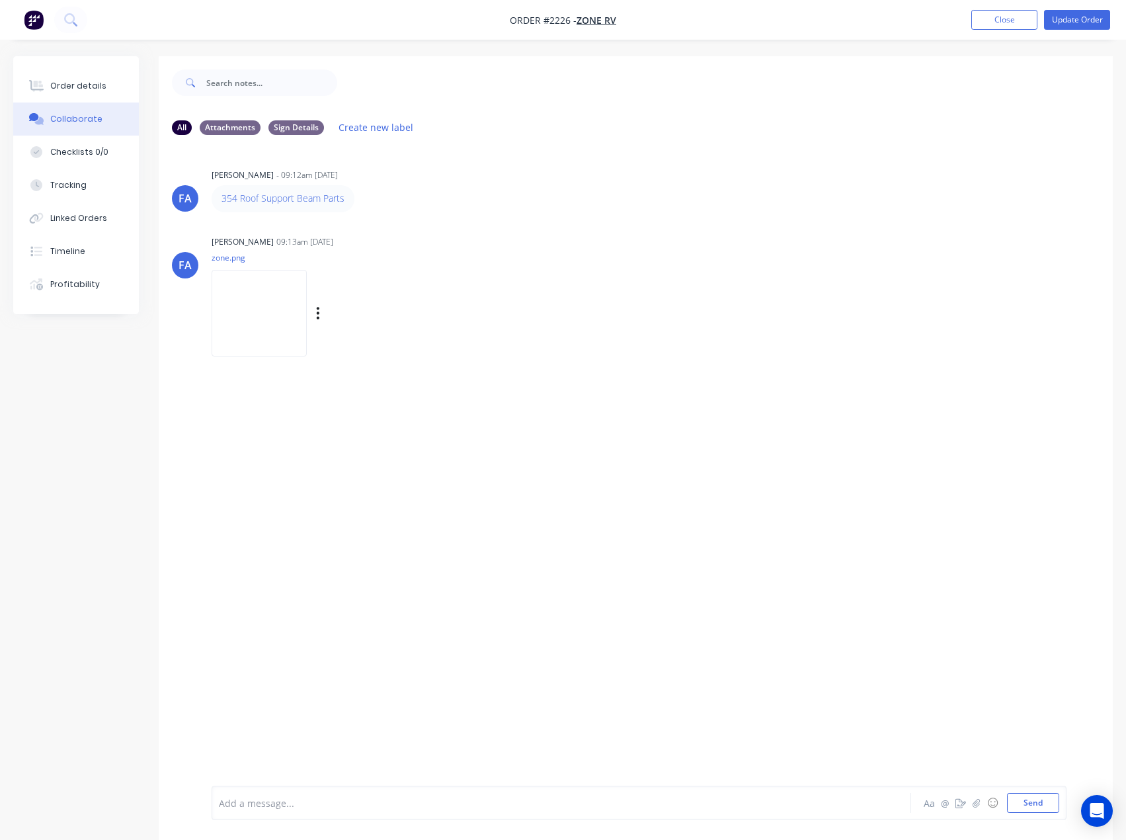
click at [300, 286] on img at bounding box center [259, 313] width 95 height 87
click at [83, 97] on button "Order details" at bounding box center [76, 85] width 126 height 33
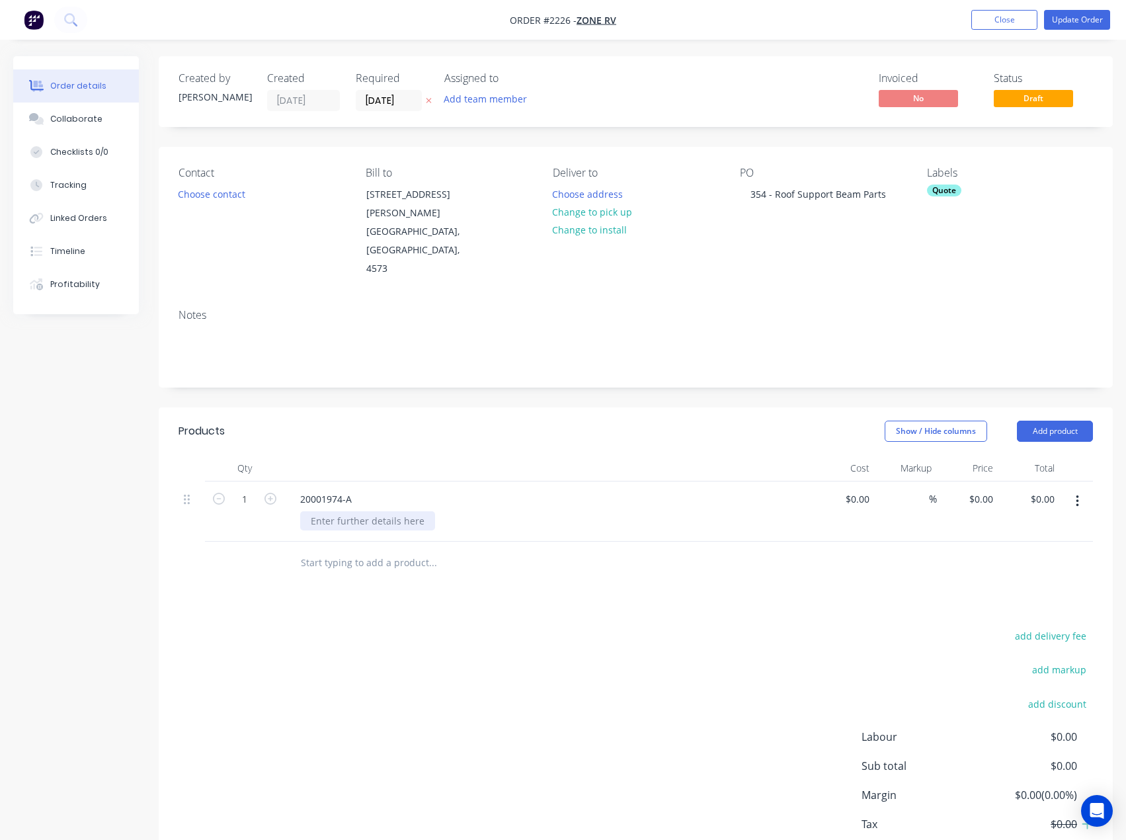
click at [325, 511] on div at bounding box center [367, 520] width 135 height 19
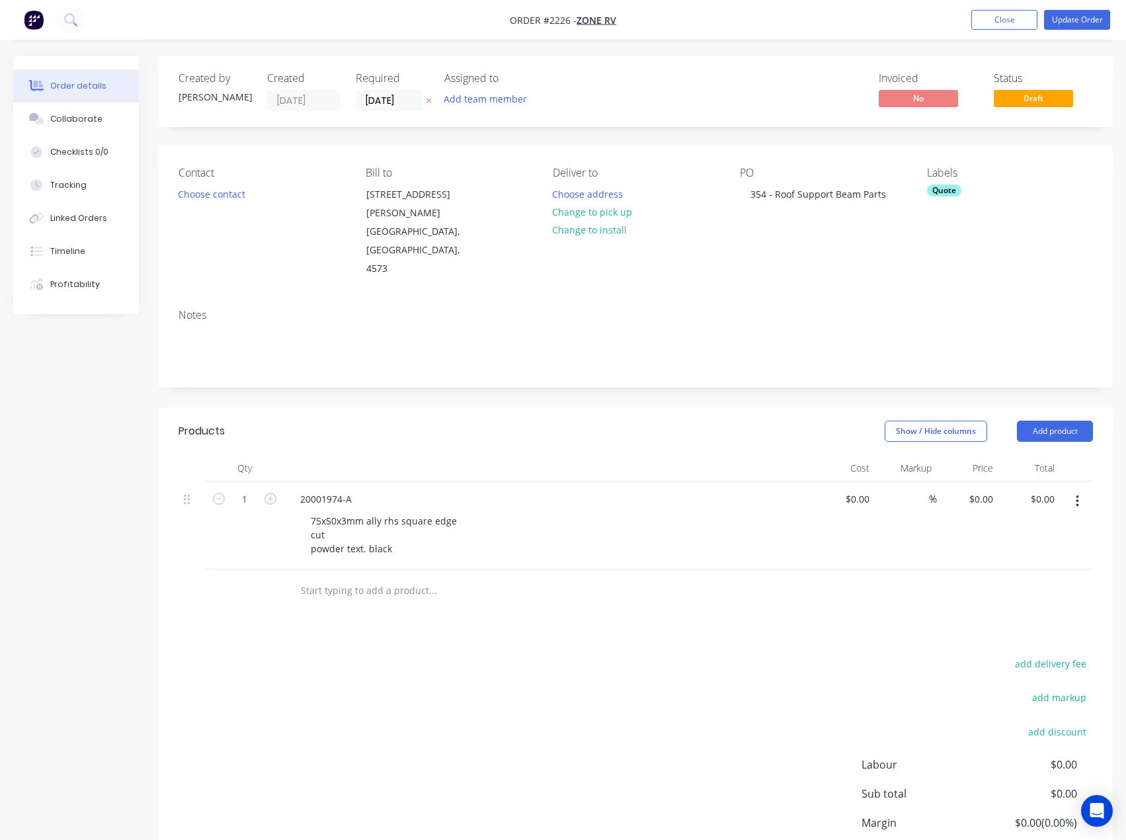
click at [649, 582] on div "Products Show / Hide columns Add product Qty Cost Markup Price Total 1 20001974…" at bounding box center [636, 668] width 954 height 522
click at [944, 192] on div "Quote" at bounding box center [944, 191] width 34 height 12
click at [984, 220] on input "text" at bounding box center [1004, 226] width 138 height 26
type input "75x50x3mm"
click at [1078, 304] on button "edit" at bounding box center [1071, 306] width 17 height 14
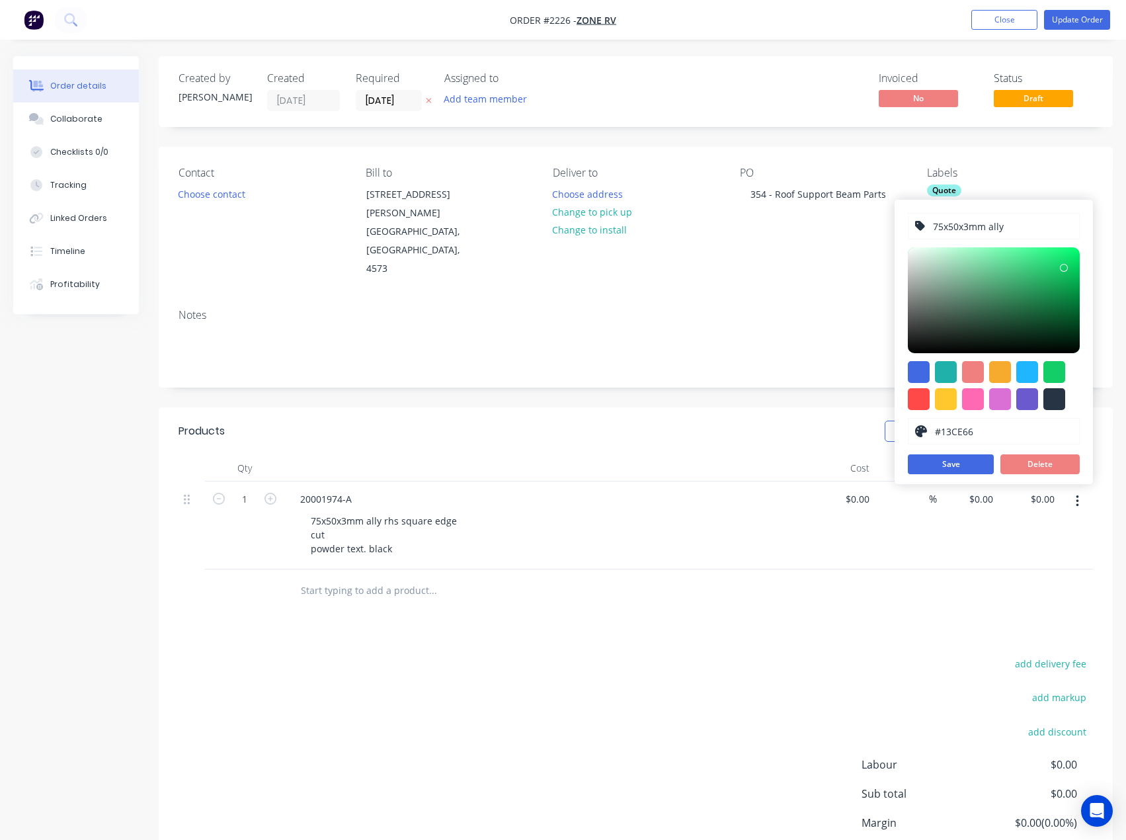
click at [1036, 223] on input "75x50x3mm ally" at bounding box center [1002, 226] width 141 height 25
type input "75x50x3mm ally rhs"
click at [946, 465] on button "Save" at bounding box center [951, 464] width 86 height 20
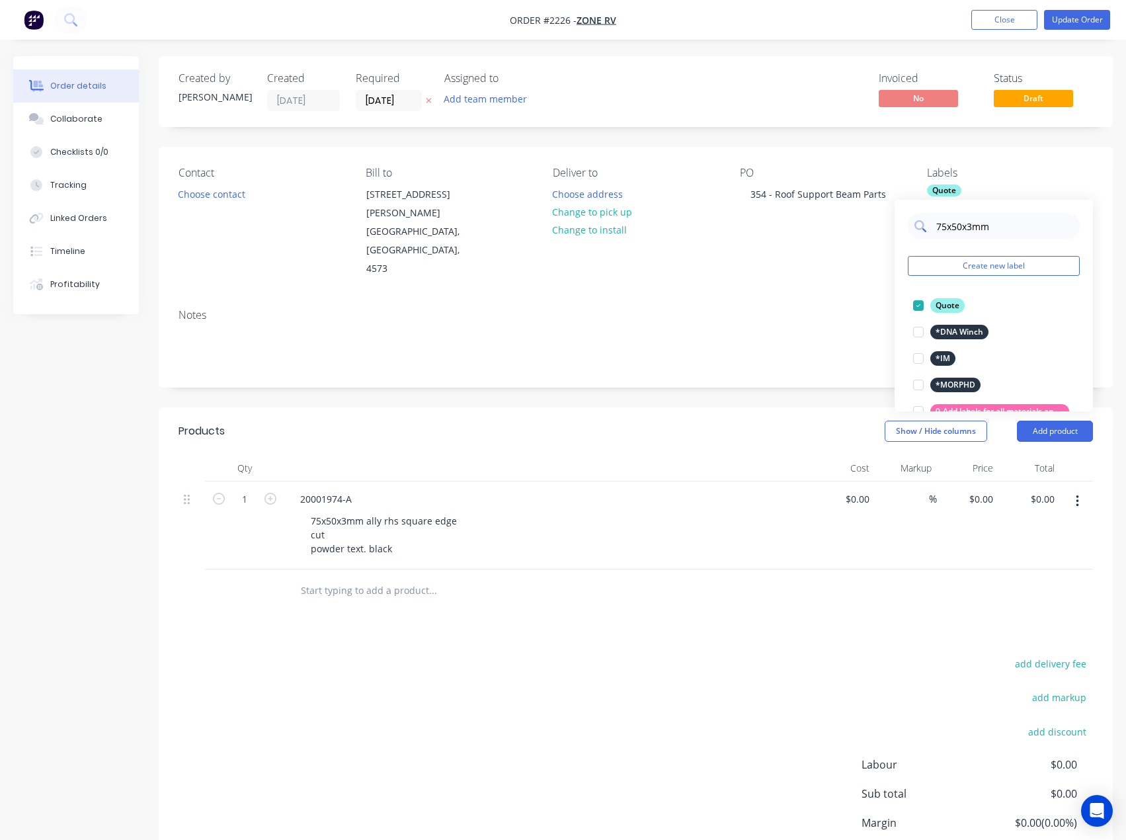
click at [1003, 225] on input "75x50x3mm" at bounding box center [1004, 226] width 138 height 26
type input "75x50x3mm"
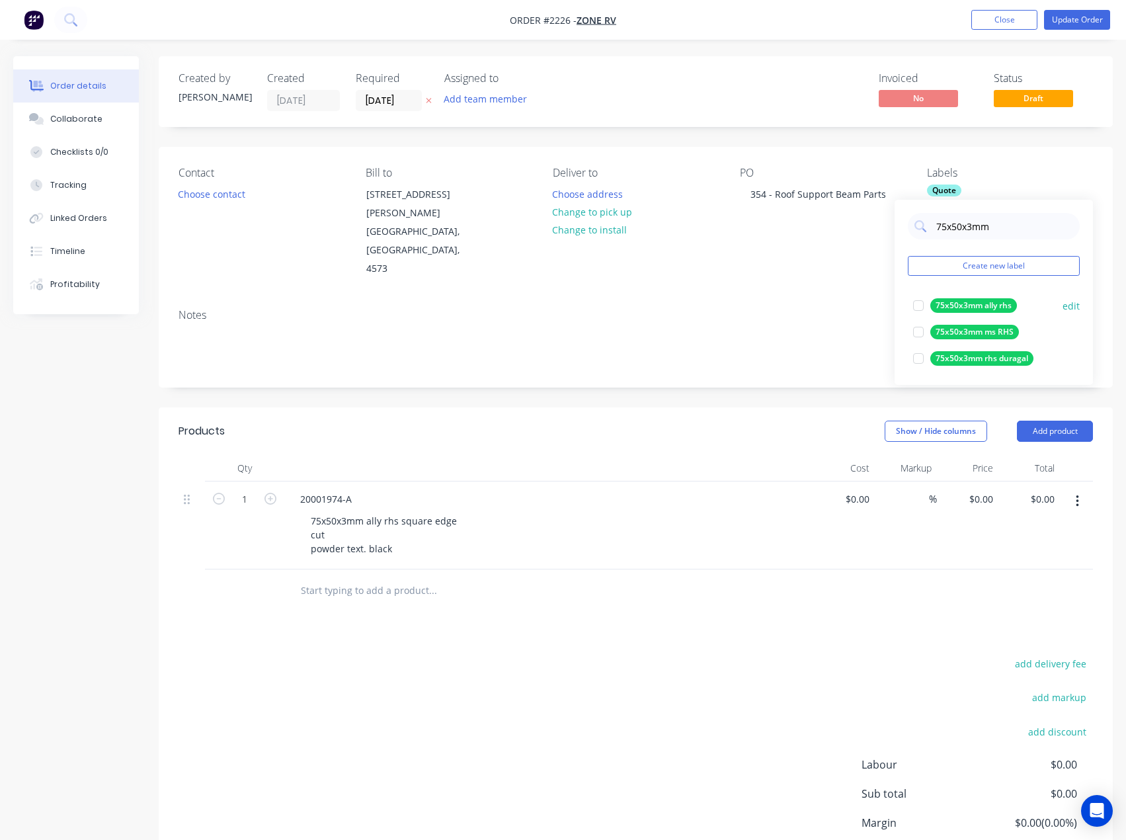
click at [915, 301] on div at bounding box center [918, 305] width 26 height 26
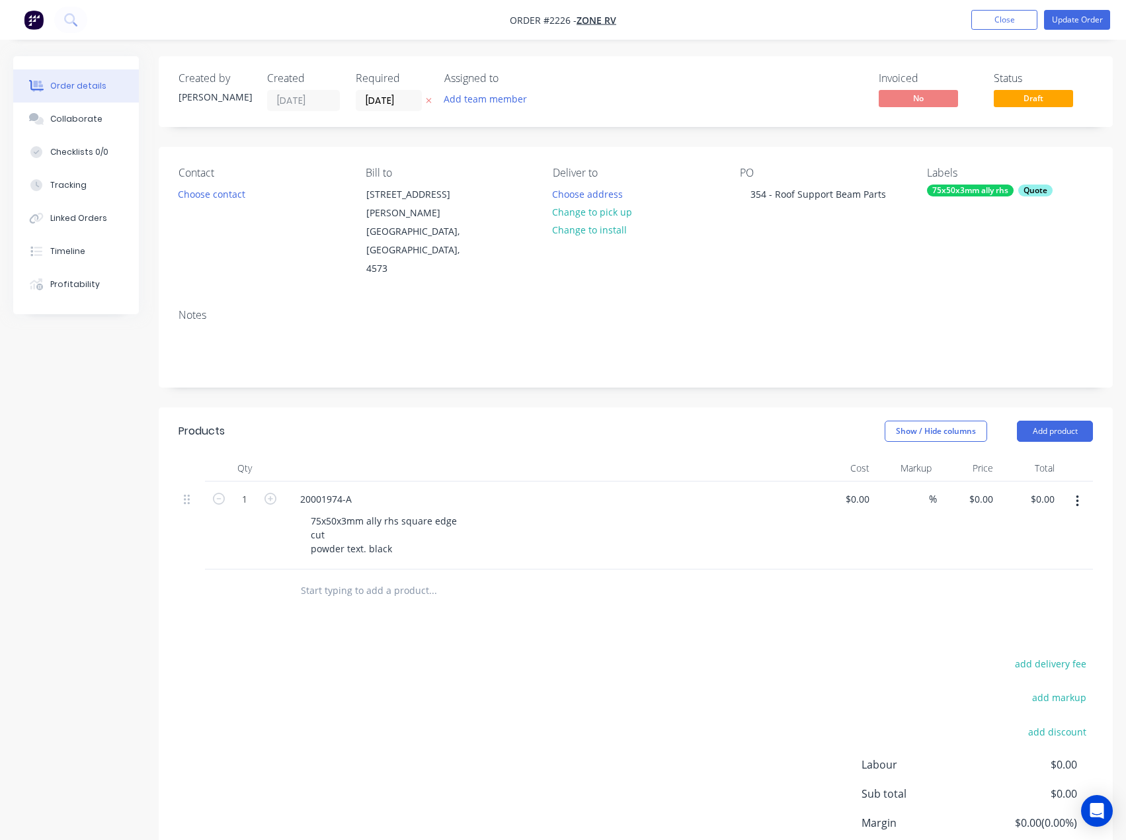
click at [386, 664] on div "add delivery fee add markup add discount Labour $0.00 Sub total $0.00 Margin $0…" at bounding box center [636, 782] width 915 height 255
click at [950, 194] on div "75x50x3mm ally rhs" at bounding box center [970, 191] width 87 height 12
drag, startPoint x: 998, startPoint y: 229, endPoint x: 919, endPoint y: 230, distance: 78.7
click at [919, 230] on div "75x50x3mm" at bounding box center [994, 226] width 172 height 26
click at [918, 310] on div at bounding box center [918, 305] width 26 height 26
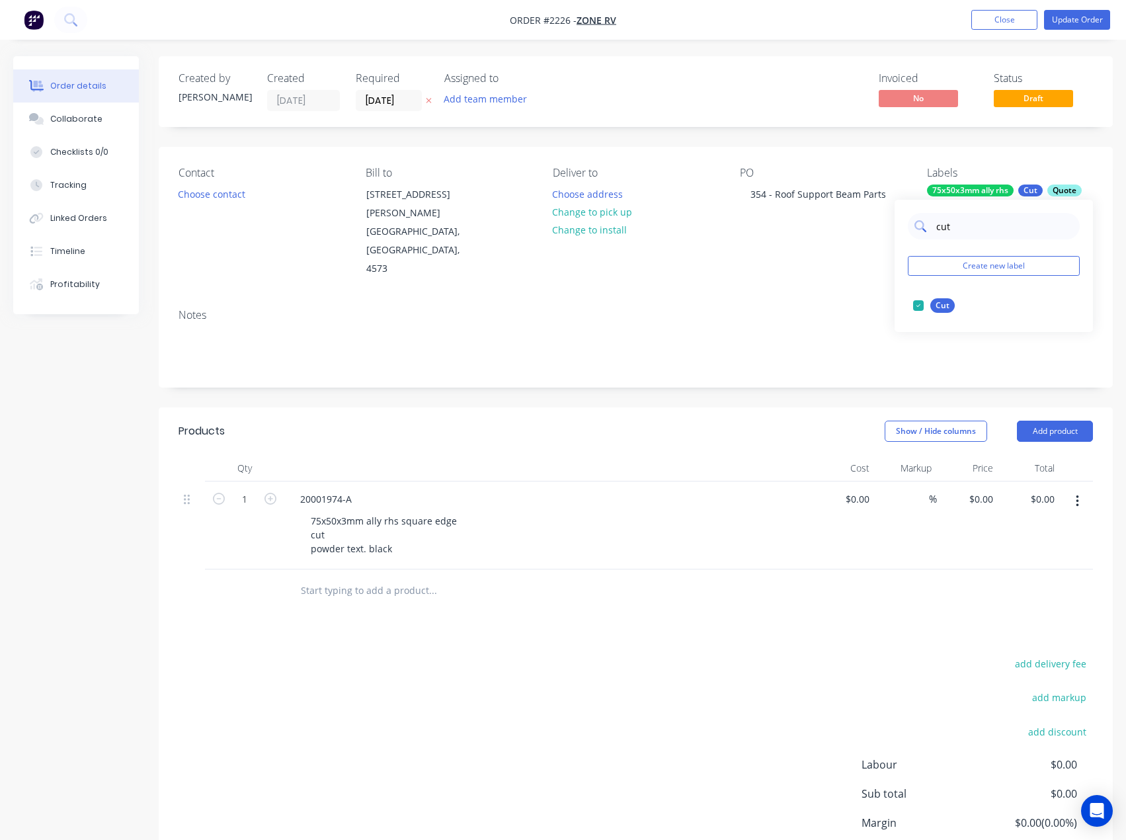
drag, startPoint x: 958, startPoint y: 231, endPoint x: 931, endPoint y: 230, distance: 26.5
click at [931, 230] on div "cut" at bounding box center [994, 226] width 172 height 26
type input "powde"
click at [918, 304] on div at bounding box center [918, 305] width 26 height 26
click at [489, 93] on button "Add team member" at bounding box center [485, 99] width 97 height 18
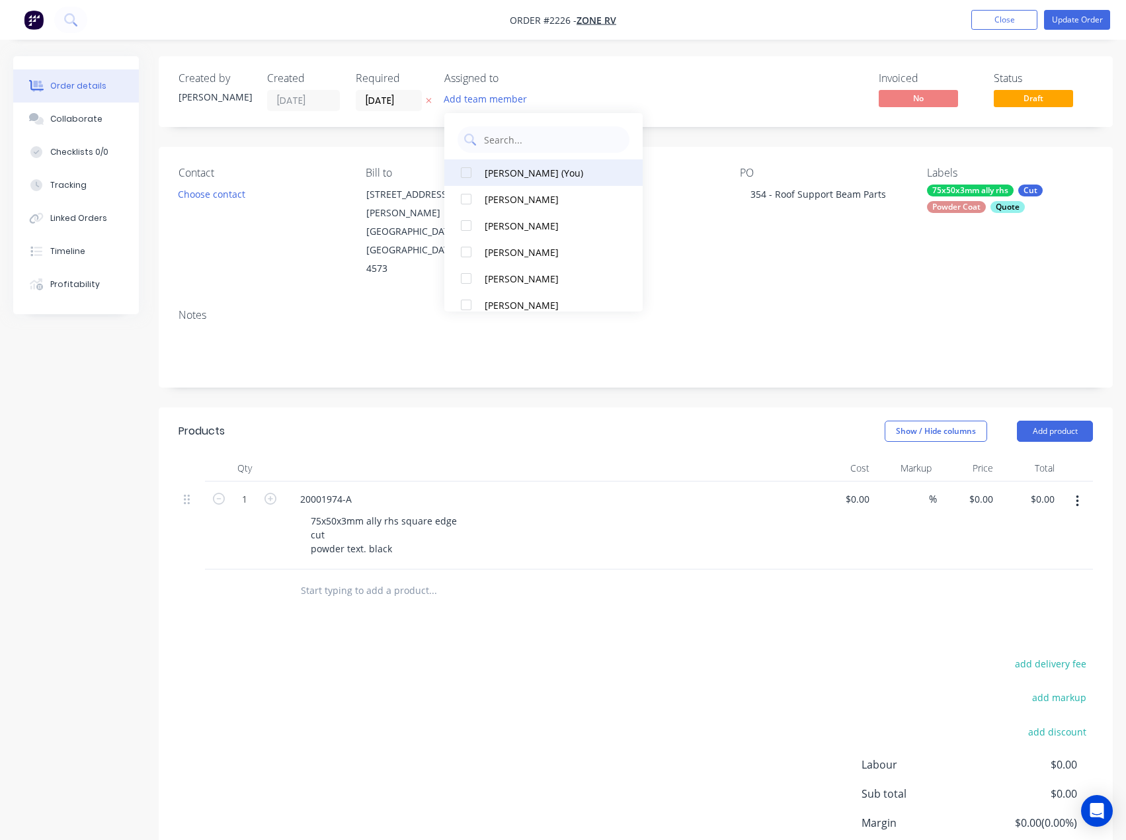
click at [524, 168] on div "[PERSON_NAME] (You)" at bounding box center [551, 173] width 132 height 14
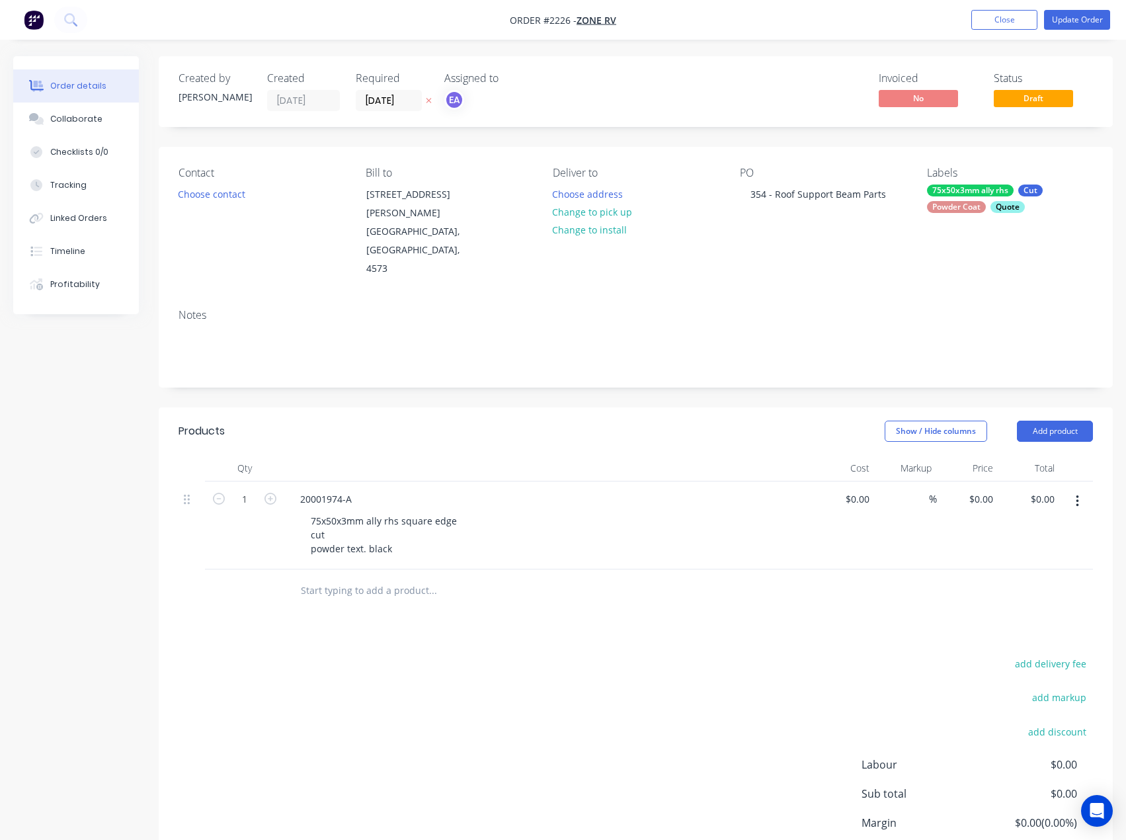
click at [820, 67] on div "Created by [PERSON_NAME] Created [DATE] Required [DATE] Assigned to EA Invoiced…" at bounding box center [636, 91] width 954 height 71
click at [251, 489] on input "1" at bounding box center [245, 499] width 34 height 20
type input "20"
click at [366, 655] on div "add delivery fee add markup add discount Labour $0.00 Sub total $0.00 Margin $0…" at bounding box center [636, 782] width 915 height 255
click at [1084, 16] on button "Update Order" at bounding box center [1077, 20] width 66 height 20
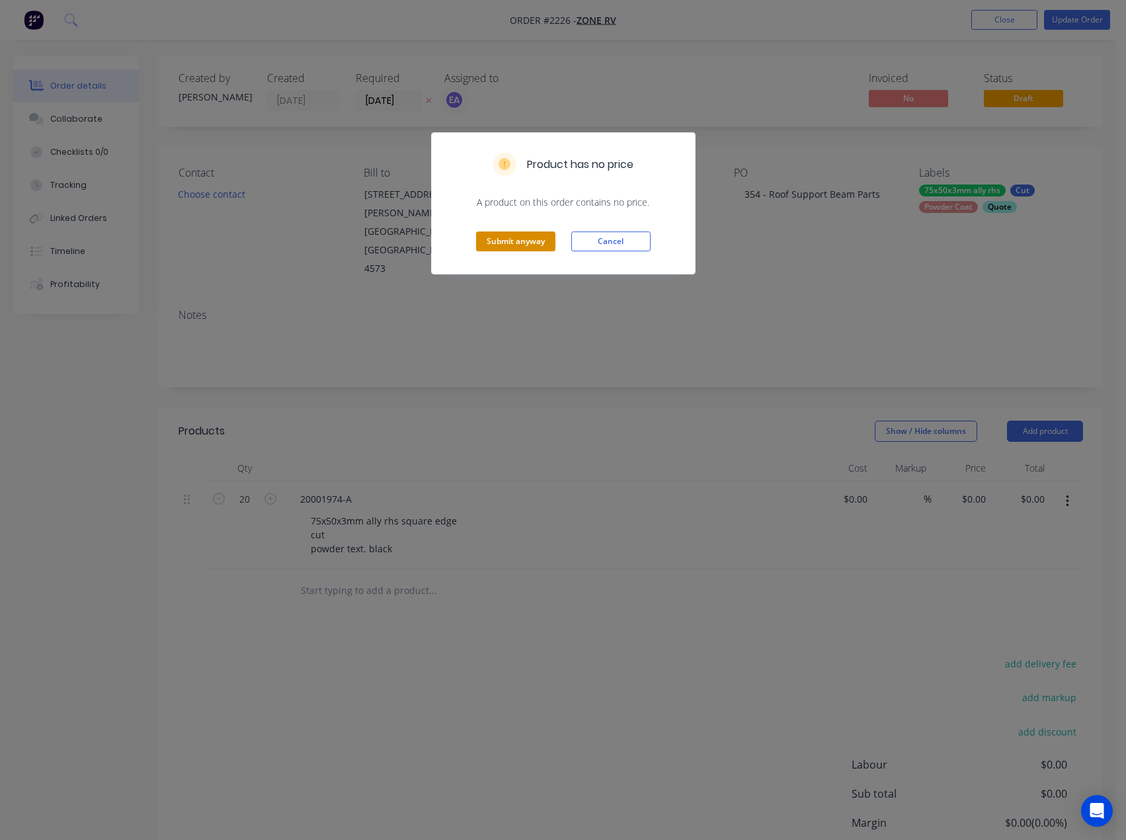
click at [513, 240] on button "Submit anyway" at bounding box center [515, 241] width 79 height 20
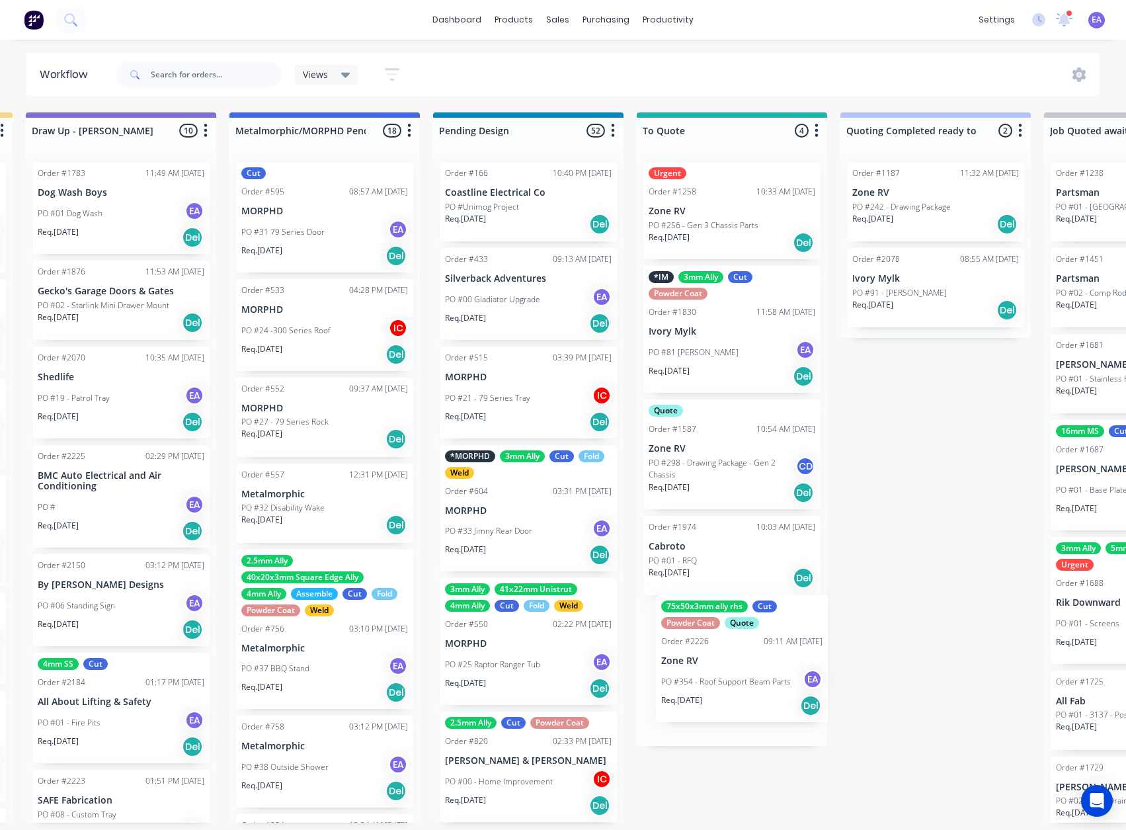
scroll to position [3, 410]
drag, startPoint x: 95, startPoint y: 429, endPoint x: 718, endPoint y: 659, distance: 664.8
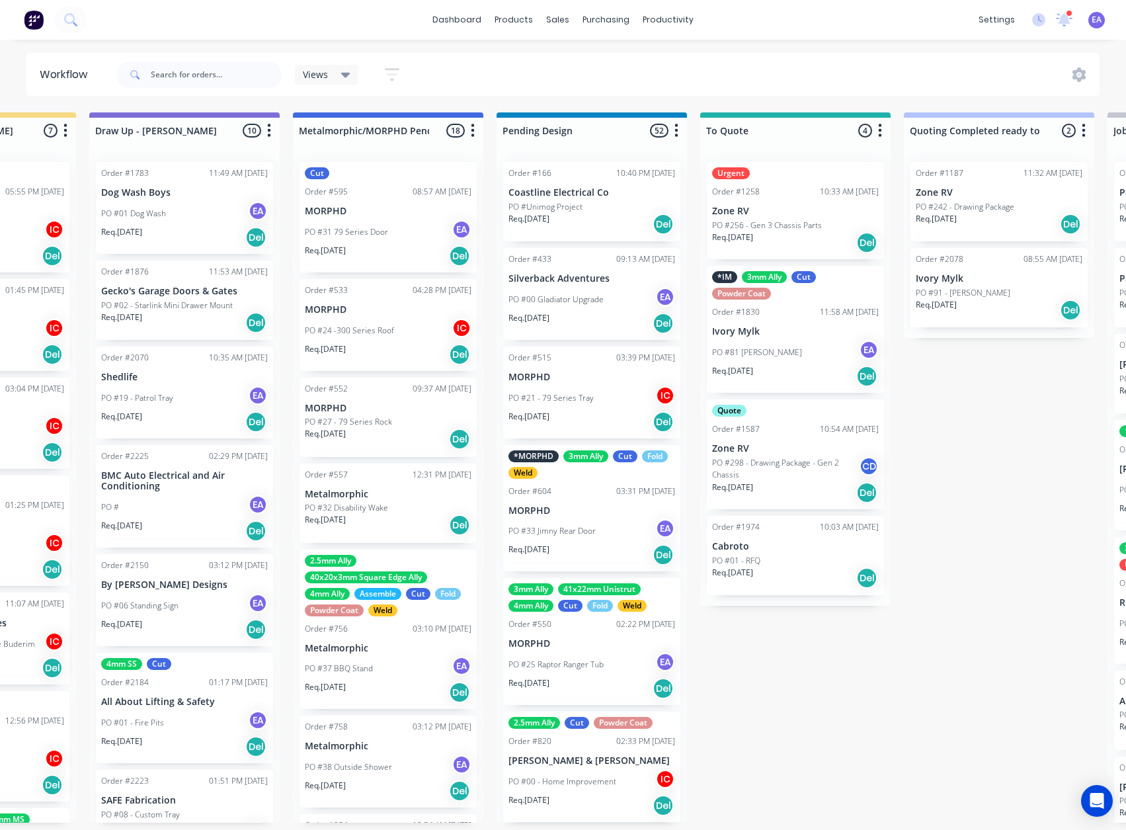
scroll to position [3, 0]
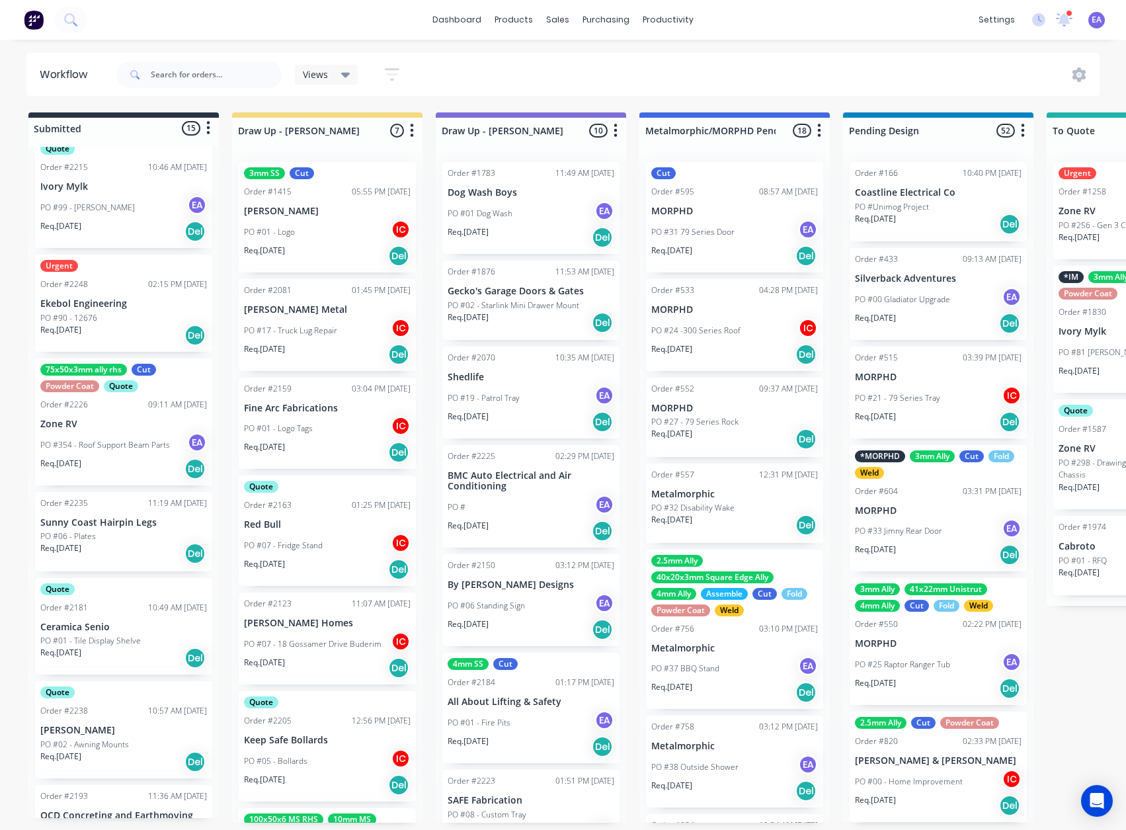
drag, startPoint x: 567, startPoint y: 589, endPoint x: 372, endPoint y: 600, distance: 194.8
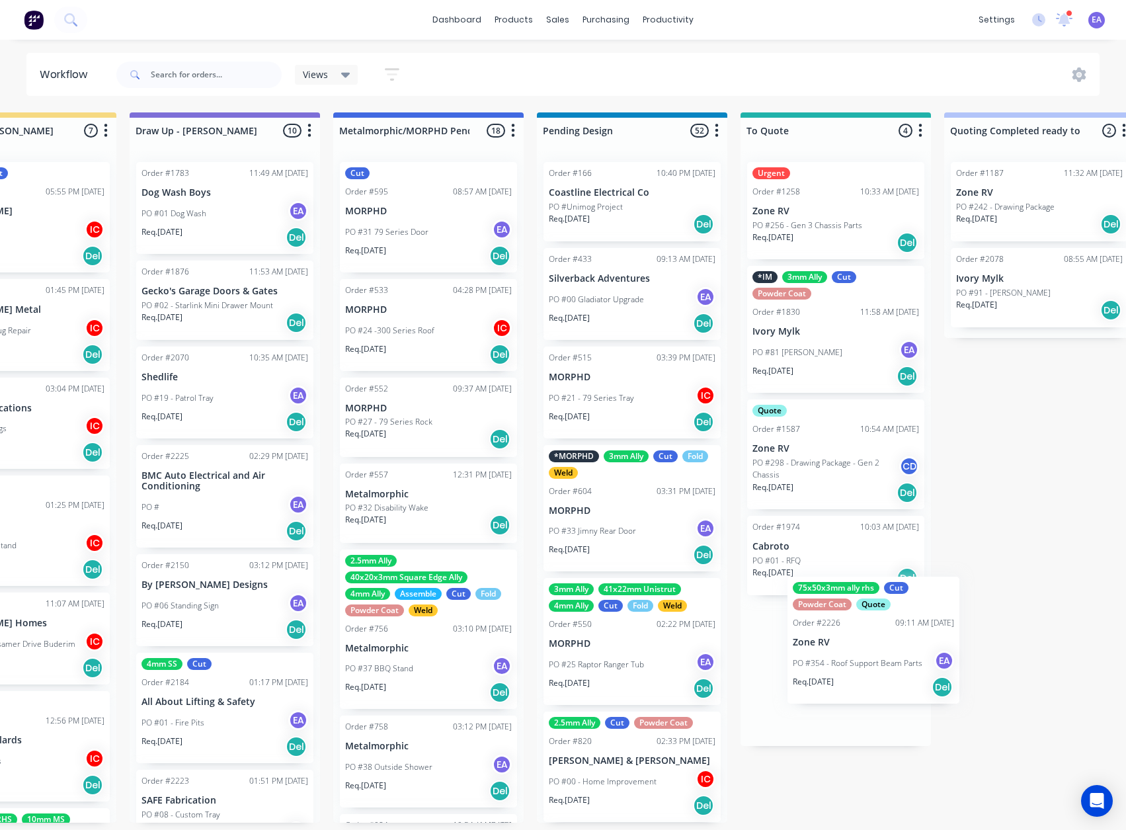
drag, startPoint x: 89, startPoint y: 432, endPoint x: 849, endPoint y: 655, distance: 791.9
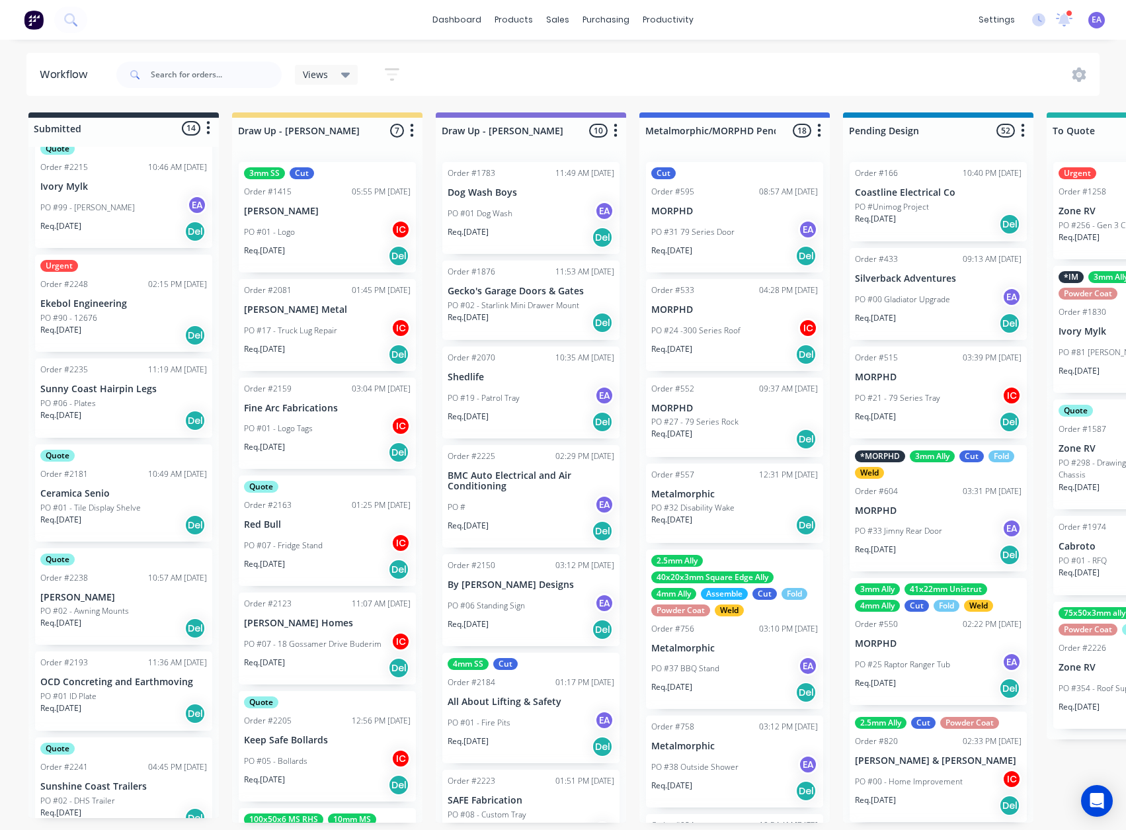
drag, startPoint x: 926, startPoint y: 651, endPoint x: 687, endPoint y: 676, distance: 240.1
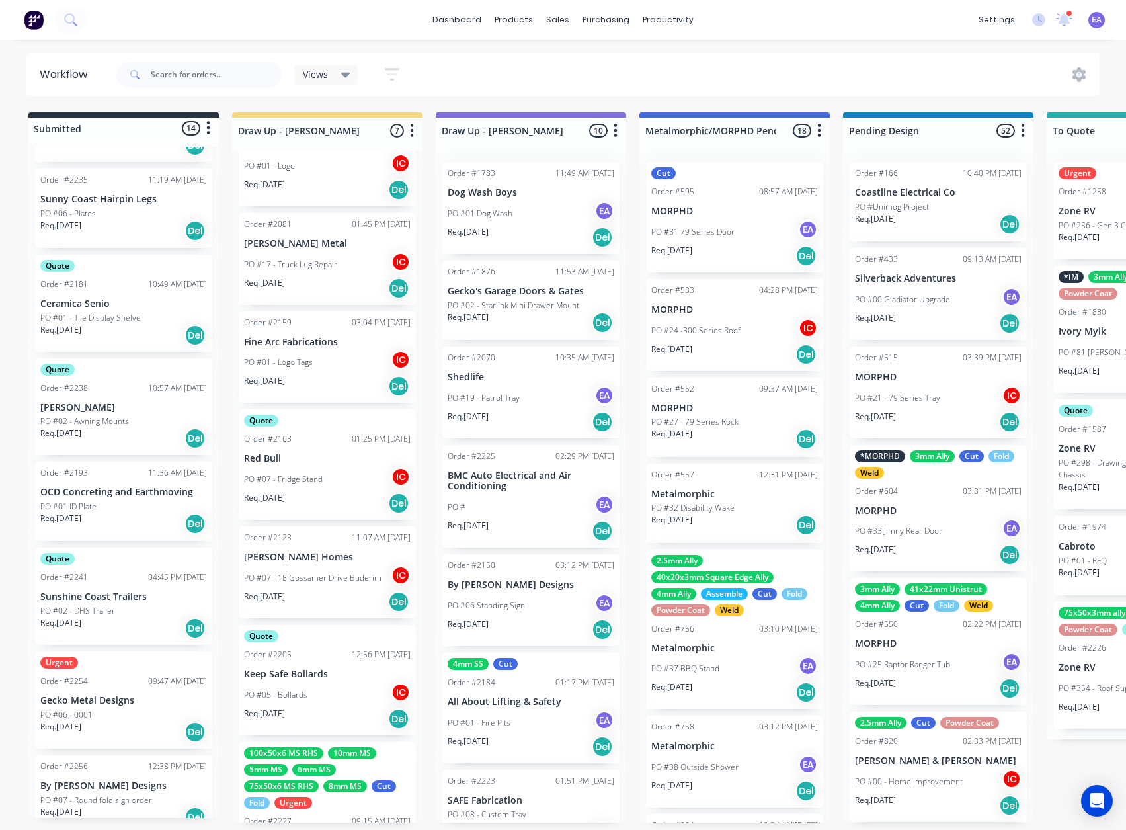
scroll to position [802, 0]
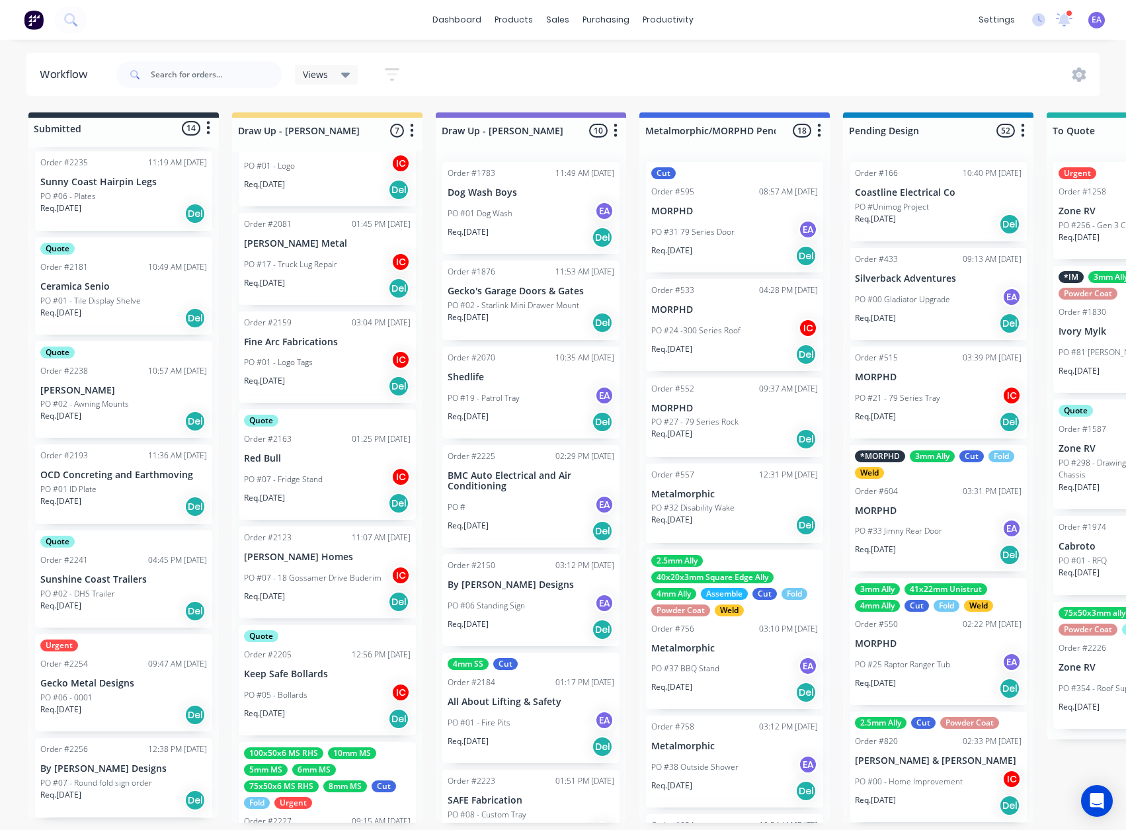
click at [126, 668] on div "Urgent Order #2254 09:47 AM [DATE] Gecko Metal Designs PO #06 - 0001 Req. [DATE…" at bounding box center [123, 682] width 177 height 97
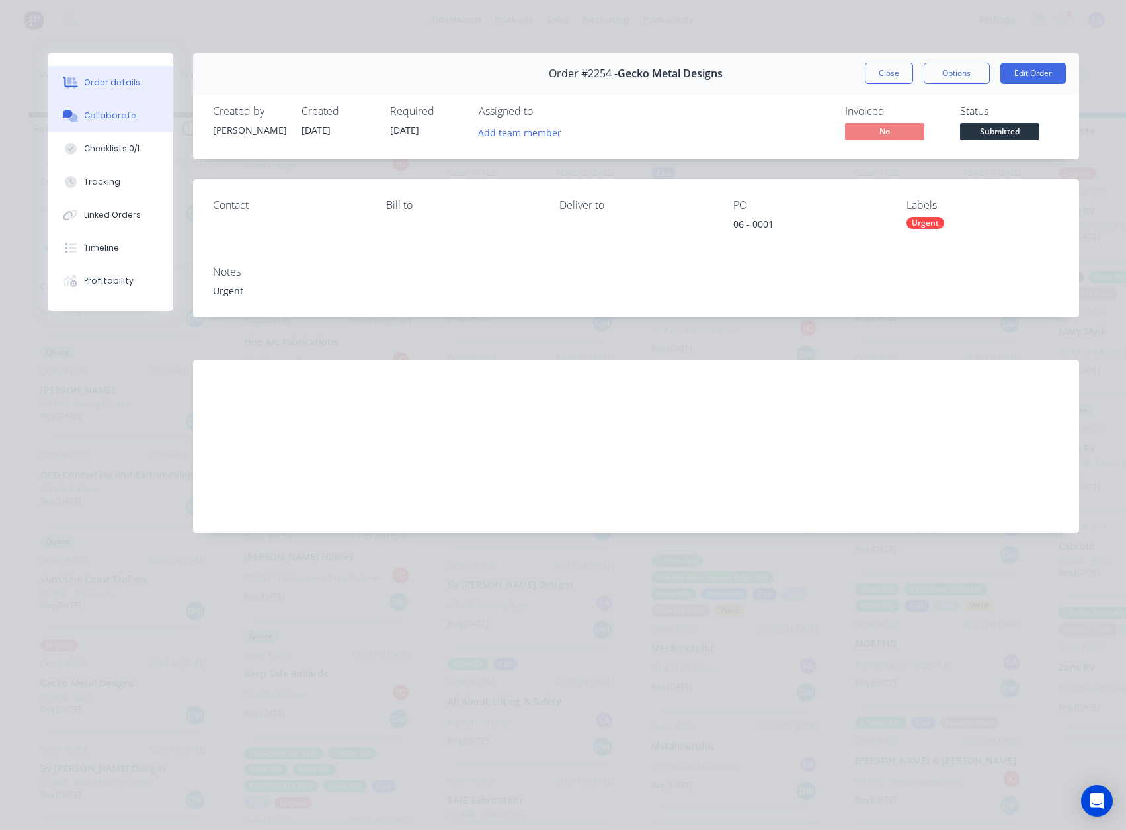
click at [118, 122] on button "Collaborate" at bounding box center [111, 115] width 126 height 33
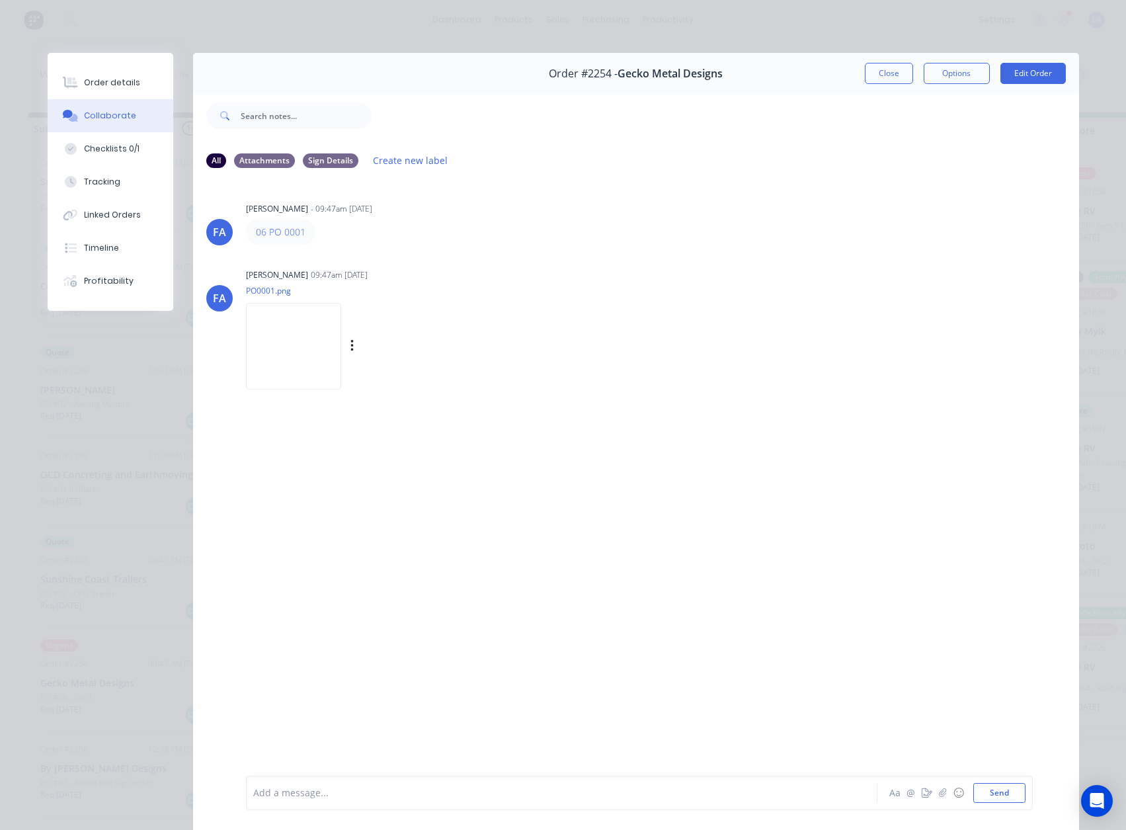
click at [312, 355] on img at bounding box center [293, 346] width 95 height 87
click at [112, 76] on button "Order details" at bounding box center [111, 82] width 126 height 33
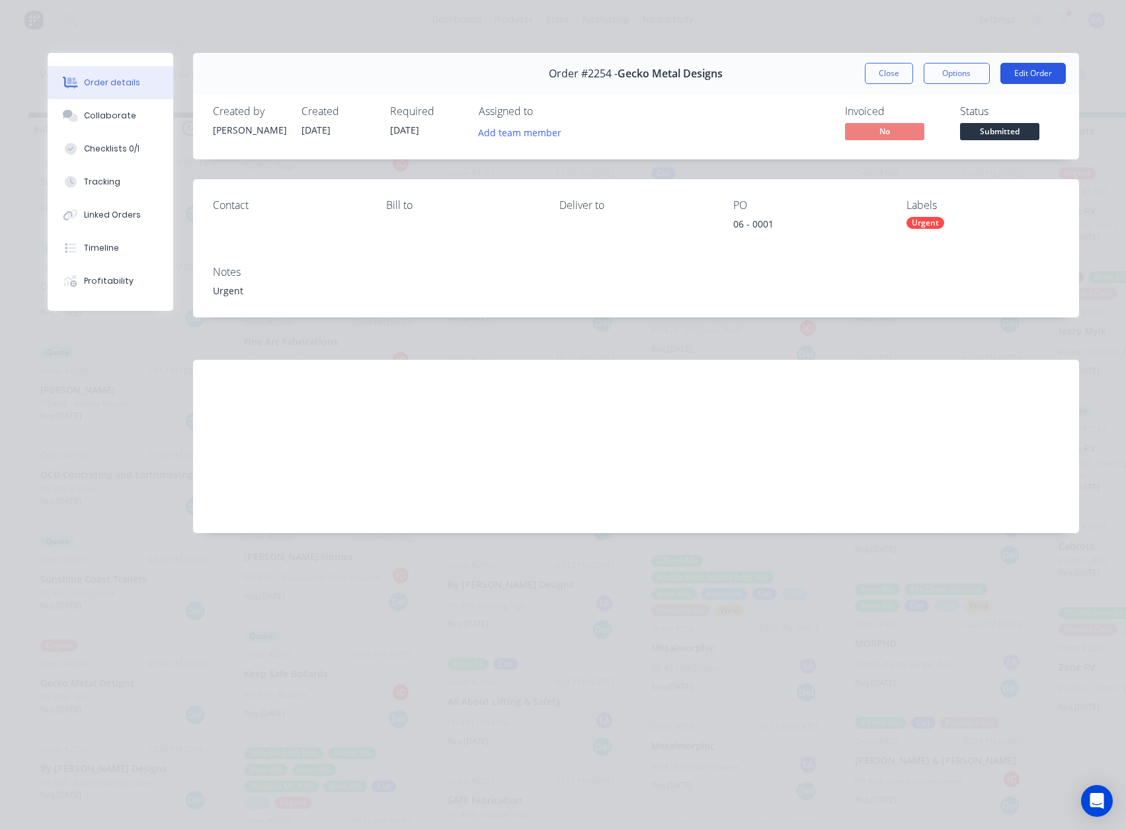
click at [1036, 67] on button "Edit Order" at bounding box center [1033, 73] width 65 height 21
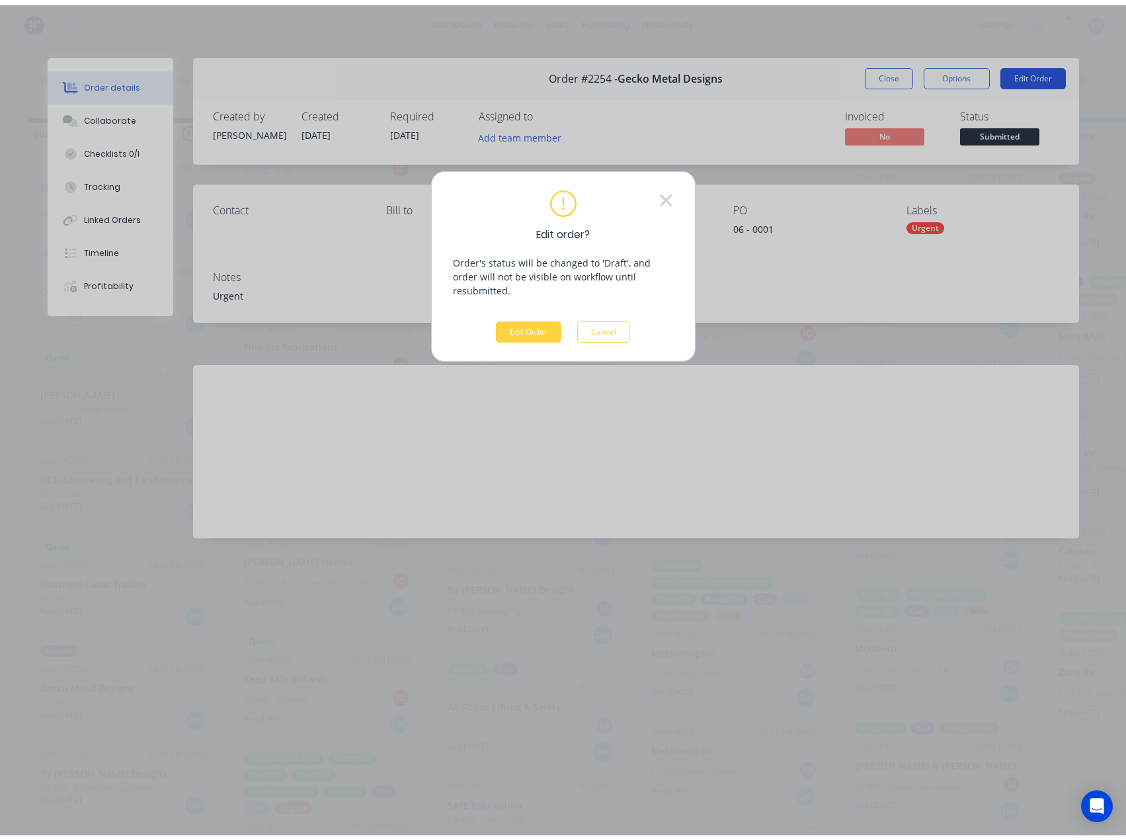
scroll to position [0, 0]
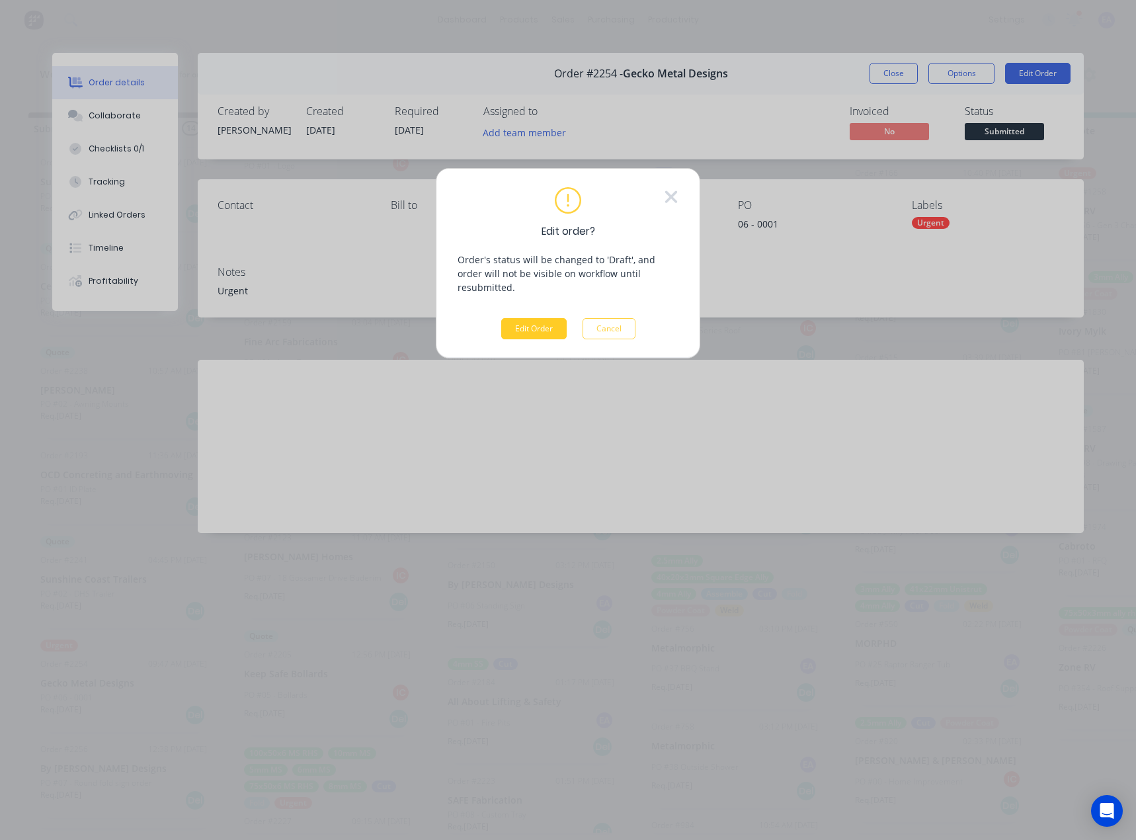
click at [534, 318] on button "Edit Order" at bounding box center [533, 328] width 65 height 21
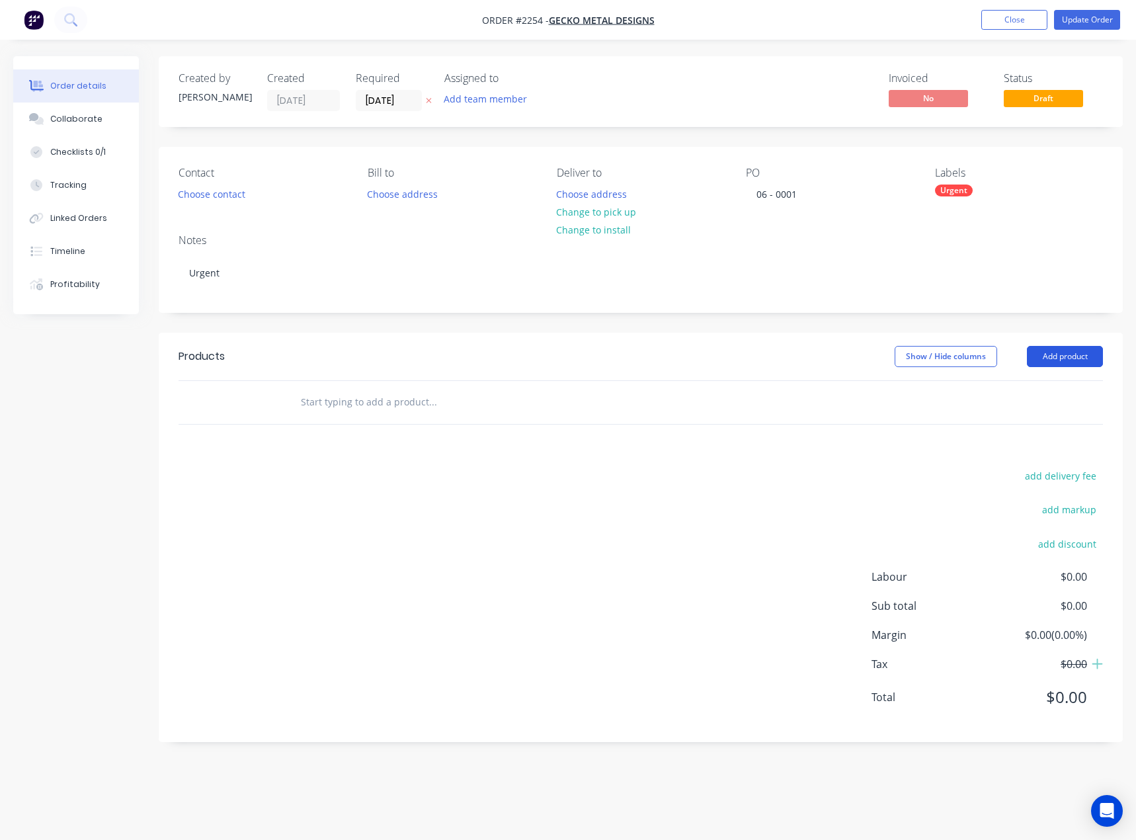
click at [1056, 351] on button "Add product" at bounding box center [1065, 356] width 76 height 21
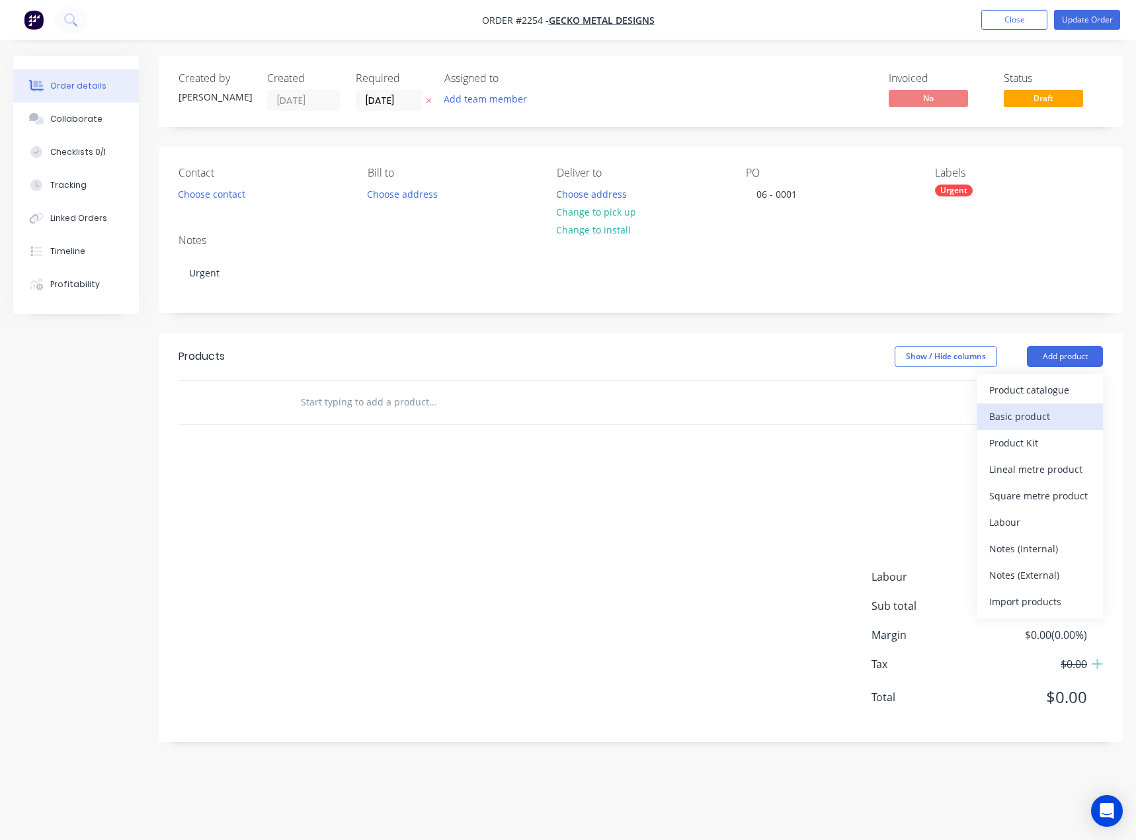
click at [1048, 413] on div "Basic product" at bounding box center [1040, 416] width 102 height 19
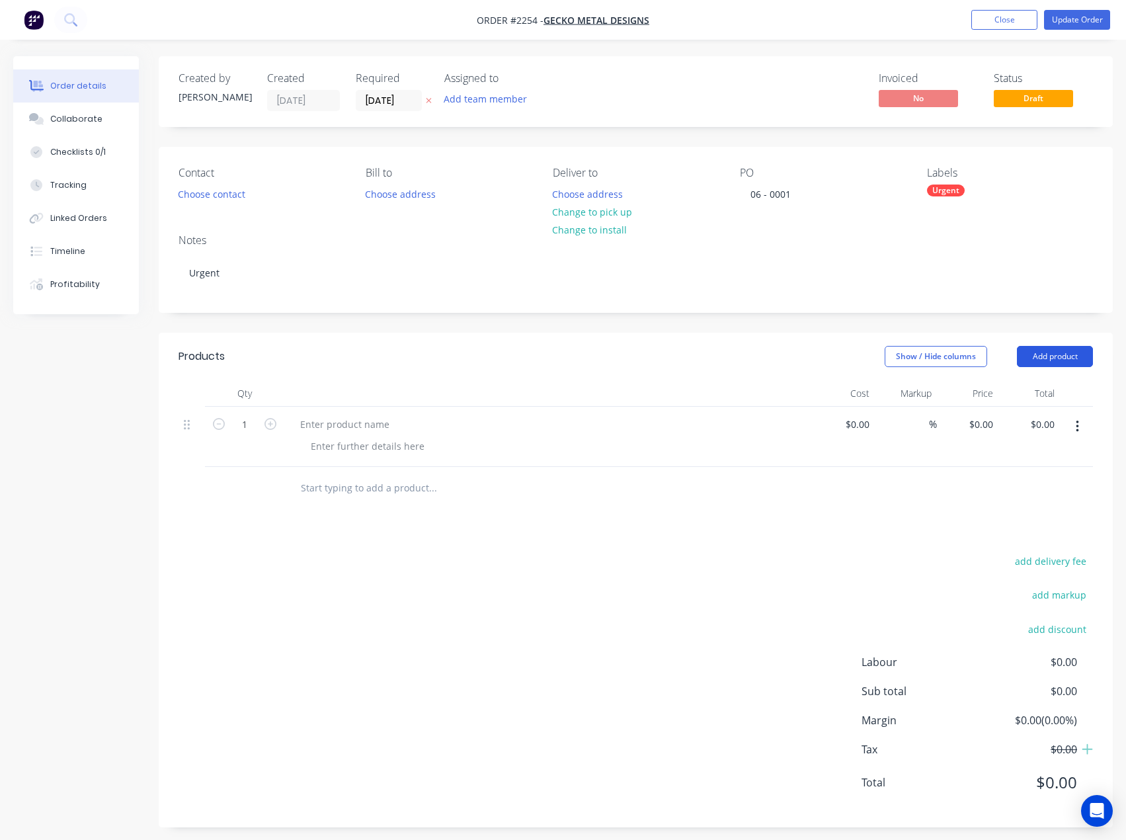
click at [1078, 351] on button "Add product" at bounding box center [1055, 356] width 76 height 21
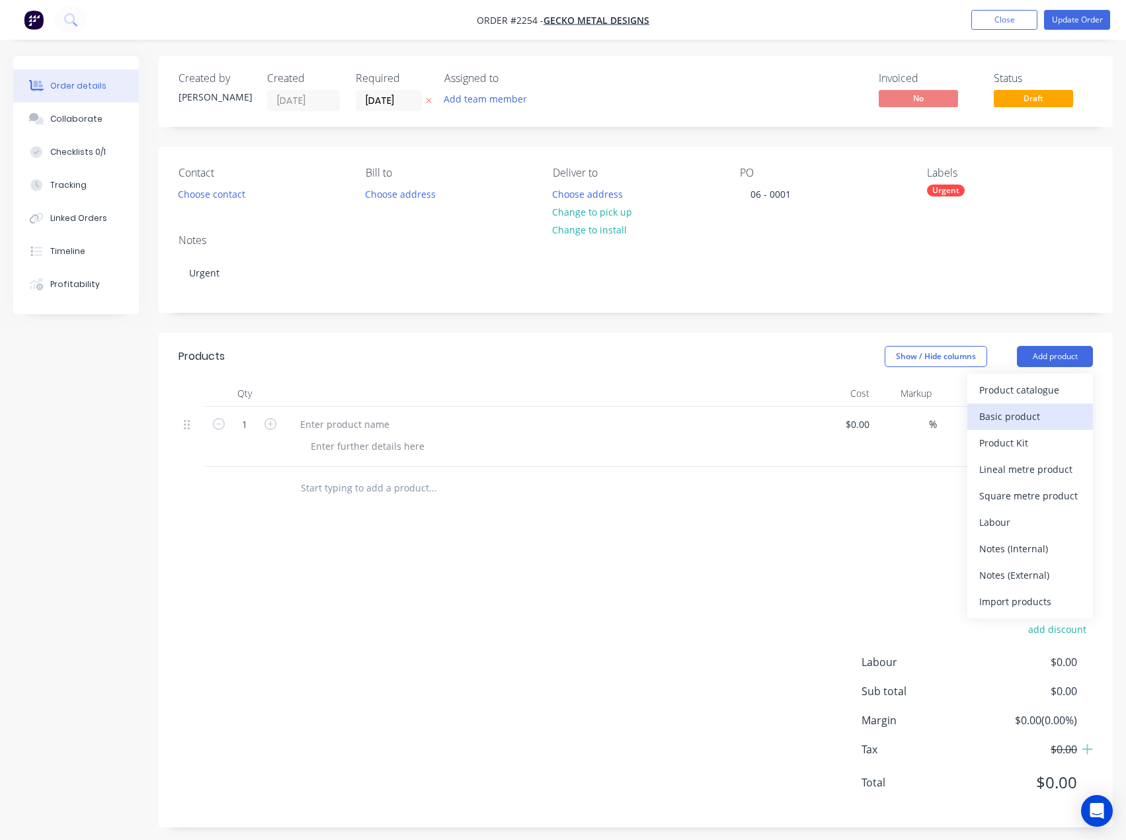
click at [1037, 416] on div "Basic product" at bounding box center [1030, 416] width 102 height 19
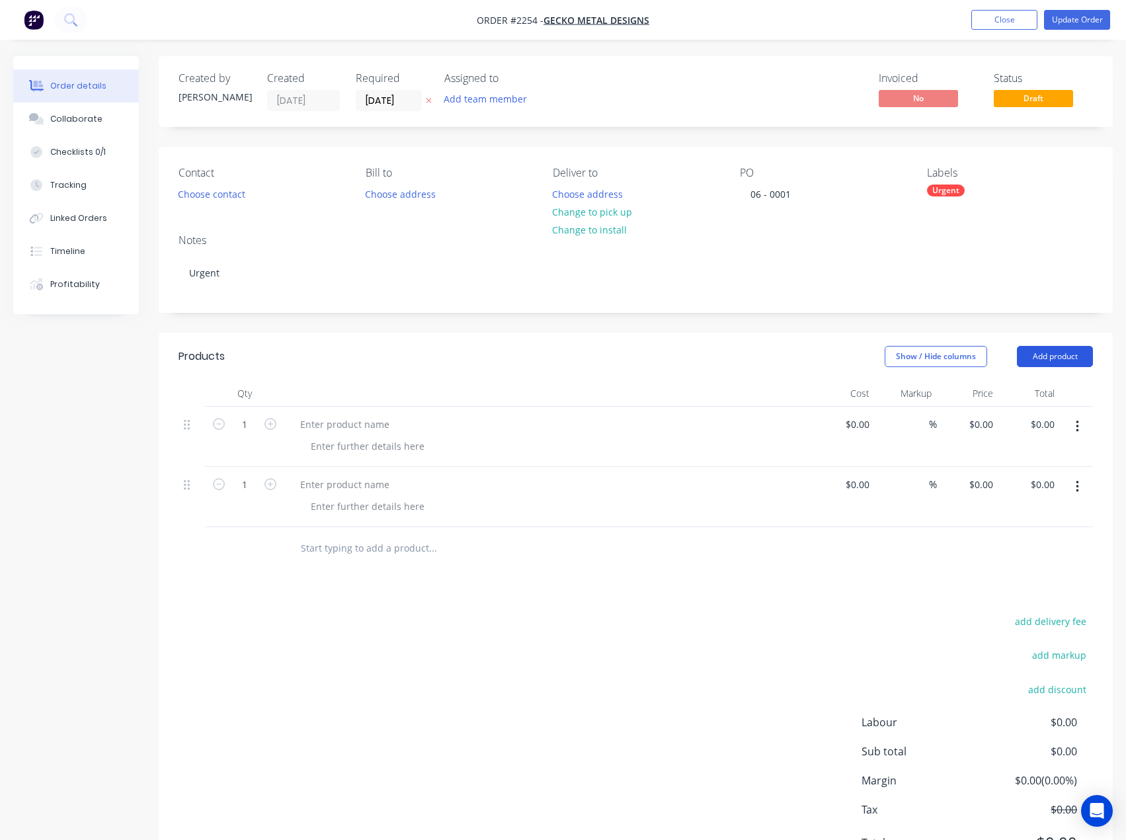
click at [1059, 356] on button "Add product" at bounding box center [1055, 356] width 76 height 21
drag, startPoint x: 1032, startPoint y: 417, endPoint x: 950, endPoint y: 427, distance: 83.2
click at [1032, 418] on div "Basic product" at bounding box center [1030, 416] width 102 height 19
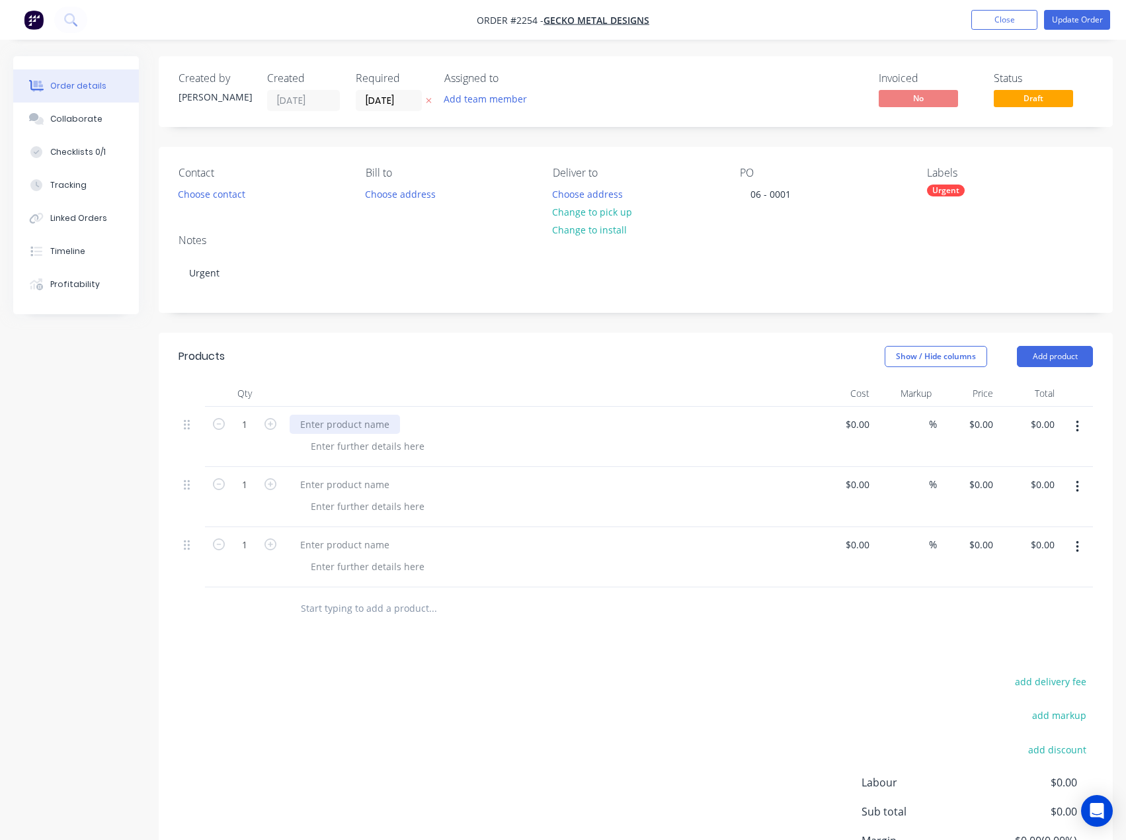
click at [317, 431] on div at bounding box center [345, 424] width 110 height 19
drag, startPoint x: 312, startPoint y: 425, endPoint x: 272, endPoint y: 430, distance: 40.0
click at [283, 422] on div "1 v $0.00 $0.00 % $0.00 $0.00 $0.00 $0.00" at bounding box center [636, 437] width 915 height 60
click at [354, 483] on div at bounding box center [345, 484] width 110 height 19
paste div
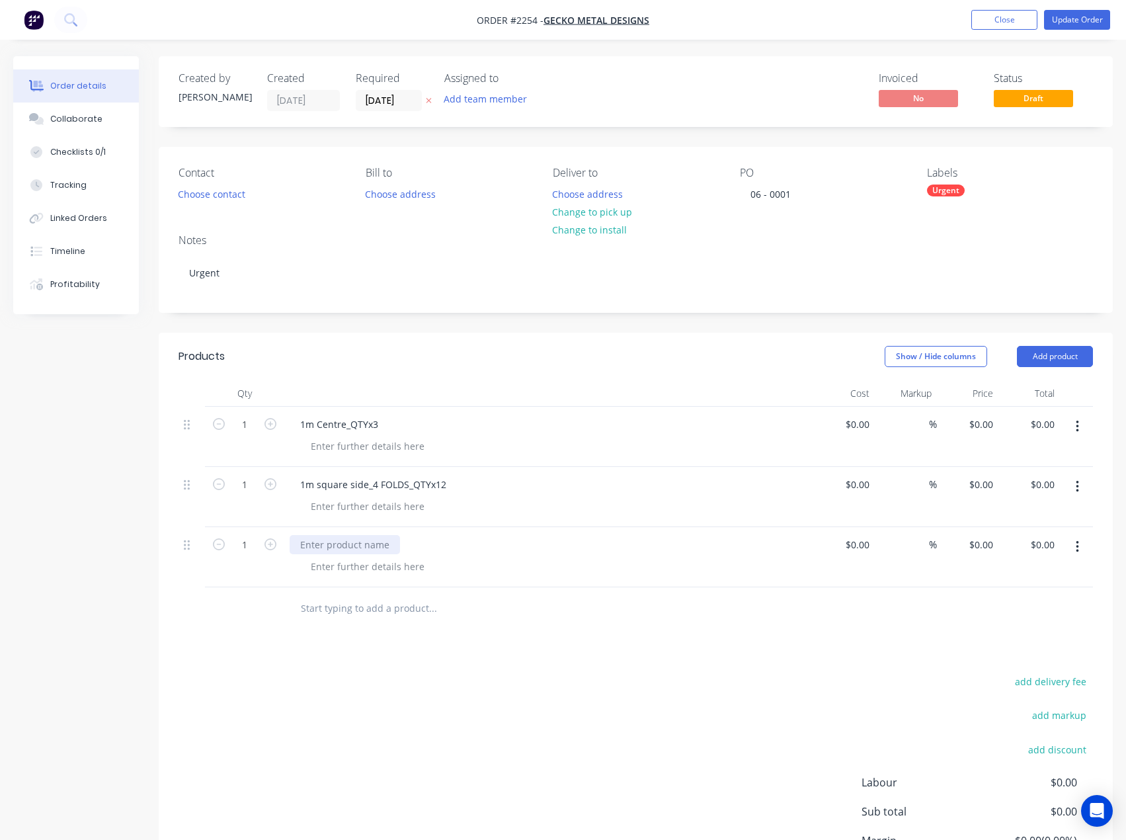
click at [354, 542] on div at bounding box center [345, 544] width 110 height 19
paste div
click at [323, 444] on div at bounding box center [367, 446] width 135 height 19
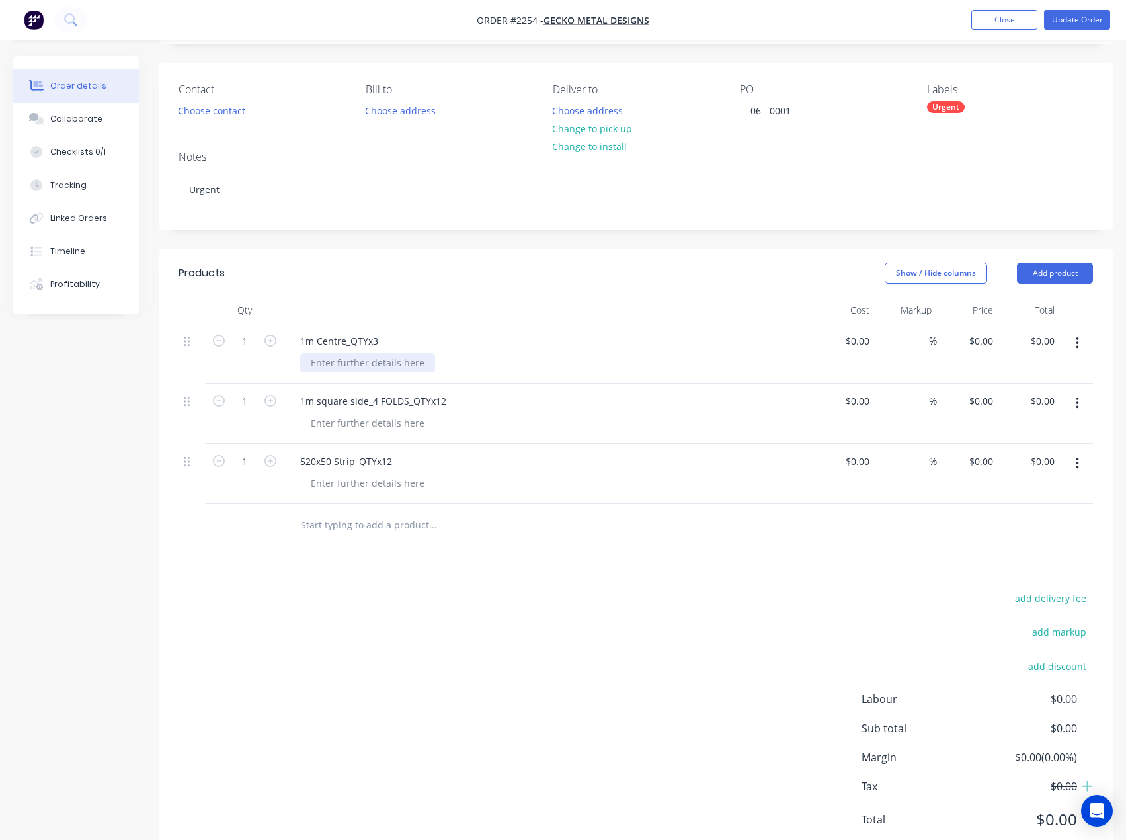
scroll to position [128, 0]
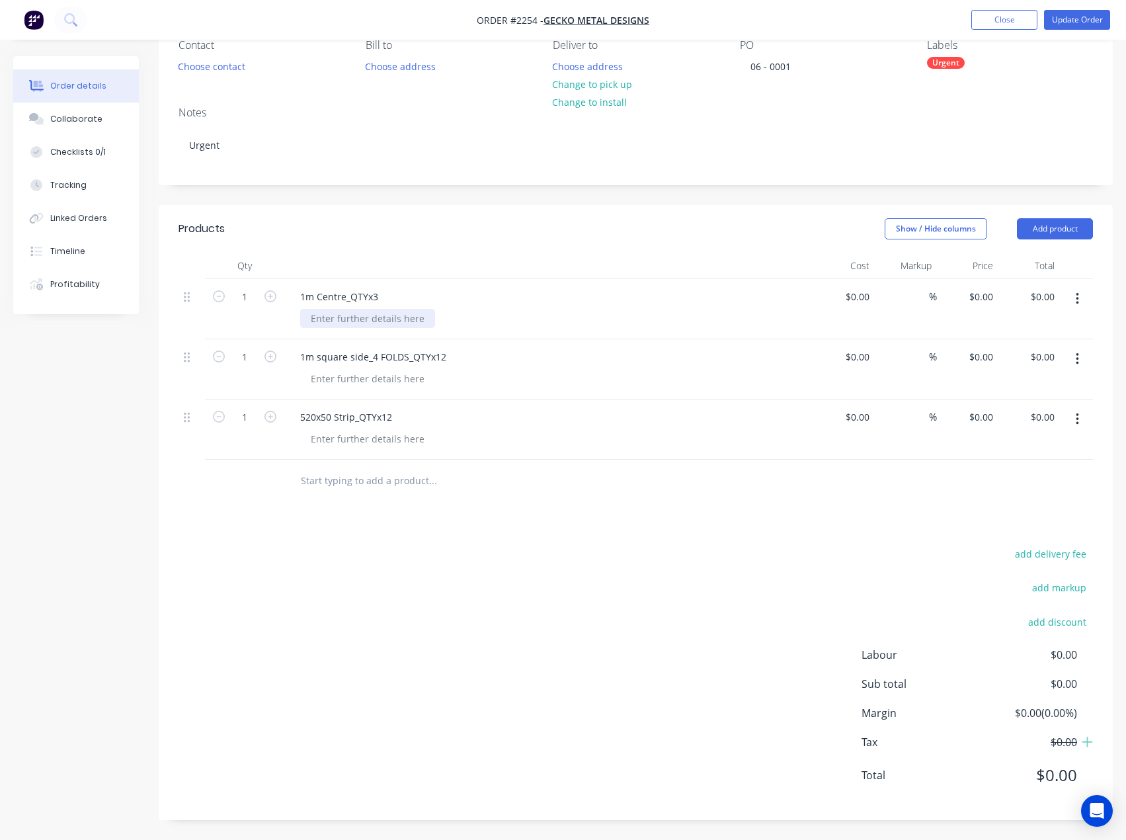
click at [350, 320] on div at bounding box center [367, 318] width 135 height 19
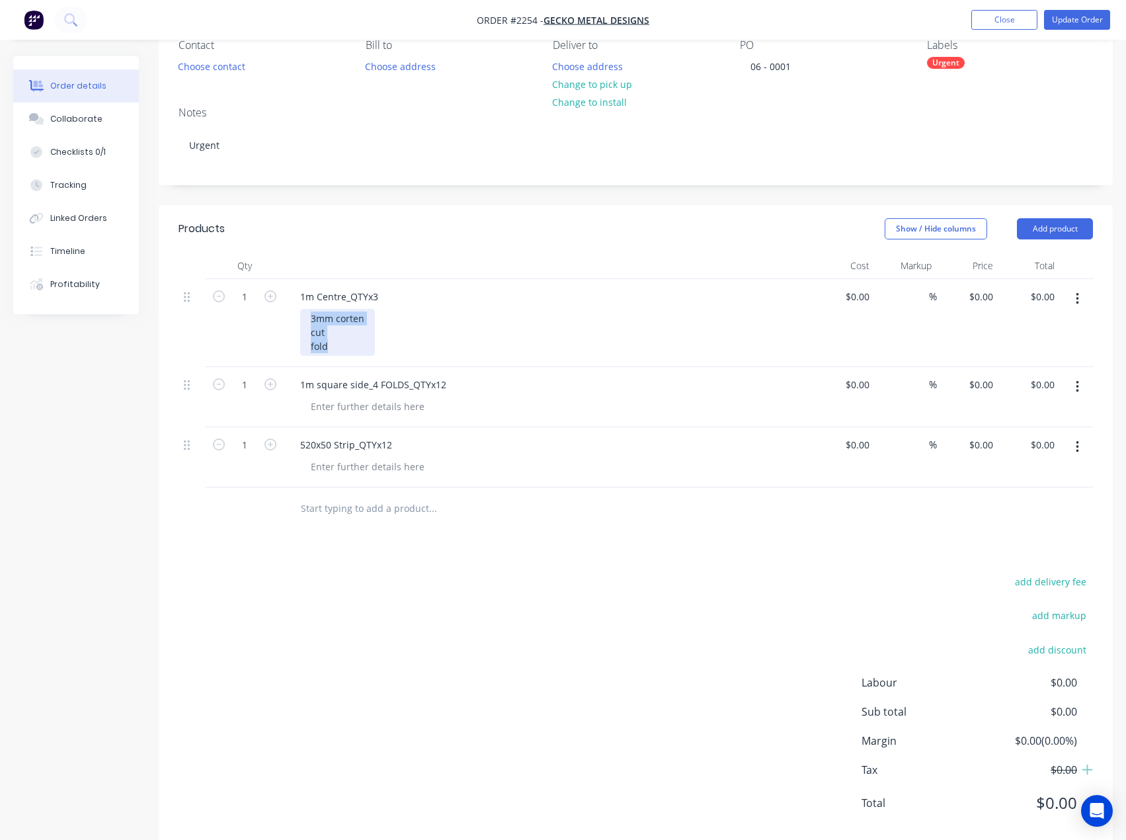
drag, startPoint x: 327, startPoint y: 343, endPoint x: 294, endPoint y: 315, distance: 43.6
click at [294, 315] on div "1m Centre_QTYx3 3mm corten cut fold" at bounding box center [548, 323] width 529 height 88
copy div "3mm corten cut fold"
drag, startPoint x: 343, startPoint y: 410, endPoint x: 358, endPoint y: 454, distance: 46.9
click at [343, 410] on div at bounding box center [367, 406] width 135 height 19
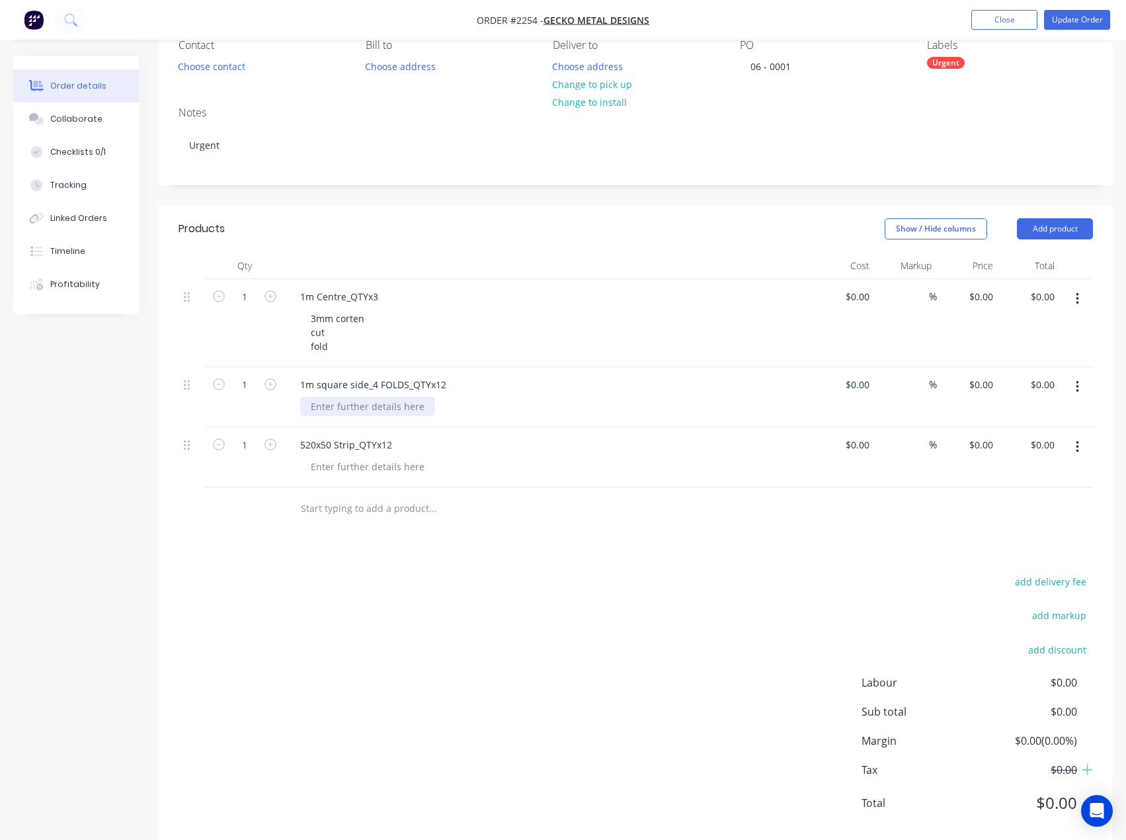
paste div
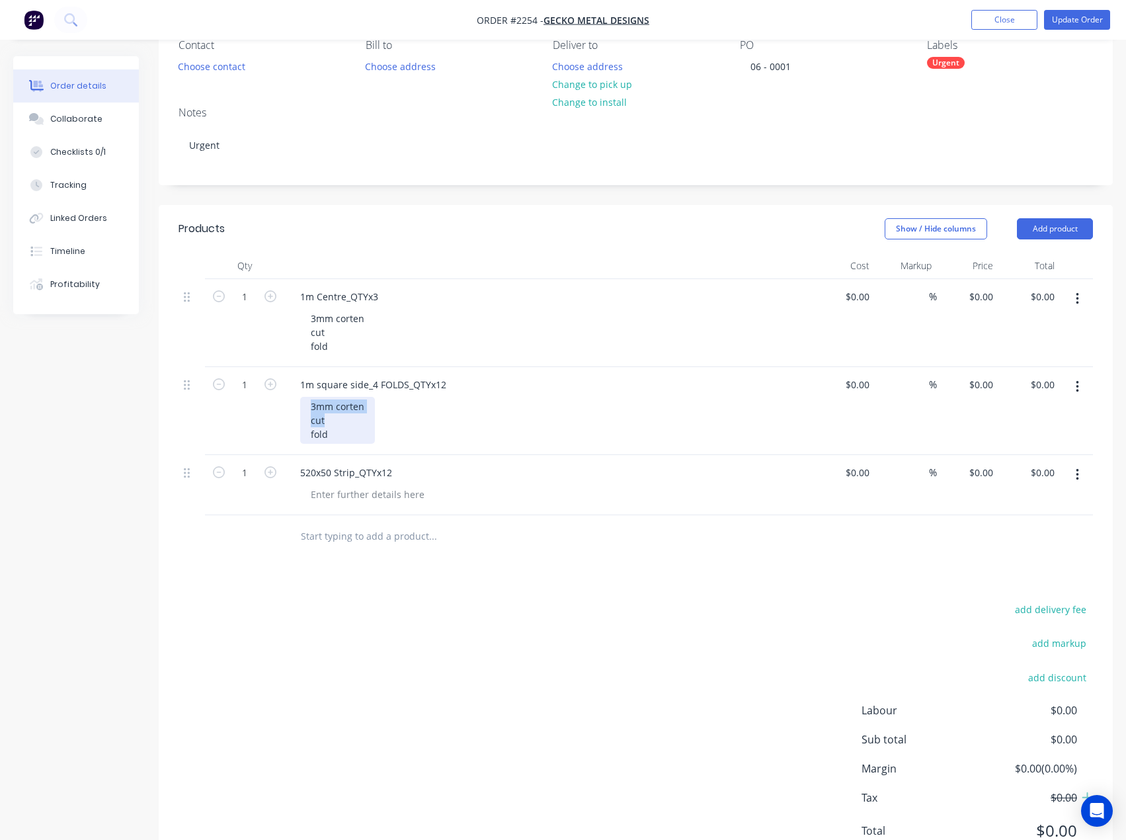
drag, startPoint x: 331, startPoint y: 417, endPoint x: 301, endPoint y: 403, distance: 32.6
click at [301, 403] on div "3mm corten cut fold" at bounding box center [337, 420] width 75 height 47
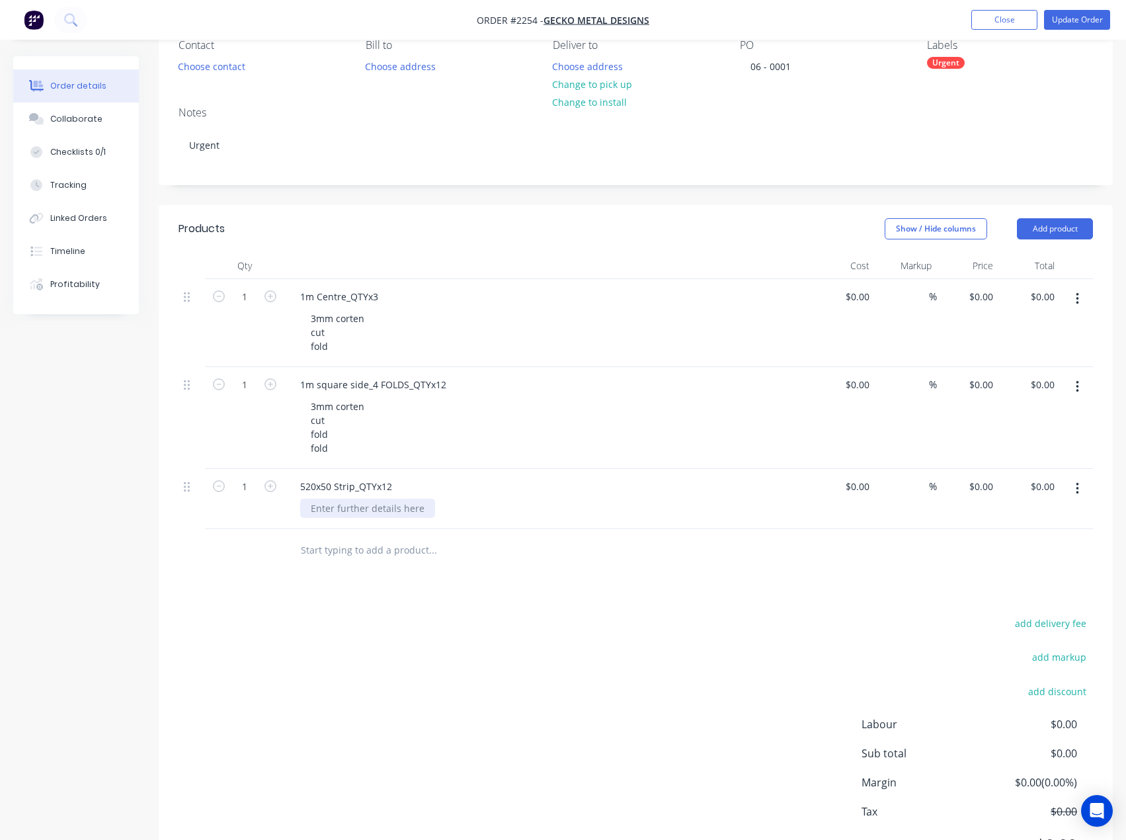
click at [337, 508] on div at bounding box center [367, 508] width 135 height 19
drag, startPoint x: 310, startPoint y: 407, endPoint x: 302, endPoint y: 397, distance: 12.3
click at [302, 397] on div "3mm corten cut fold fold" at bounding box center [337, 427] width 75 height 61
copy div "3mm corten cut"
drag, startPoint x: 353, startPoint y: 513, endPoint x: 350, endPoint y: 495, distance: 18.7
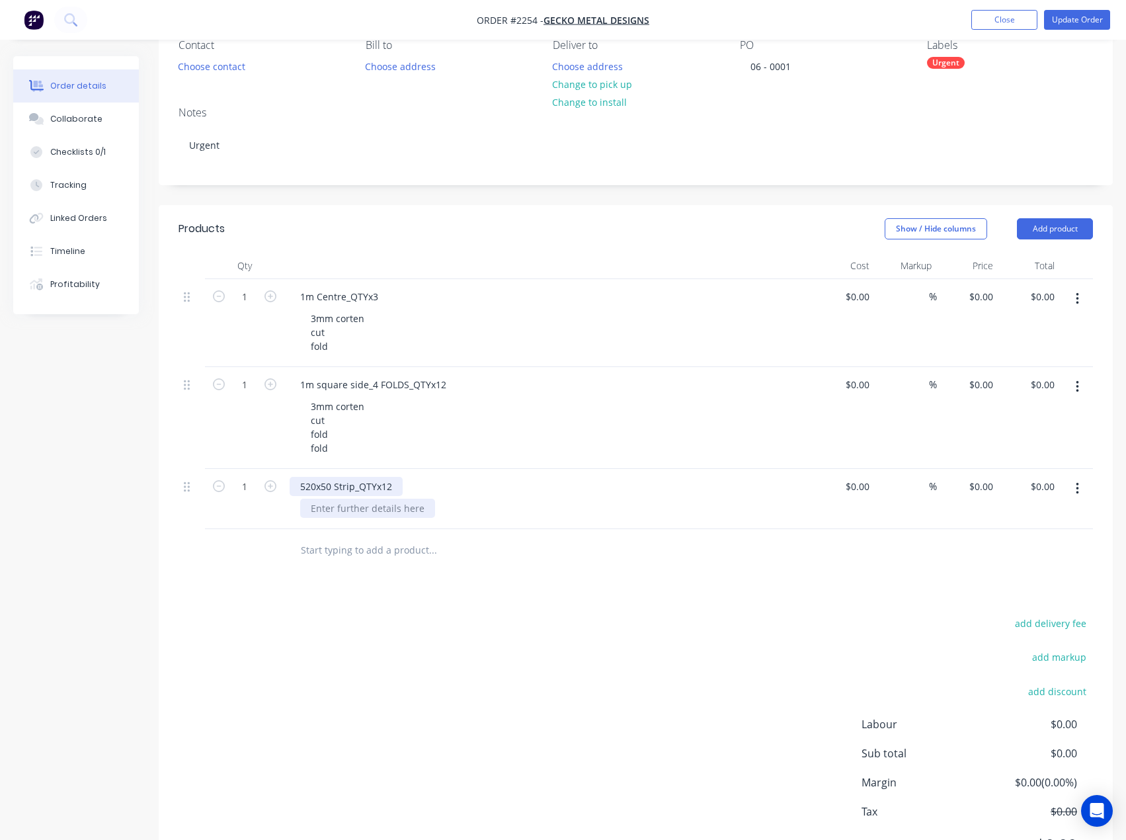
click at [353, 513] on div at bounding box center [367, 508] width 135 height 19
paste div
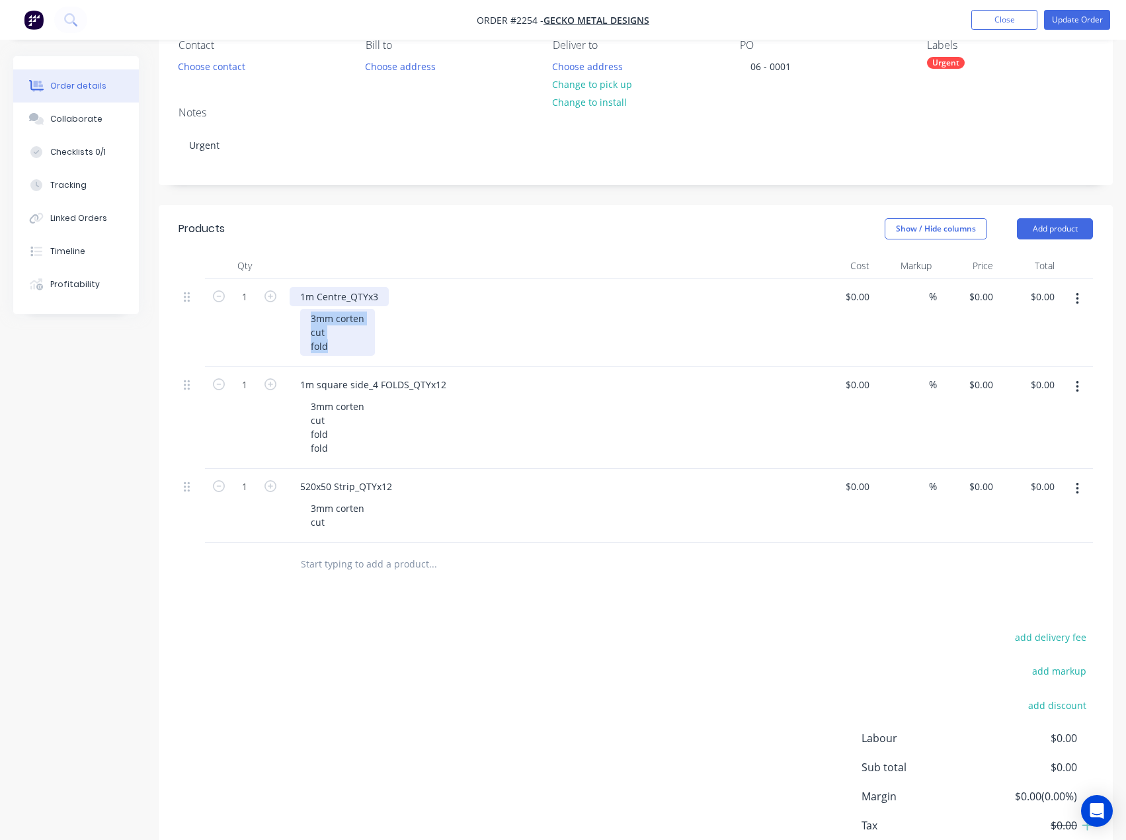
drag, startPoint x: 331, startPoint y: 345, endPoint x: 295, endPoint y: 306, distance: 53.8
click at [295, 306] on div "1m Centre_QTYx3 3mm corten cut fold" at bounding box center [548, 323] width 529 height 88
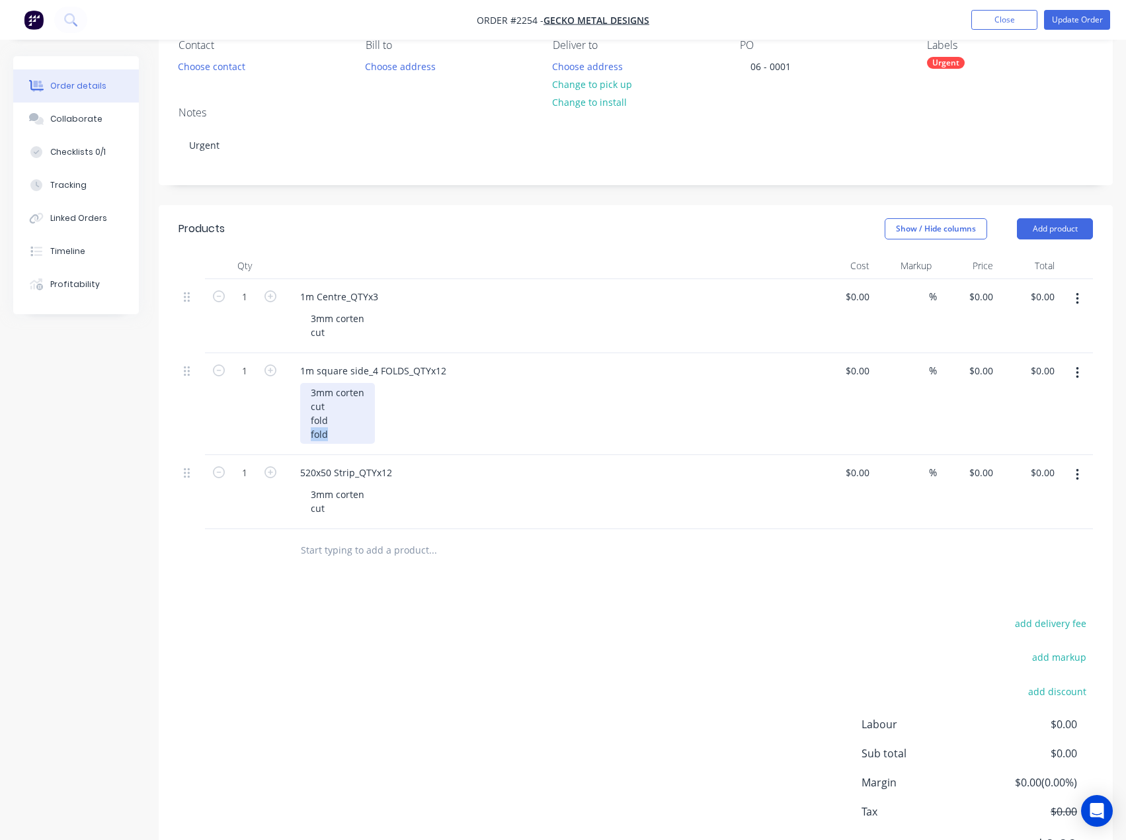
drag, startPoint x: 340, startPoint y: 435, endPoint x: 281, endPoint y: 440, distance: 59.0
click at [281, 440] on div "1 1m square side_4 FOLDS_QTYx12 3mm corten cut fold fold $0.00 $0.00 % $0.00 $0…" at bounding box center [636, 404] width 915 height 102
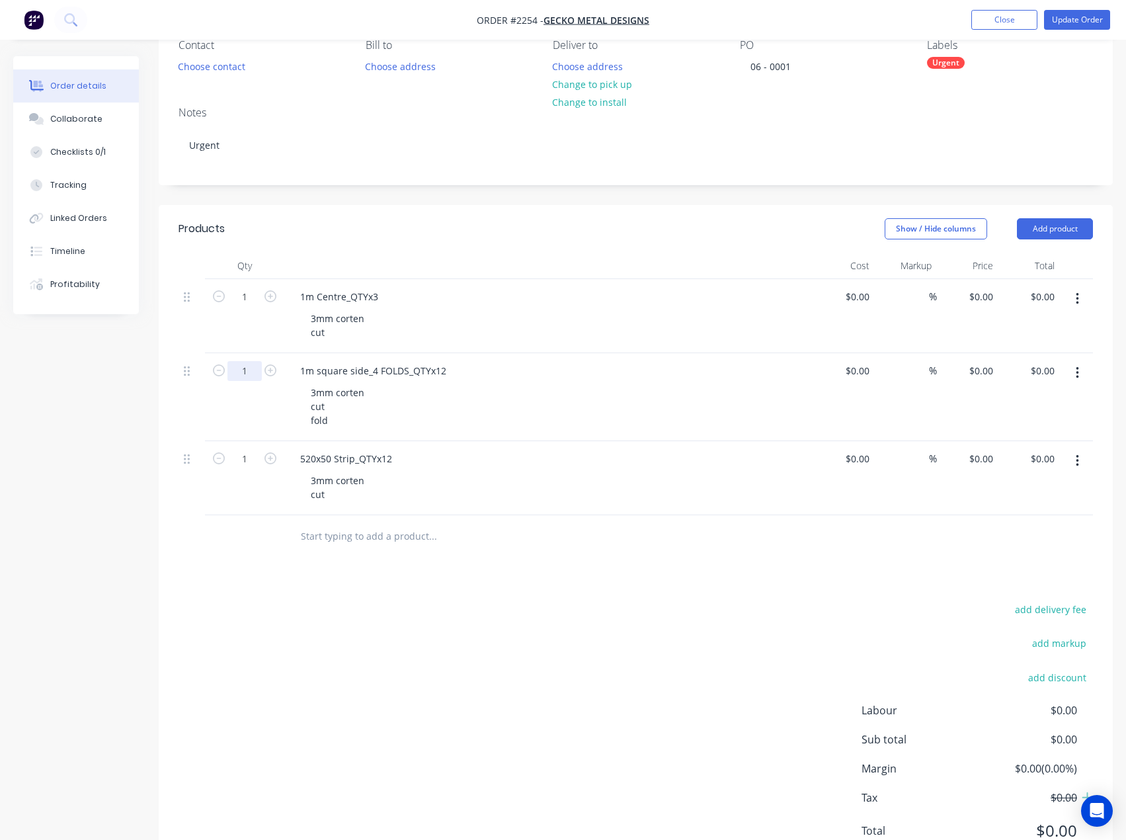
click at [249, 370] on input "1" at bounding box center [245, 371] width 34 height 20
type input "12"
drag, startPoint x: 253, startPoint y: 640, endPoint x: 251, endPoint y: 588, distance: 51.6
click at [253, 632] on div "add delivery fee add markup add discount Labour $0.00 Sub total $0.00 Margin $0…" at bounding box center [636, 728] width 915 height 255
drag, startPoint x: 243, startPoint y: 460, endPoint x: 243, endPoint y: 413, distance: 46.3
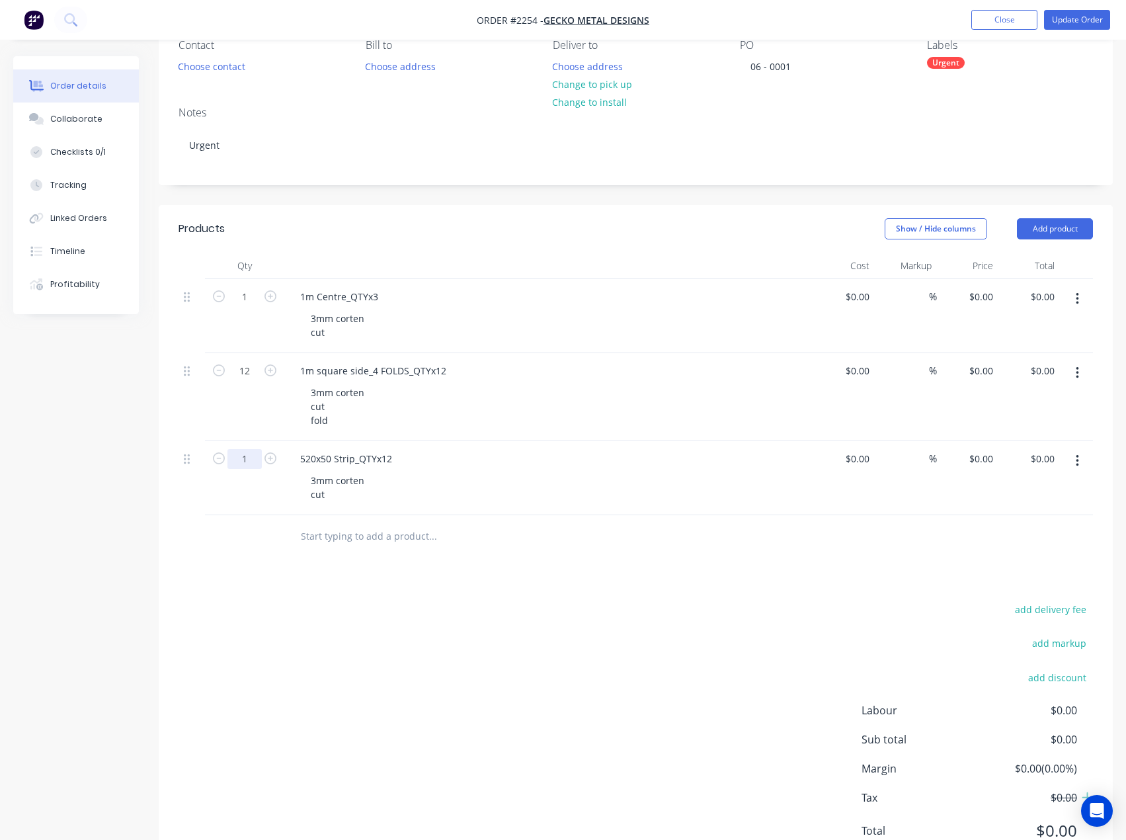
click at [243, 460] on input "1" at bounding box center [245, 459] width 34 height 20
type input "12"
click at [240, 306] on div "1" at bounding box center [244, 316] width 79 height 74
click at [241, 300] on input "1" at bounding box center [245, 297] width 34 height 20
type input "3"
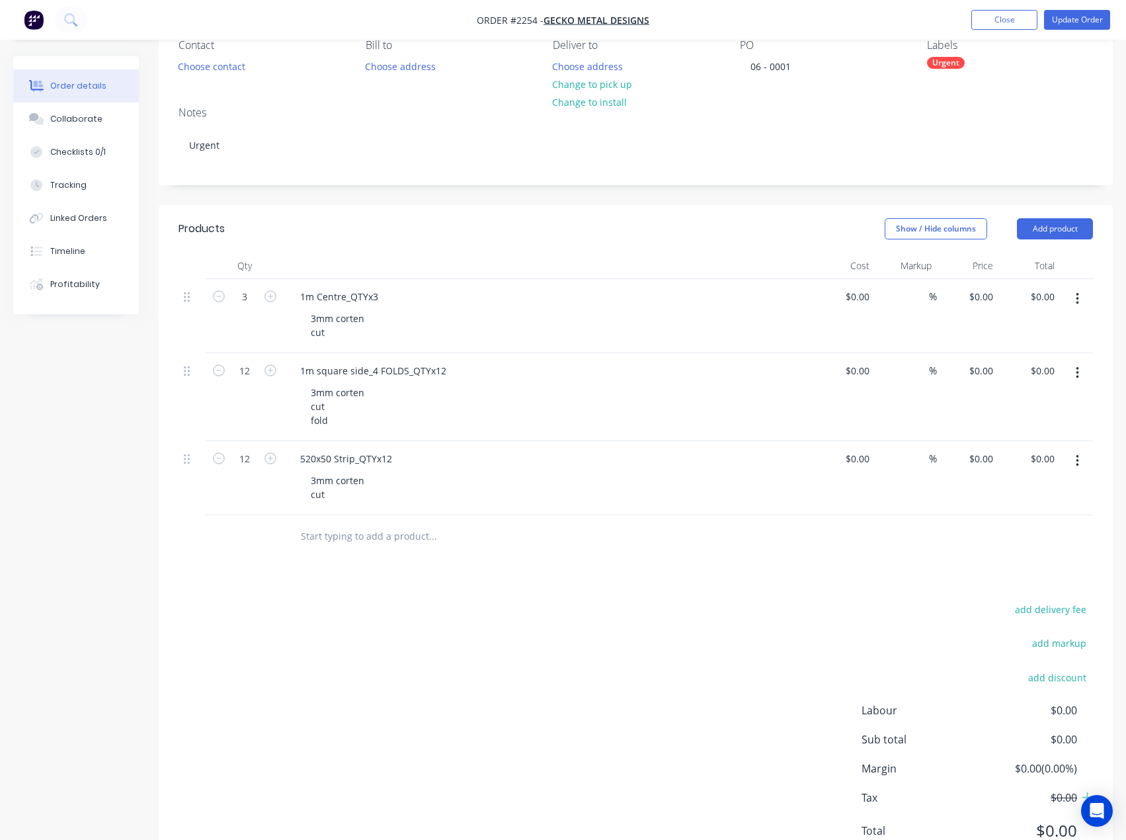
drag, startPoint x: 351, startPoint y: 666, endPoint x: 331, endPoint y: 563, distance: 105.1
click at [351, 665] on div "add delivery fee add markup add discount Labour $0.00 Sub total $0.00 Margin $0…" at bounding box center [636, 728] width 915 height 255
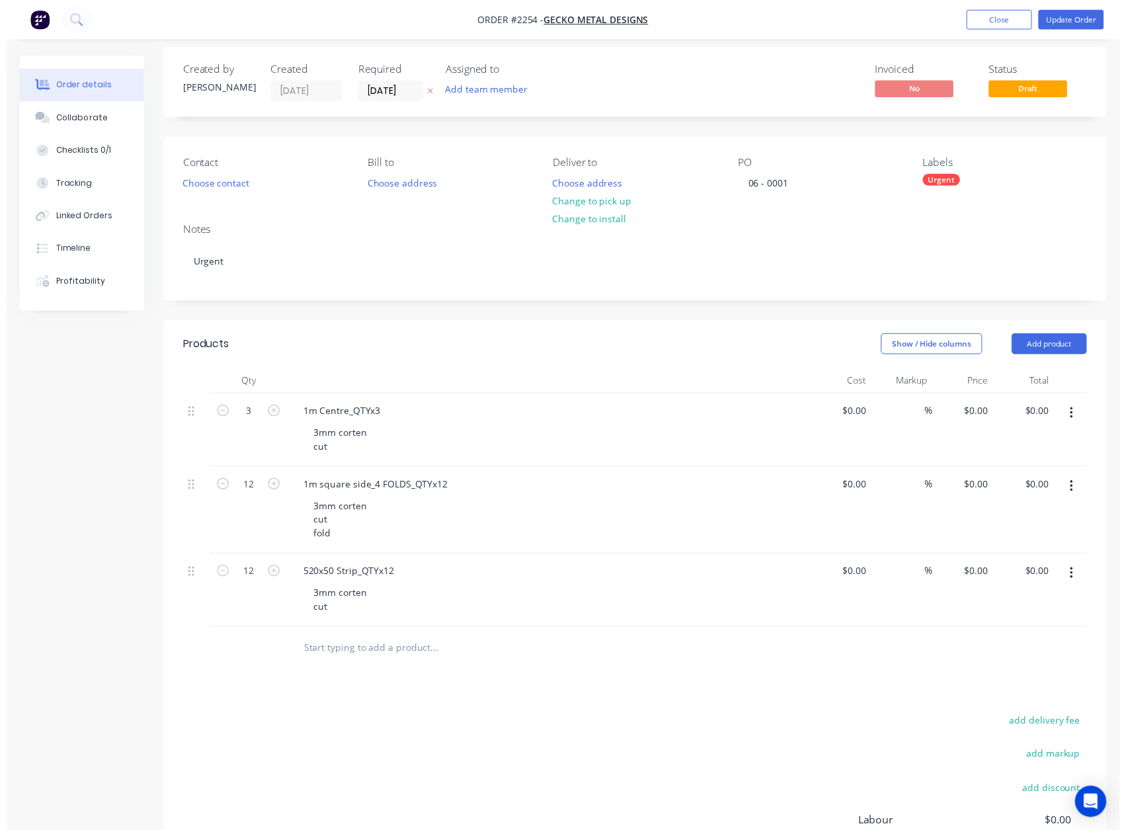
scroll to position [0, 0]
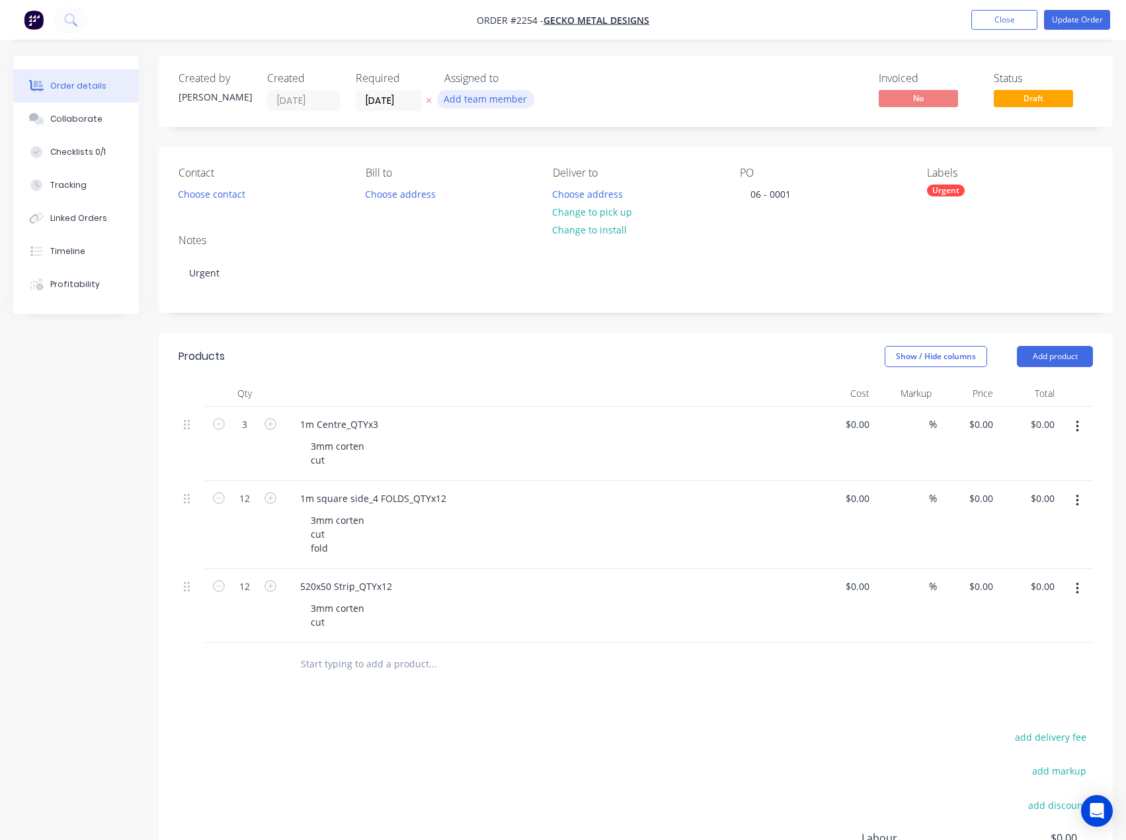
click at [501, 95] on button "Add team member" at bounding box center [485, 99] width 97 height 18
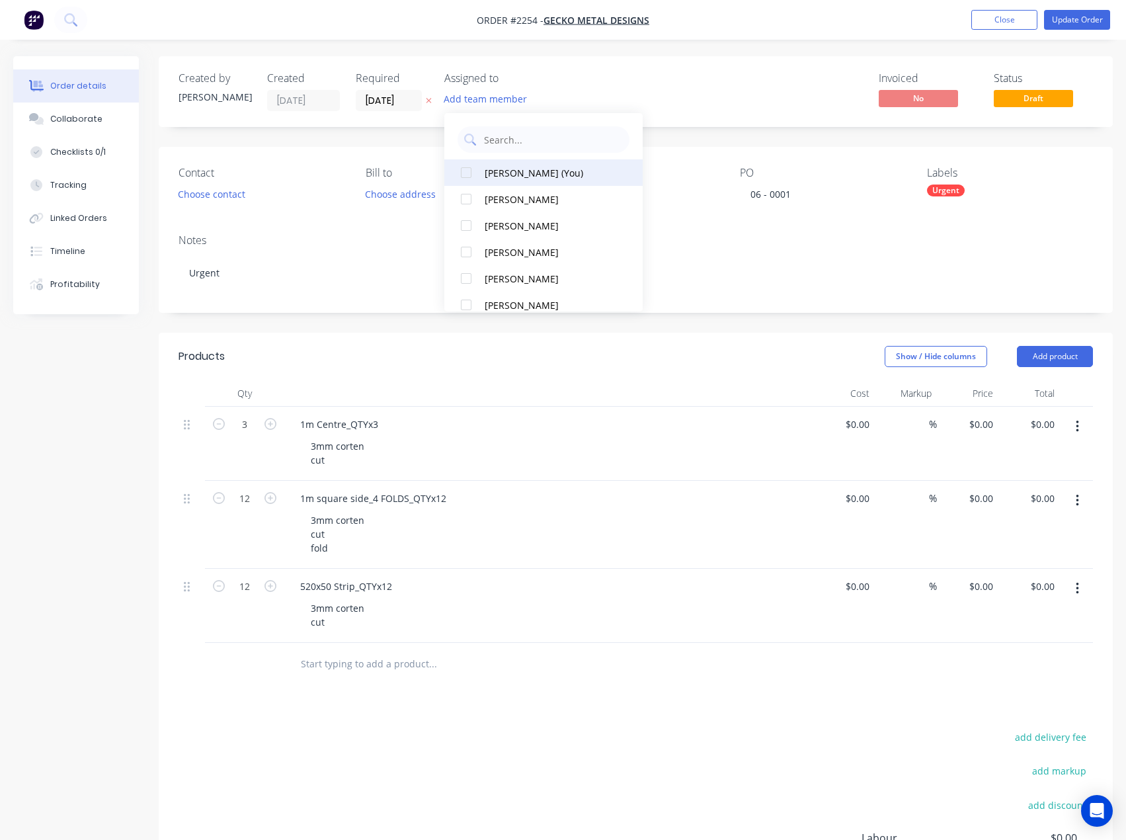
click at [508, 180] on button "[PERSON_NAME] (You)" at bounding box center [543, 172] width 198 height 26
click at [740, 86] on div "Invoiced No Status Draft" at bounding box center [835, 91] width 517 height 39
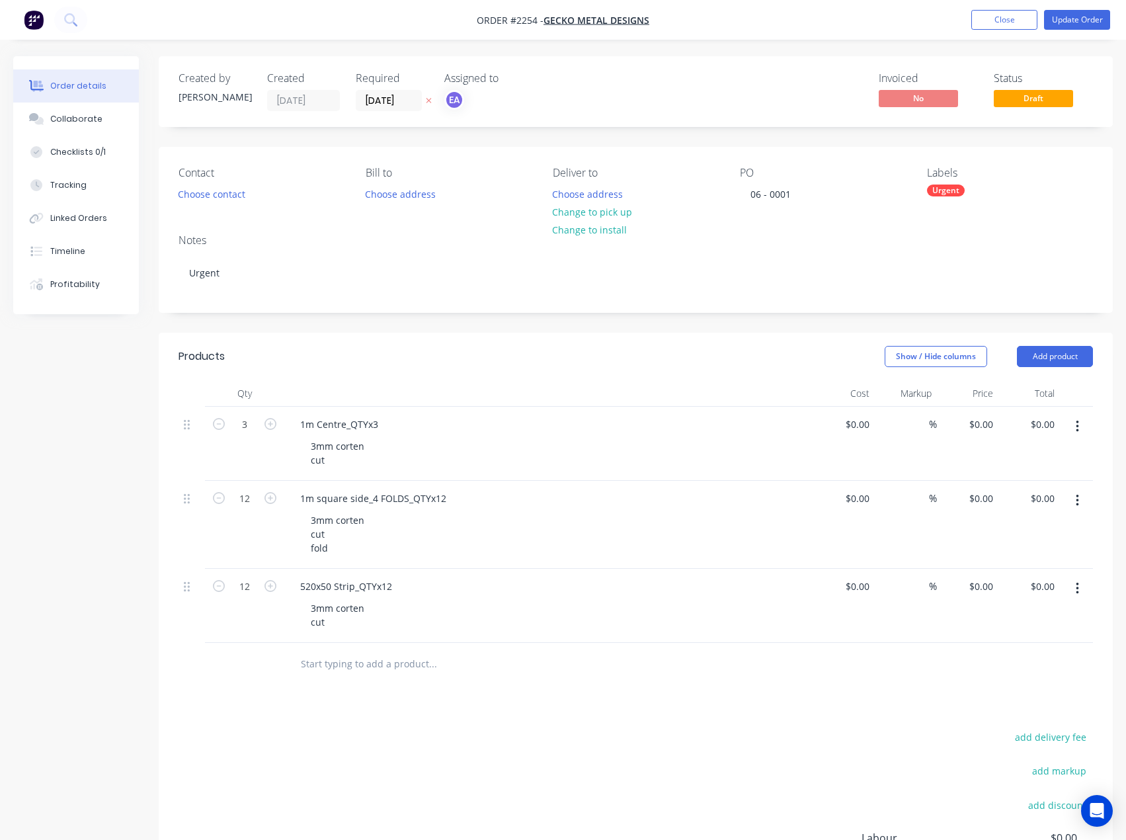
click at [937, 189] on div "Urgent" at bounding box center [946, 191] width 38 height 12
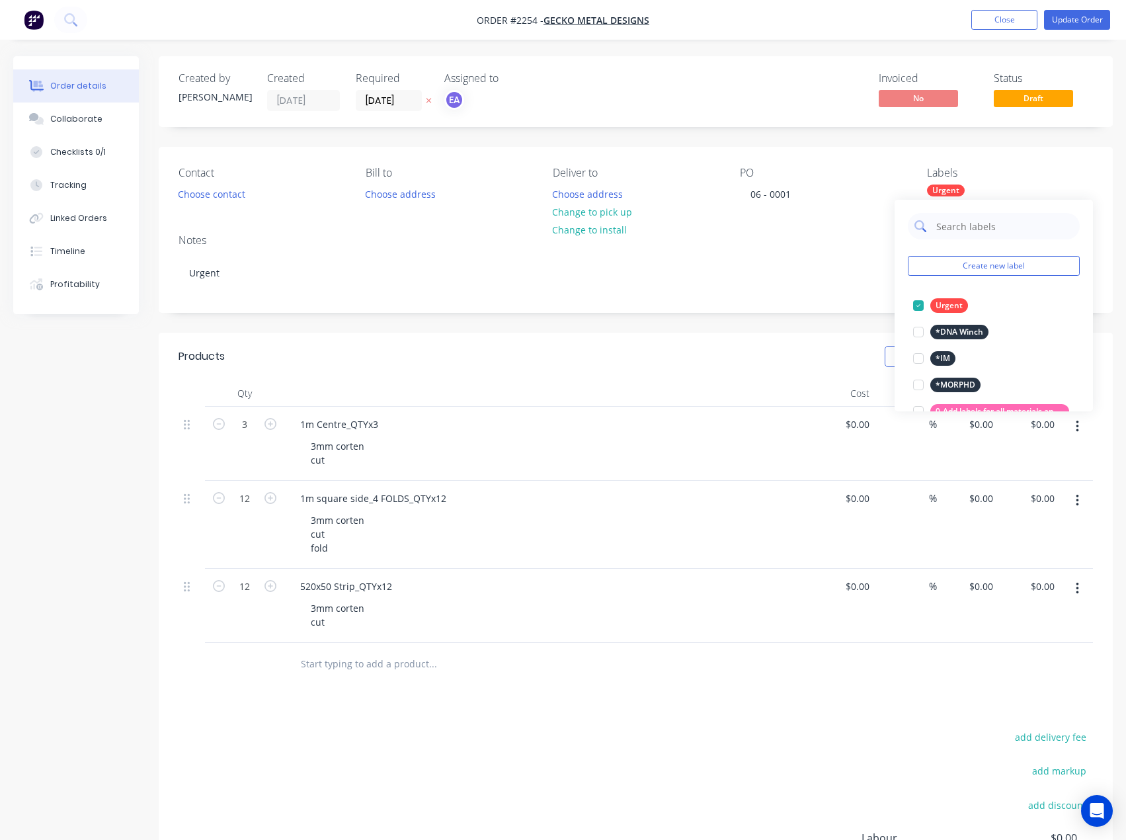
click at [985, 220] on input "text" at bounding box center [1004, 226] width 138 height 26
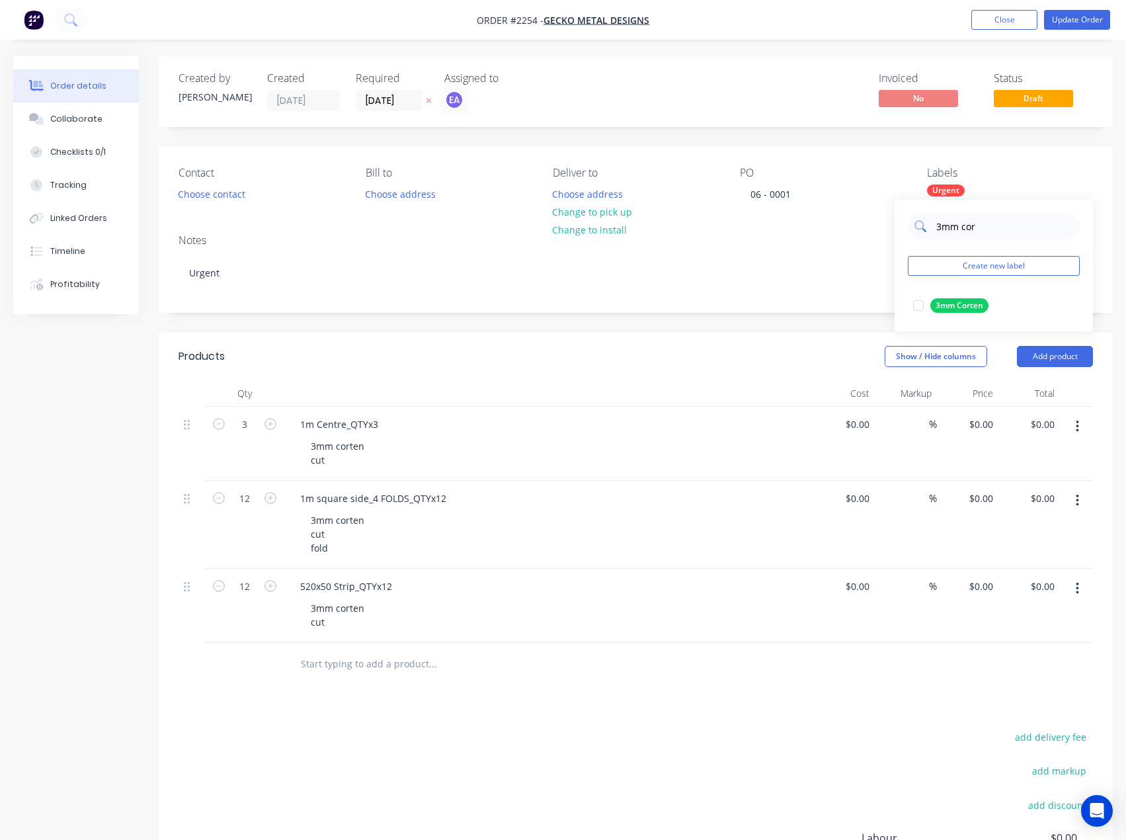
drag, startPoint x: 914, startPoint y: 306, endPoint x: 997, endPoint y: 233, distance: 110.6
click at [915, 306] on div at bounding box center [918, 305] width 26 height 26
drag, startPoint x: 1009, startPoint y: 228, endPoint x: 930, endPoint y: 227, distance: 78.7
click at [930, 227] on div "3mm cor" at bounding box center [994, 226] width 172 height 26
click at [921, 302] on div at bounding box center [918, 305] width 26 height 26
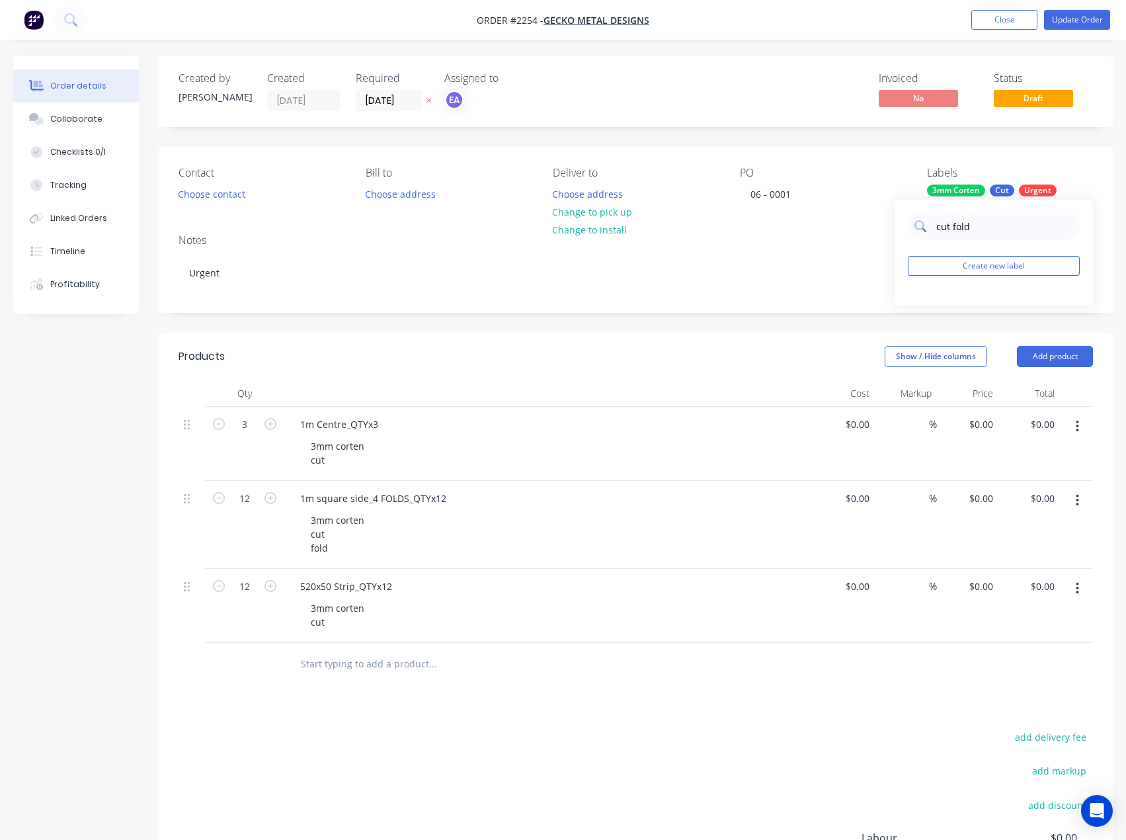
drag, startPoint x: 952, startPoint y: 226, endPoint x: 927, endPoint y: 225, distance: 25.1
click at [927, 225] on div "cut fold" at bounding box center [994, 226] width 172 height 26
type input "fold"
click at [918, 306] on div at bounding box center [918, 305] width 26 height 26
click at [646, 667] on div at bounding box center [488, 664] width 397 height 26
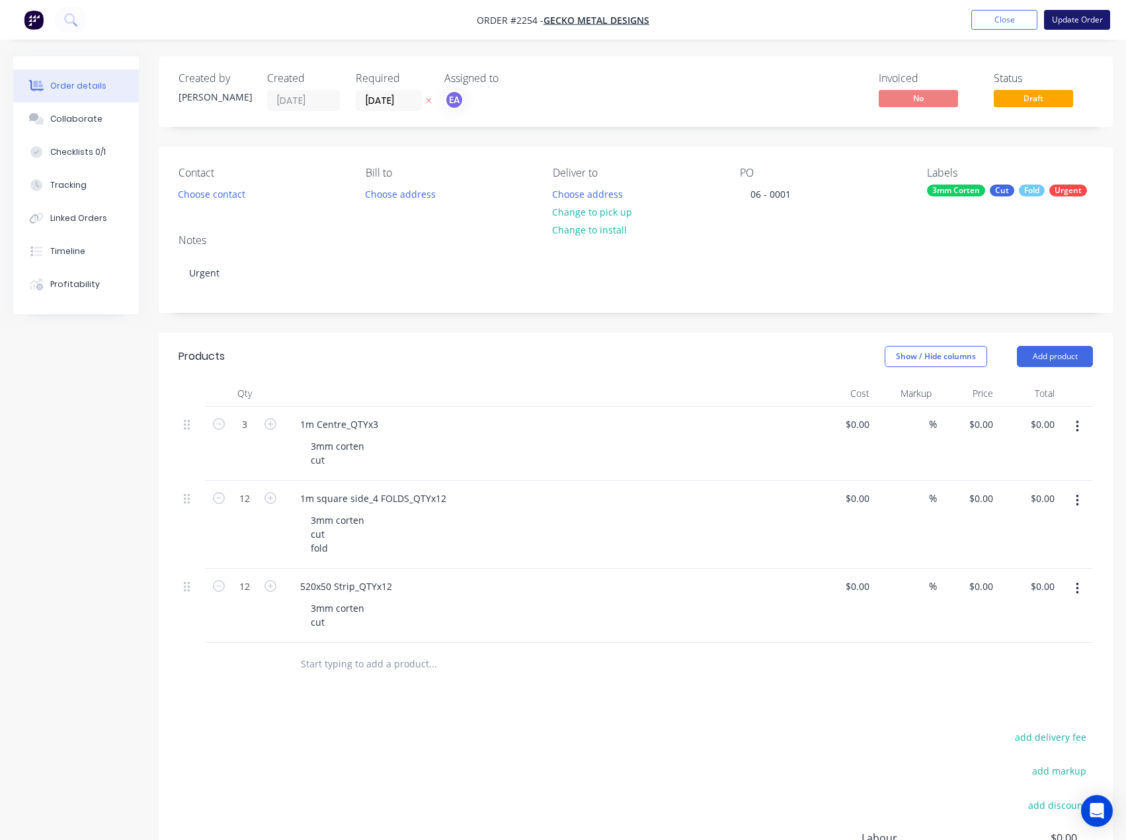
click at [1070, 19] on button "Update Order" at bounding box center [1077, 20] width 66 height 20
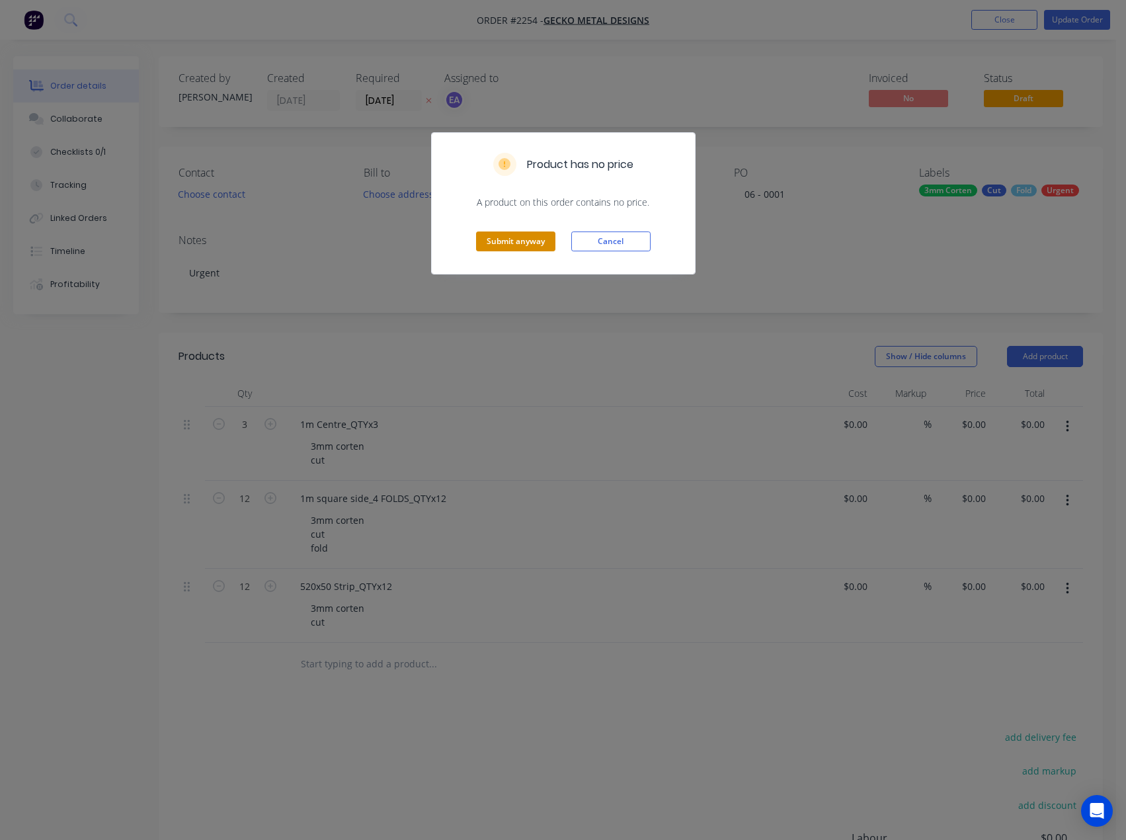
click at [516, 243] on button "Submit anyway" at bounding box center [515, 241] width 79 height 20
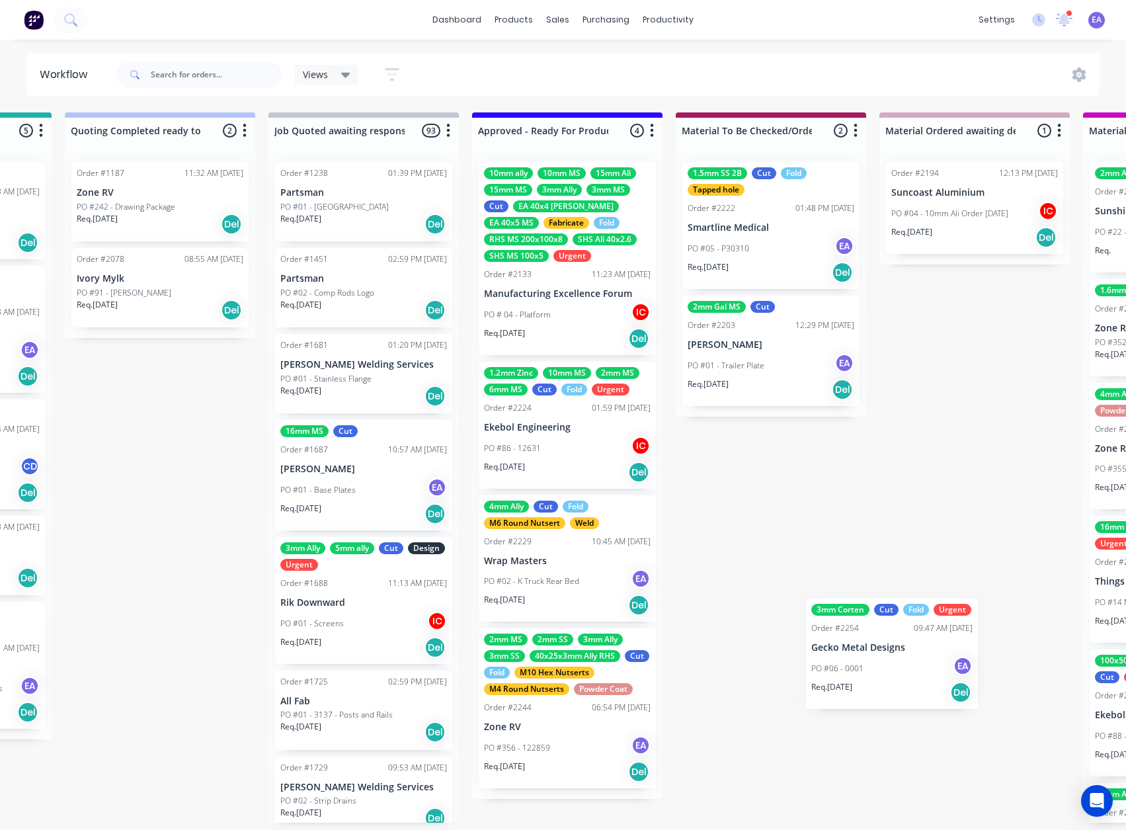
scroll to position [3, 1230]
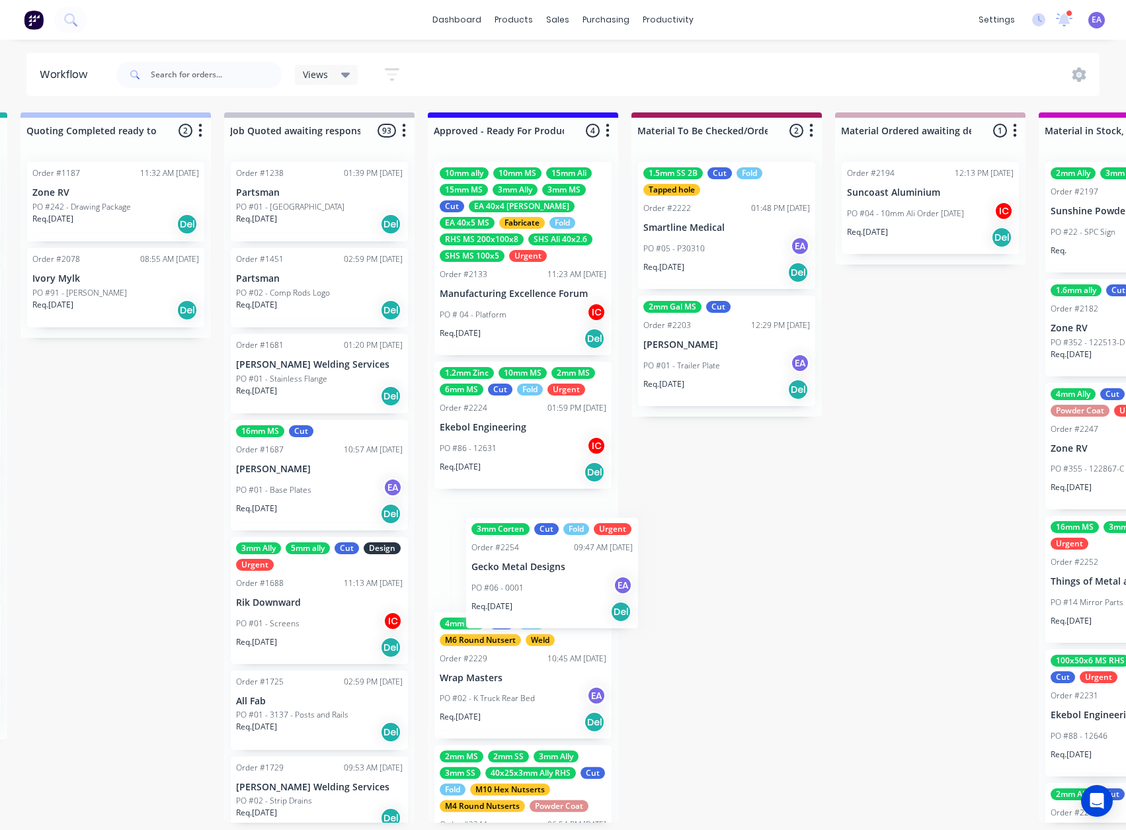
drag, startPoint x: 87, startPoint y: 681, endPoint x: 505, endPoint y: 564, distance: 433.9
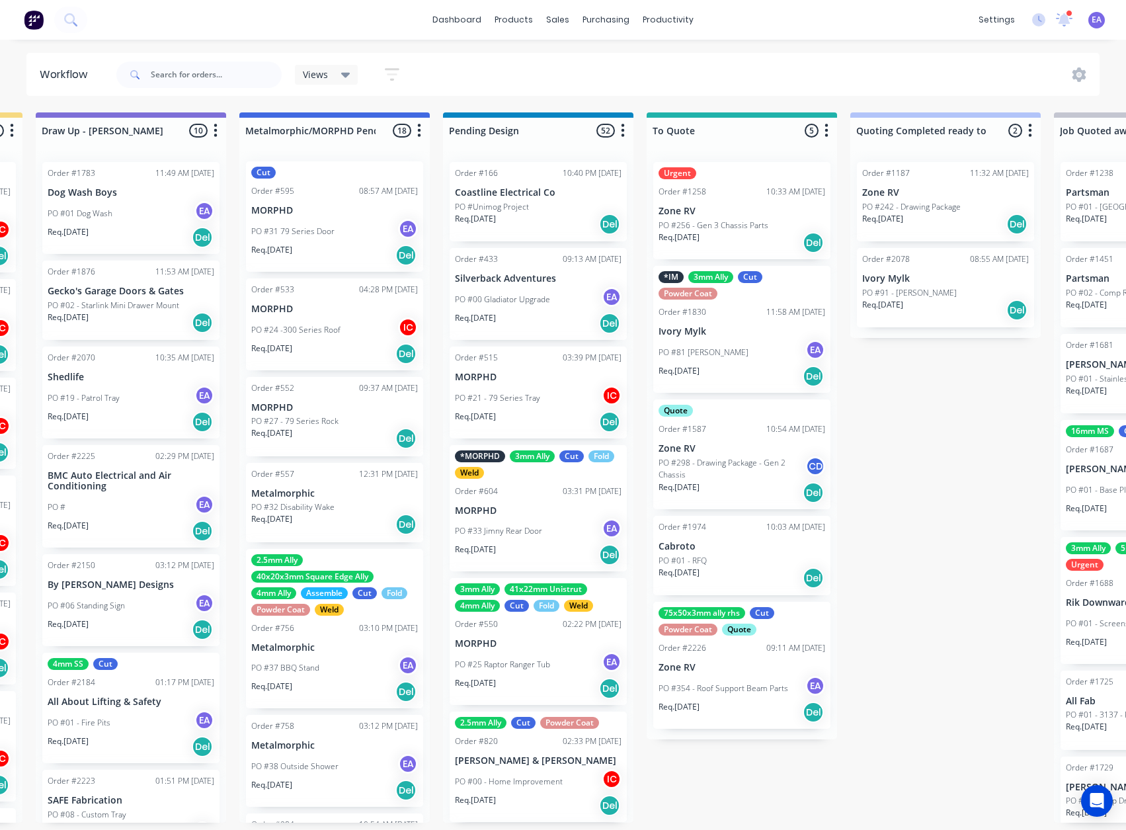
scroll to position [3, 0]
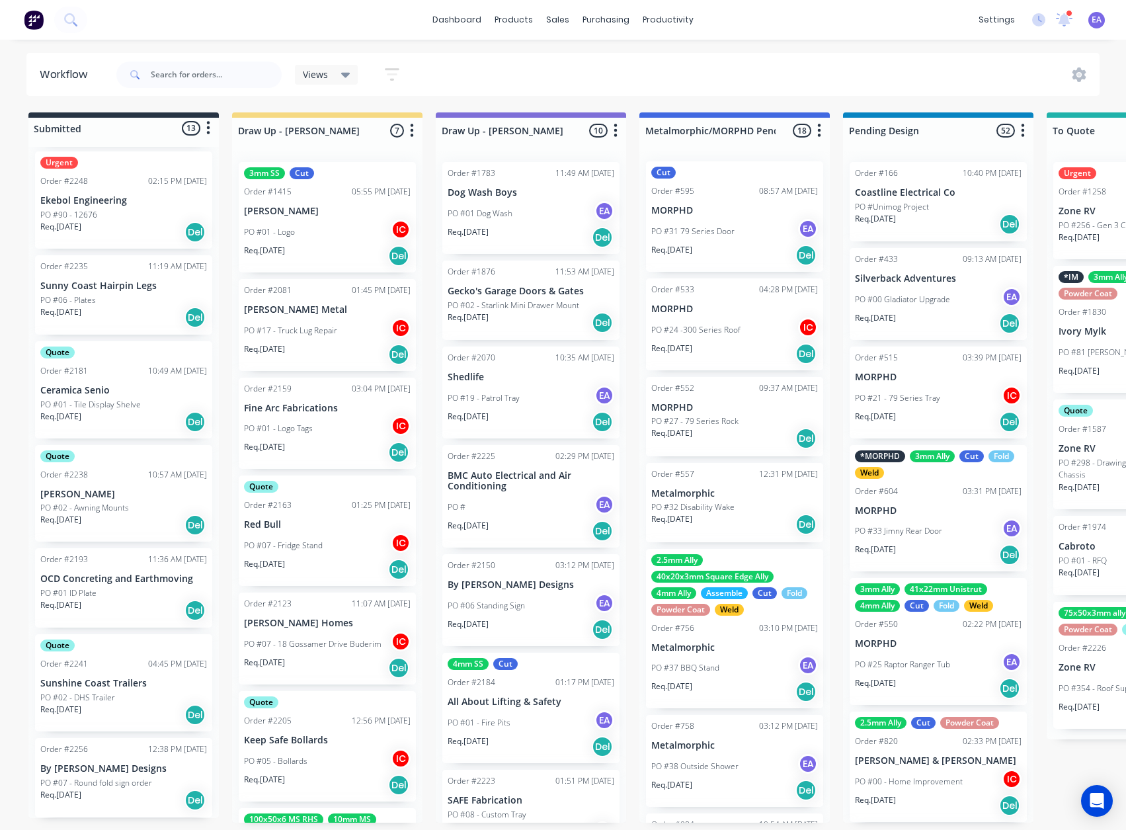
drag, startPoint x: 679, startPoint y: 592, endPoint x: 359, endPoint y: 633, distance: 322.7
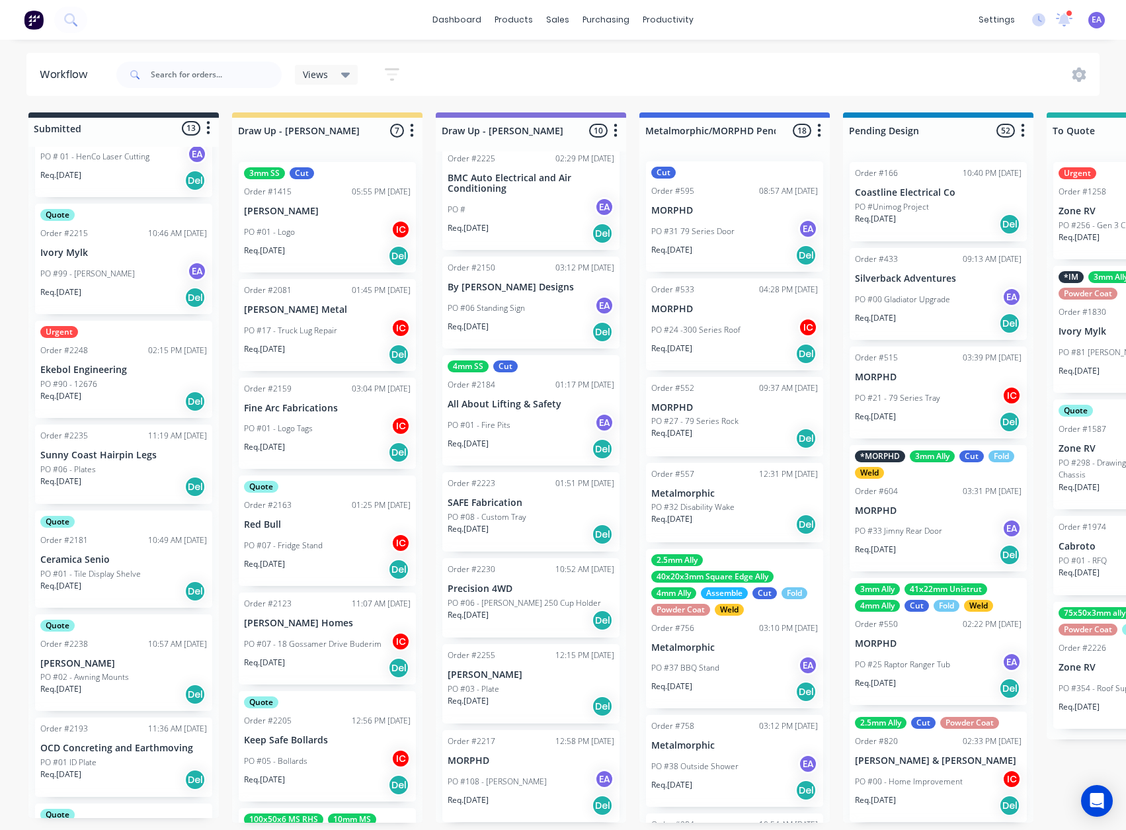
scroll to position [698, 0]
